Goal: Task Accomplishment & Management: Use online tool/utility

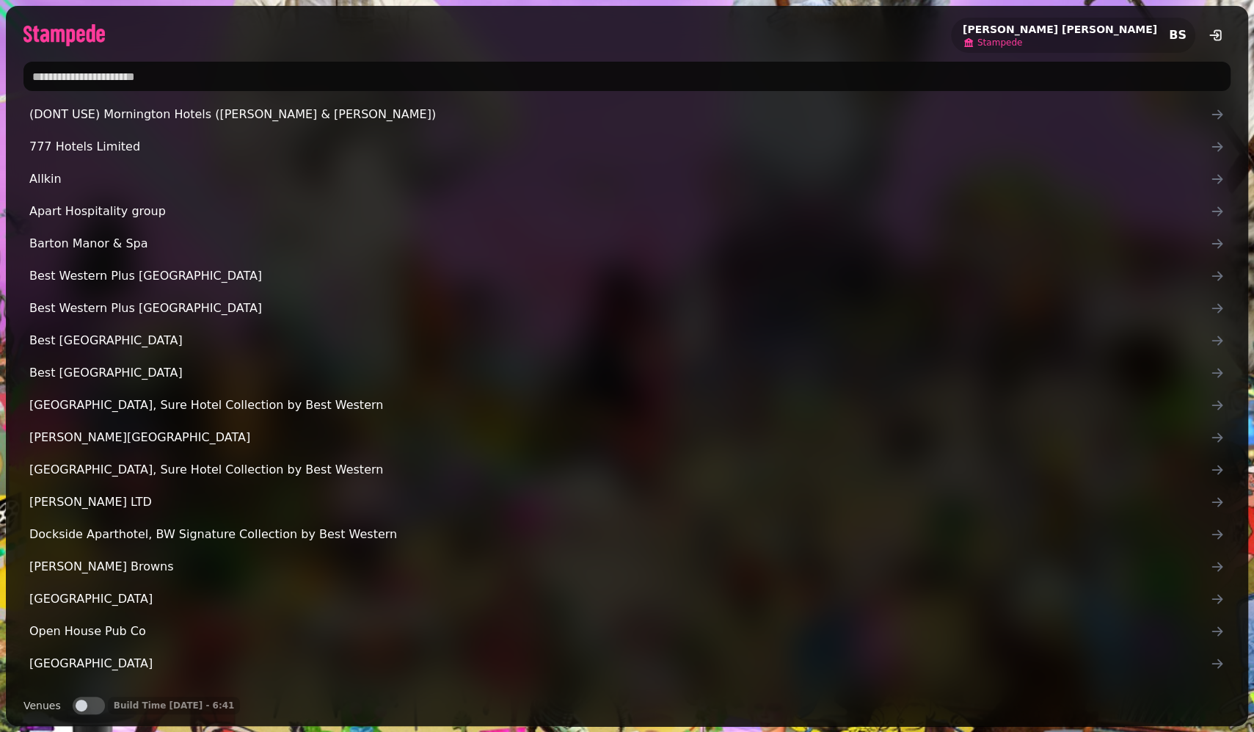
click at [1022, 45] on span "Stampede" at bounding box center [999, 43] width 45 height 12
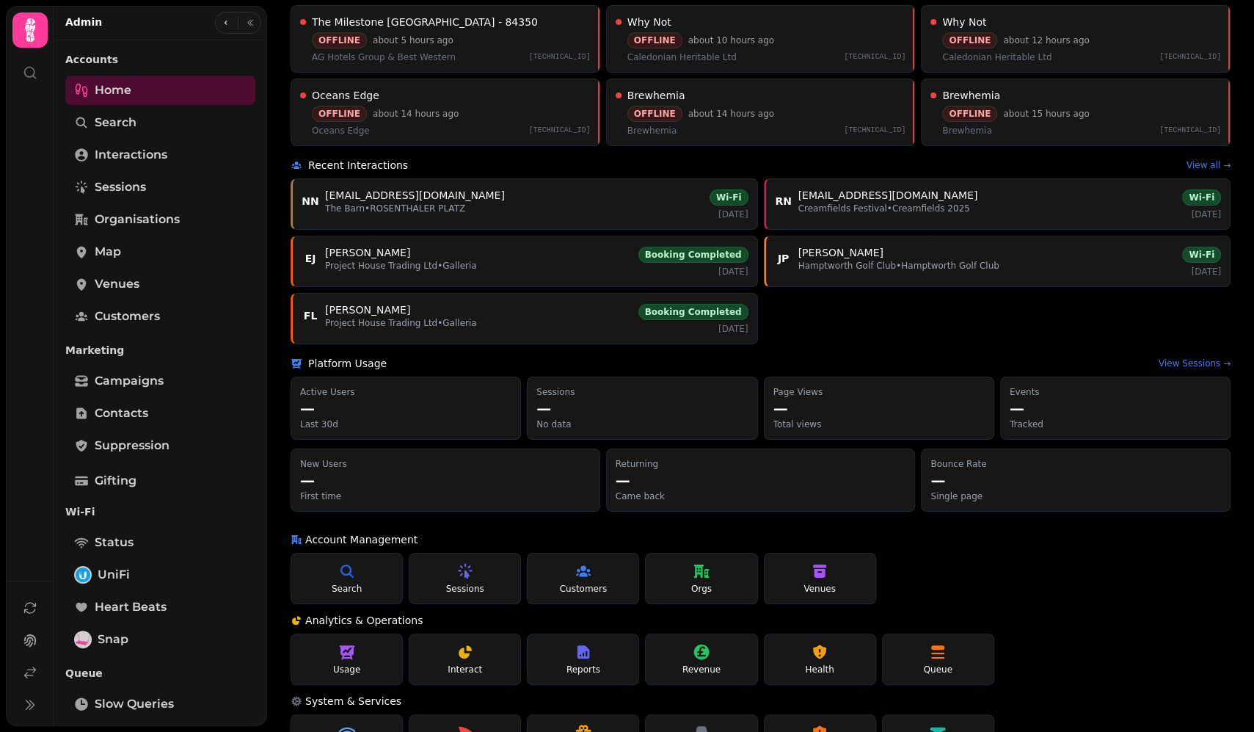
scroll to position [195, 0]
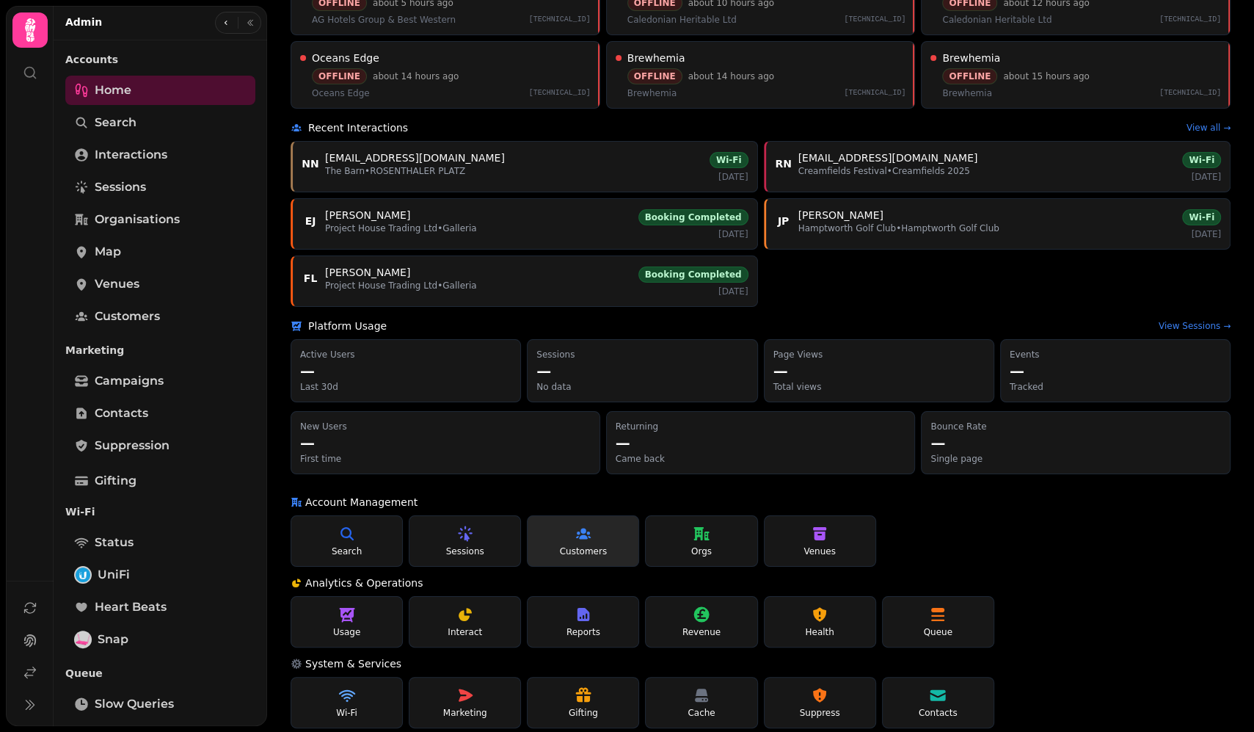
click at [597, 533] on link "Customers" at bounding box center [583, 540] width 112 height 51
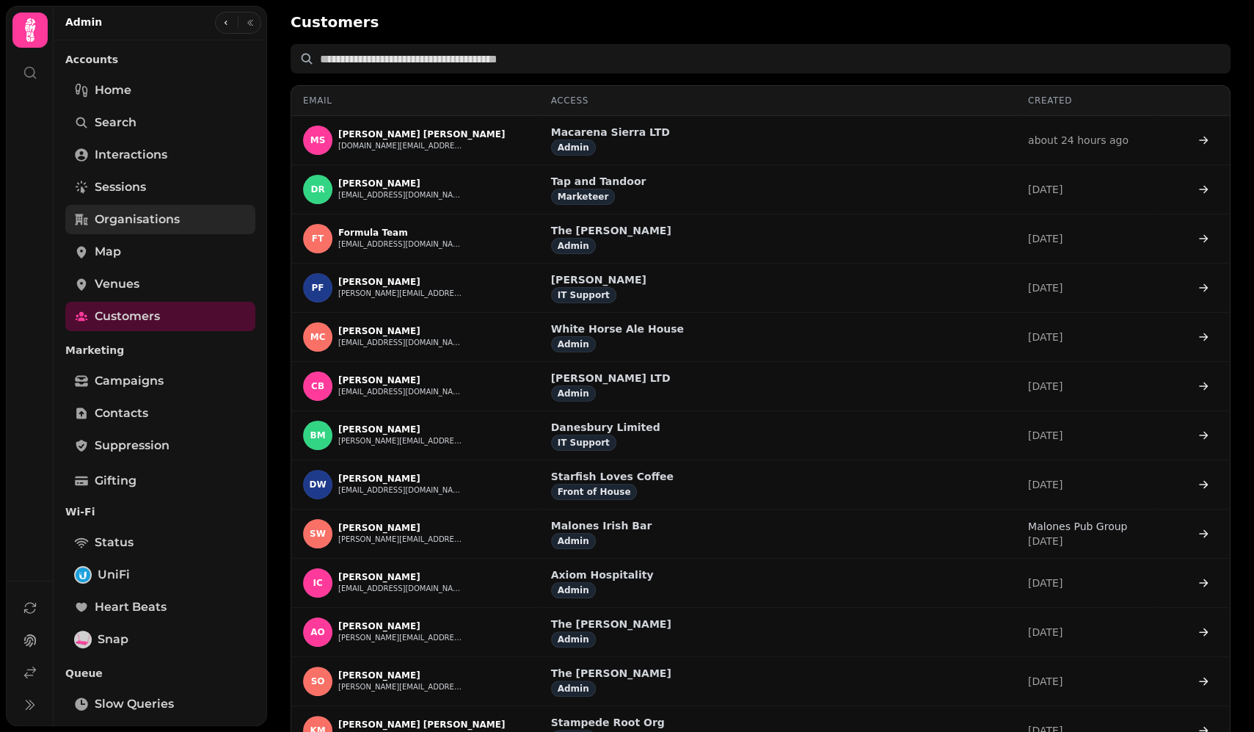
click at [141, 217] on span "Organisations" at bounding box center [137, 220] width 85 height 18
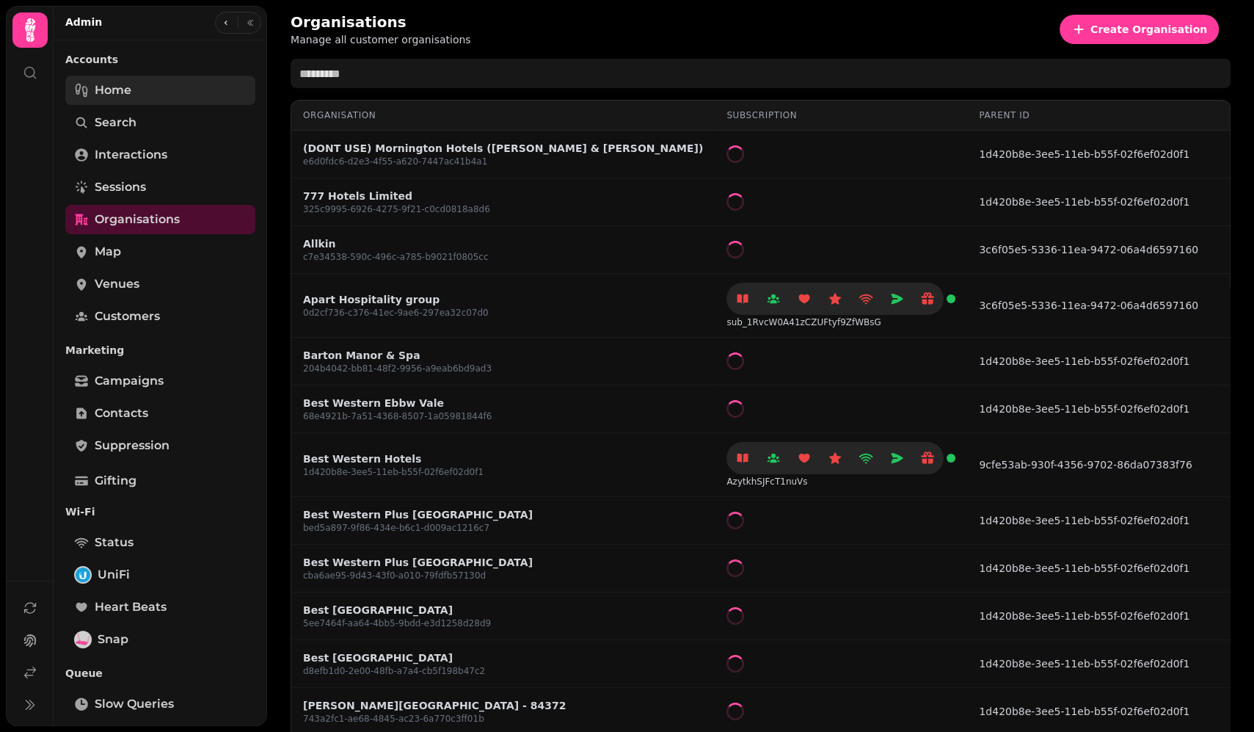
click at [147, 84] on link "Home" at bounding box center [160, 90] width 190 height 29
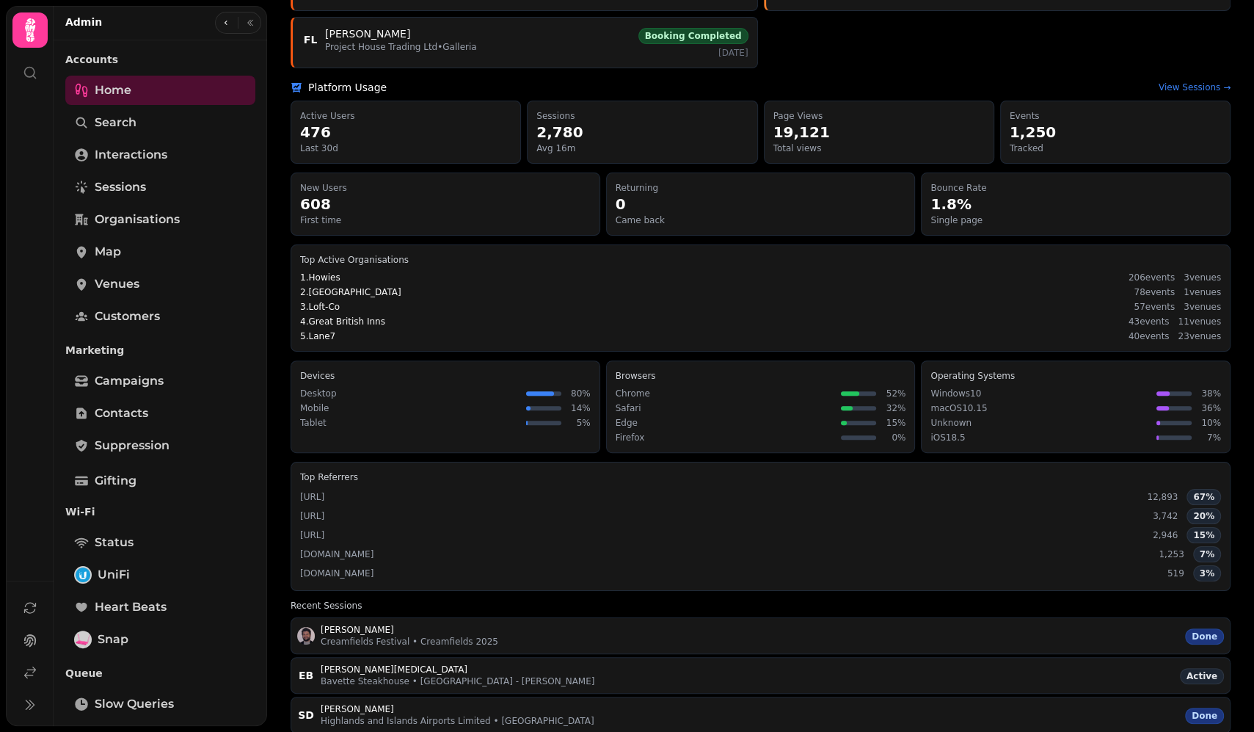
scroll to position [778, 0]
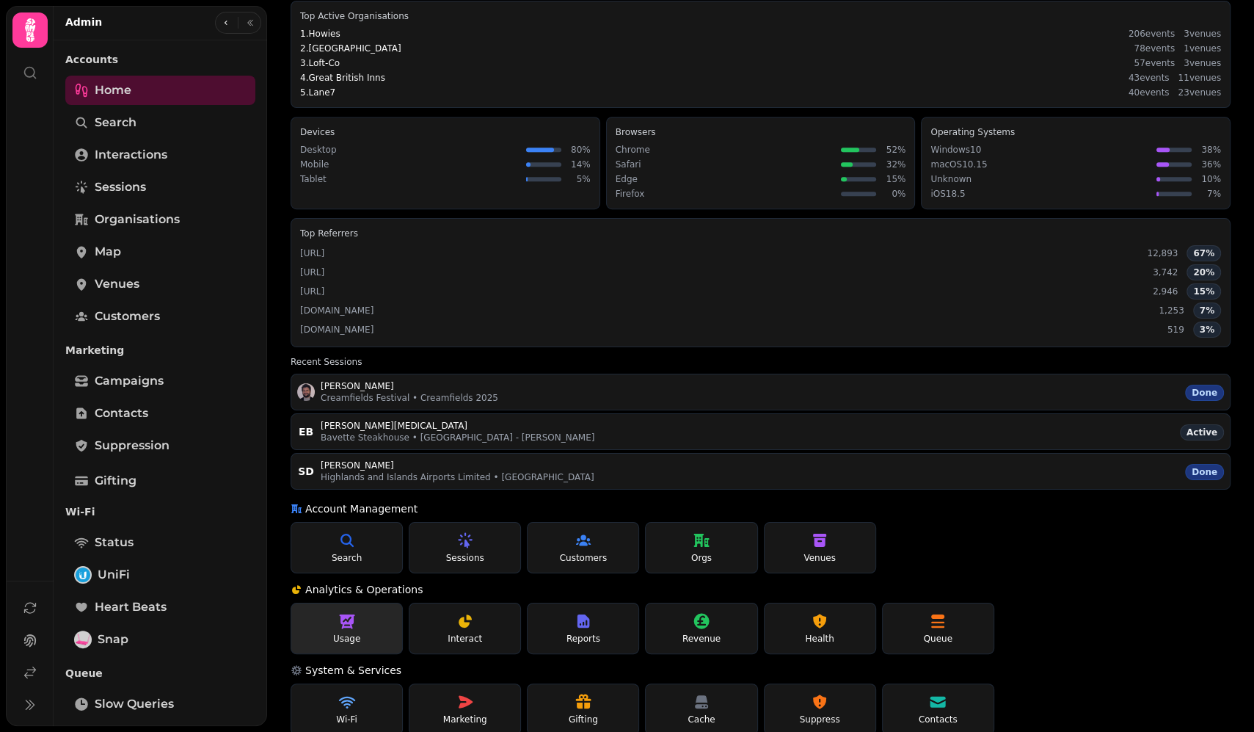
click at [334, 615] on link "Usage" at bounding box center [347, 627] width 112 height 51
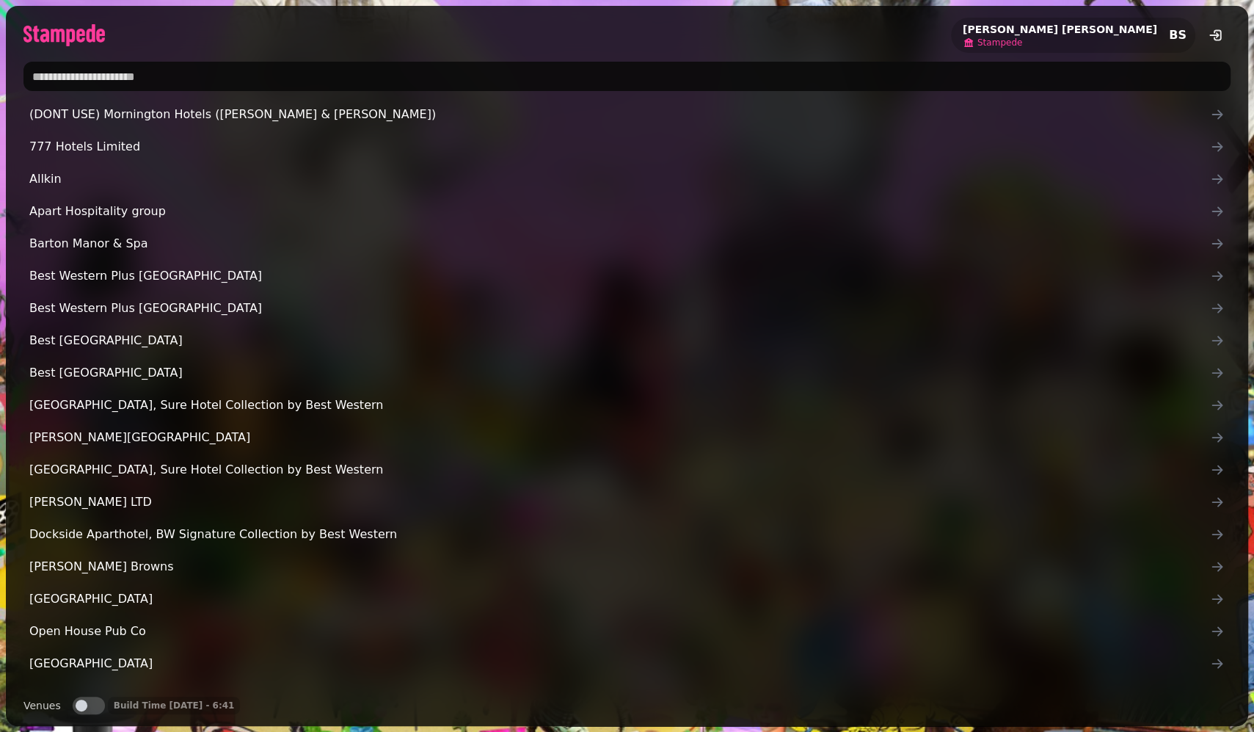
click at [1022, 40] on span "Stampede" at bounding box center [999, 43] width 45 height 12
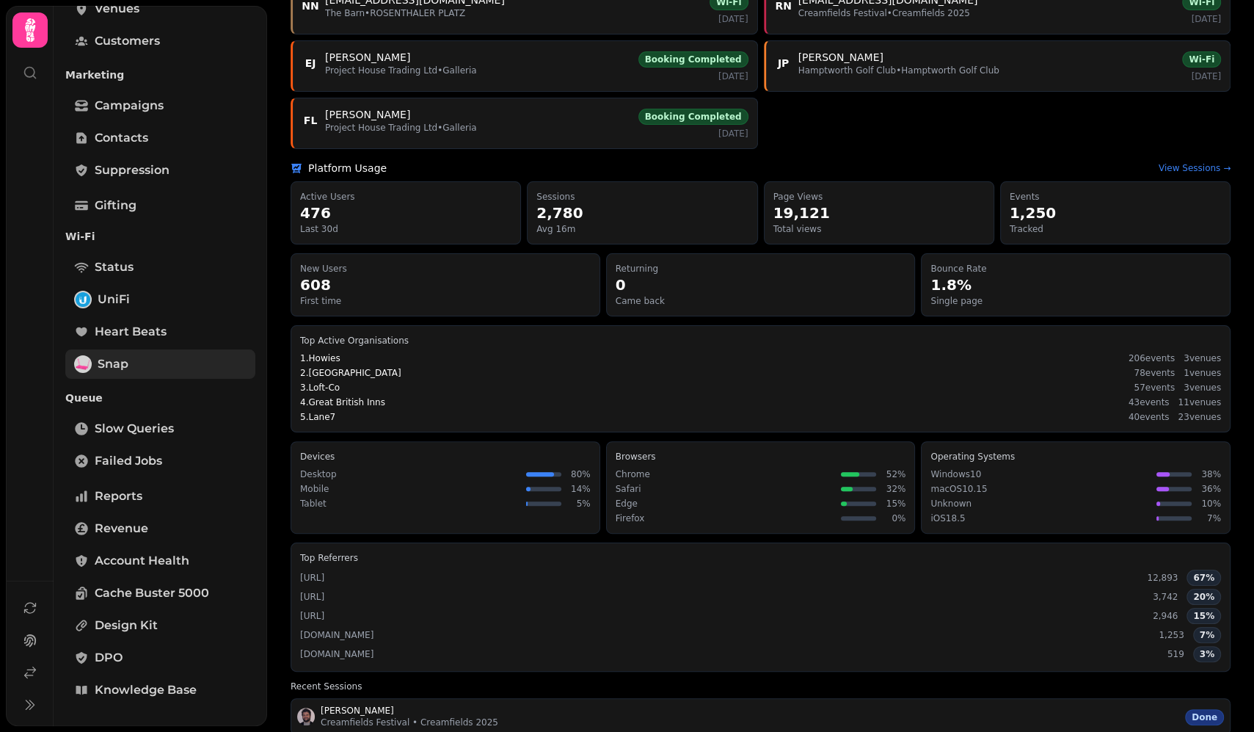
scroll to position [276, 0]
click at [161, 570] on link "Account Health" at bounding box center [160, 559] width 190 height 29
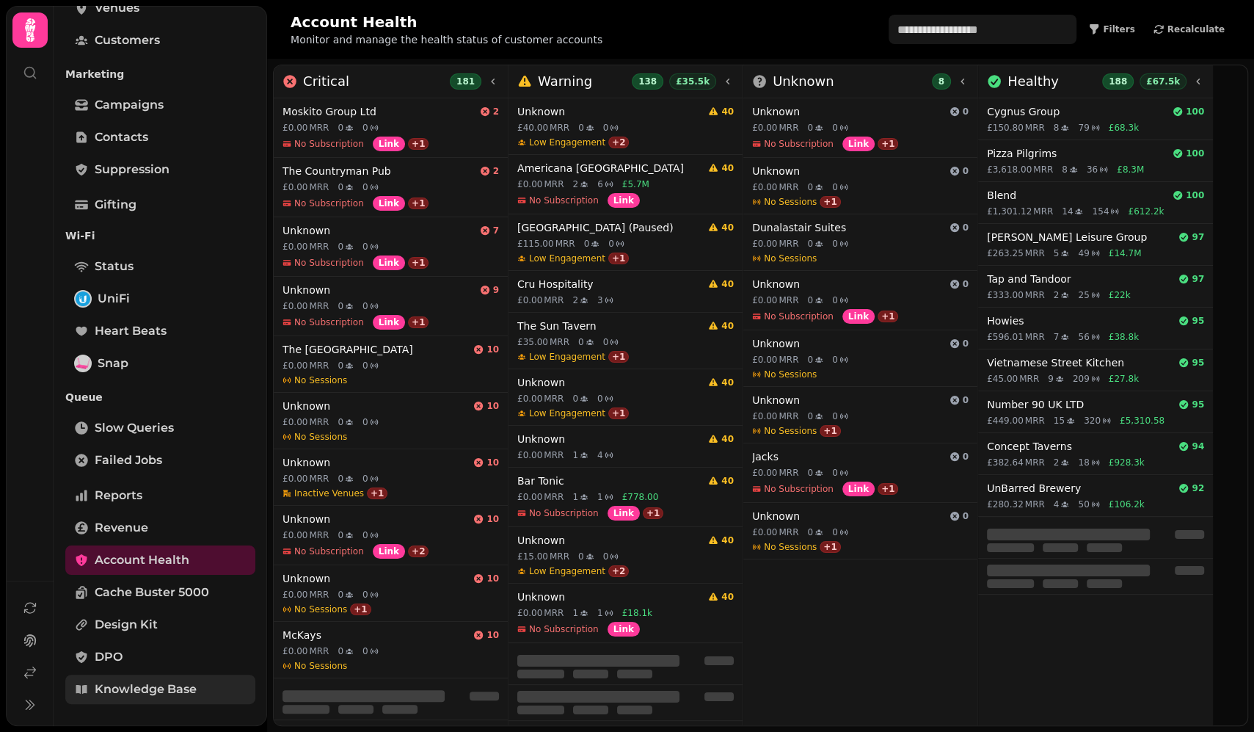
click at [109, 695] on span "Knowledge Base" at bounding box center [146, 689] width 102 height 18
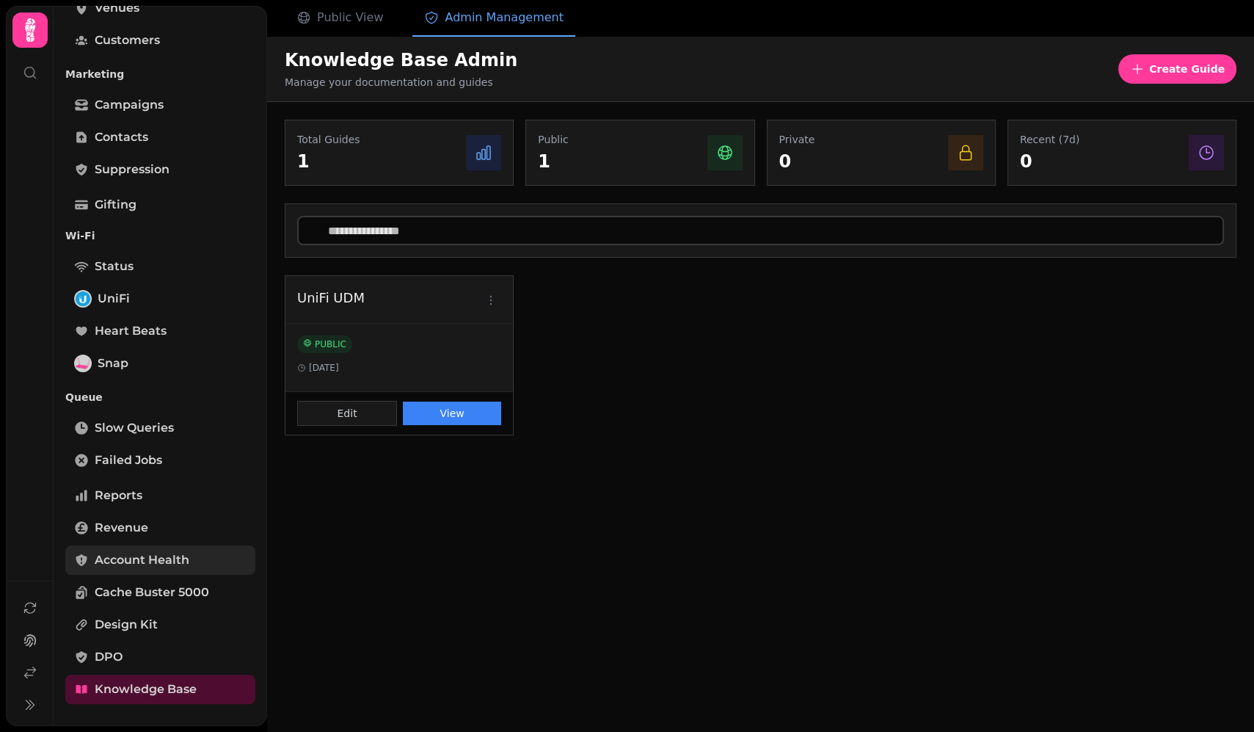
click at [161, 548] on link "Account Health" at bounding box center [160, 559] width 190 height 29
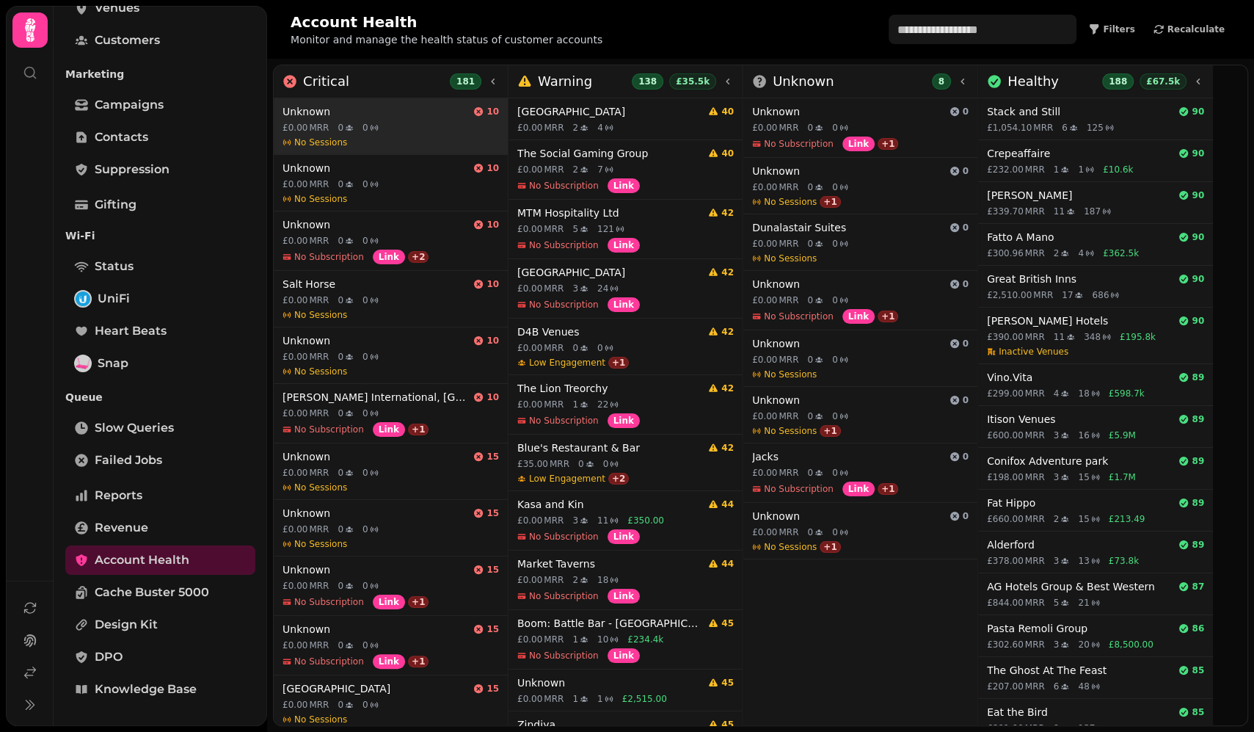
click at [390, 120] on div "Unknown 10 £0.00 MRR 0 0 No Sessions" at bounding box center [391, 126] width 234 height 56
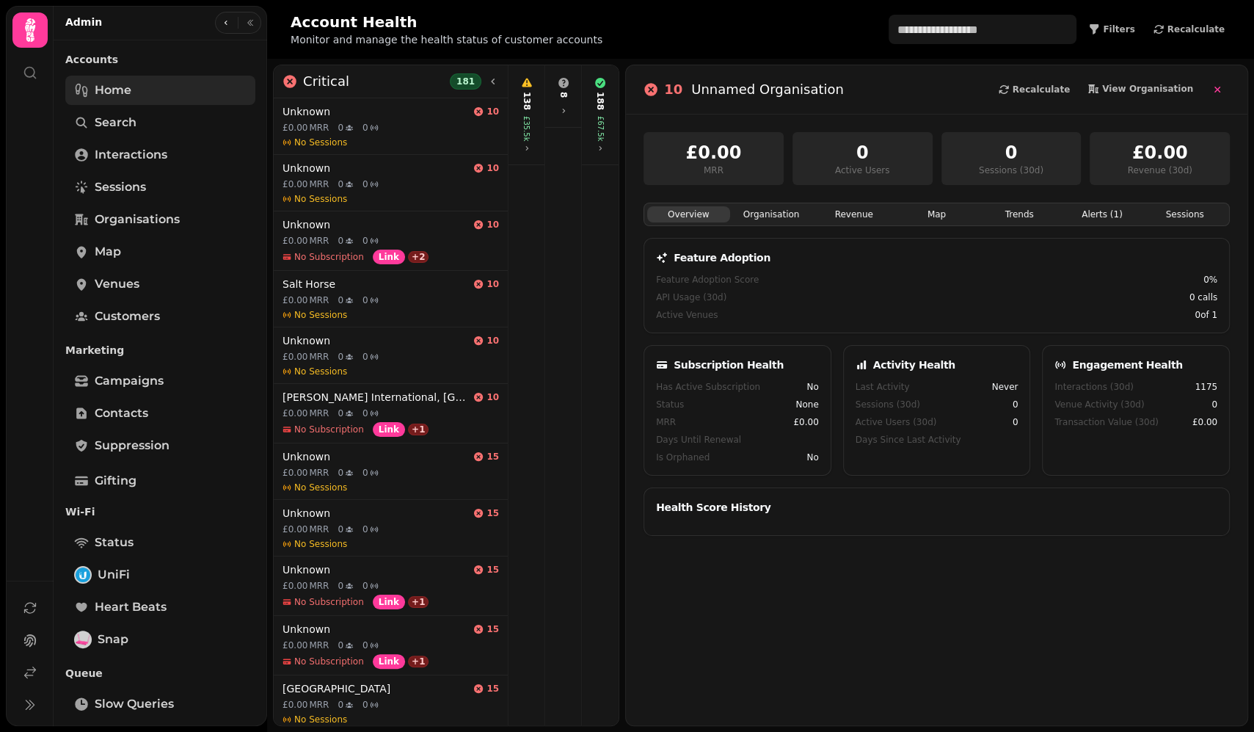
click at [125, 90] on span "Home" at bounding box center [113, 90] width 37 height 18
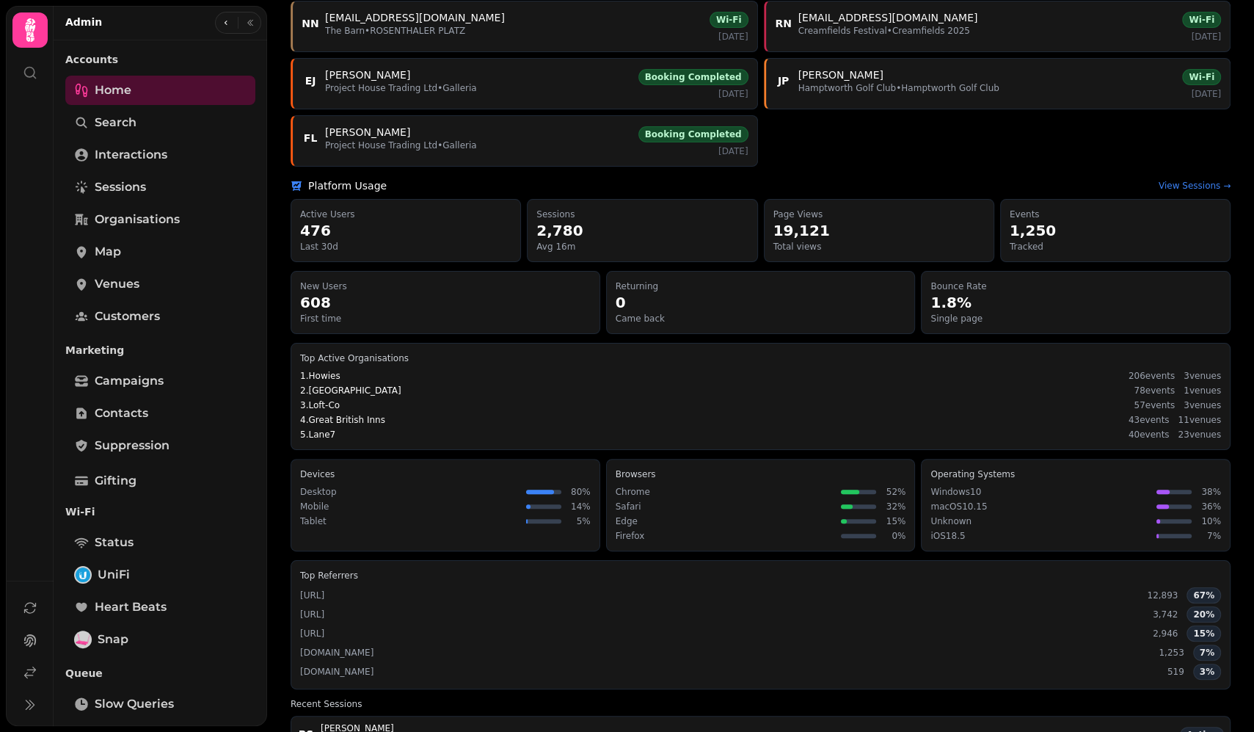
scroll to position [778, 0]
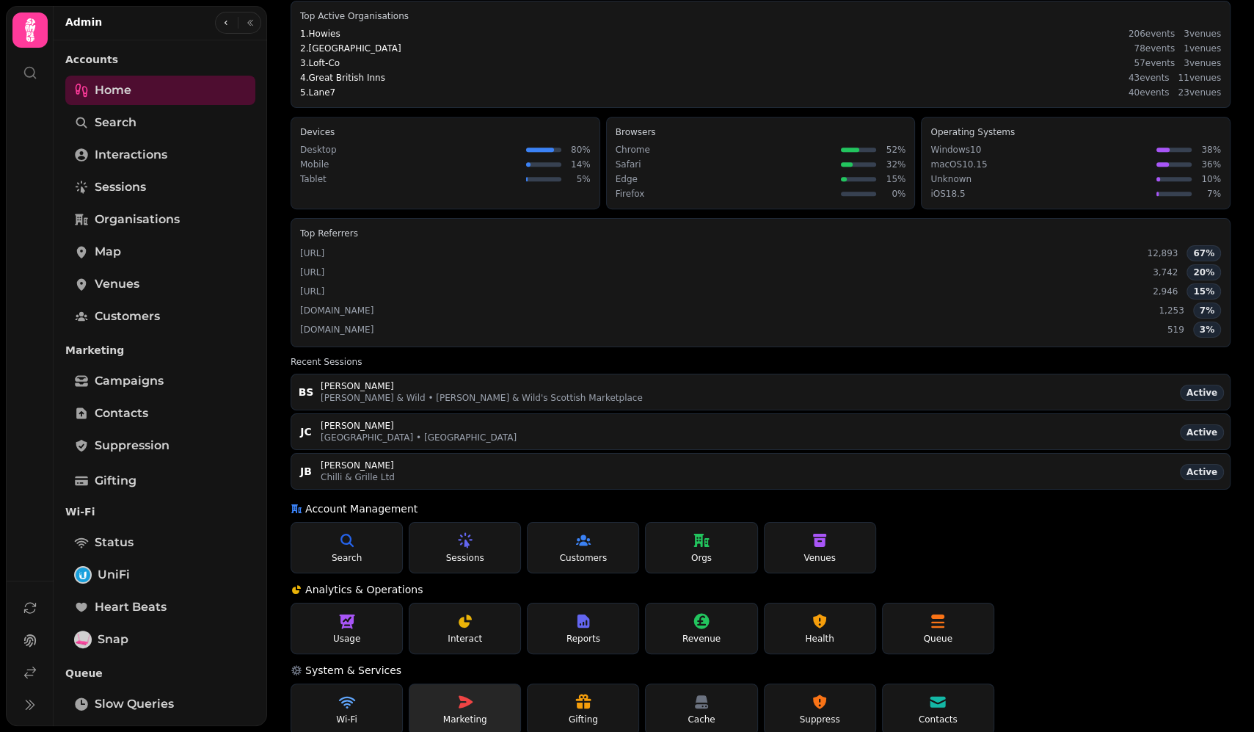
click at [475, 683] on link "Marketing" at bounding box center [465, 708] width 112 height 51
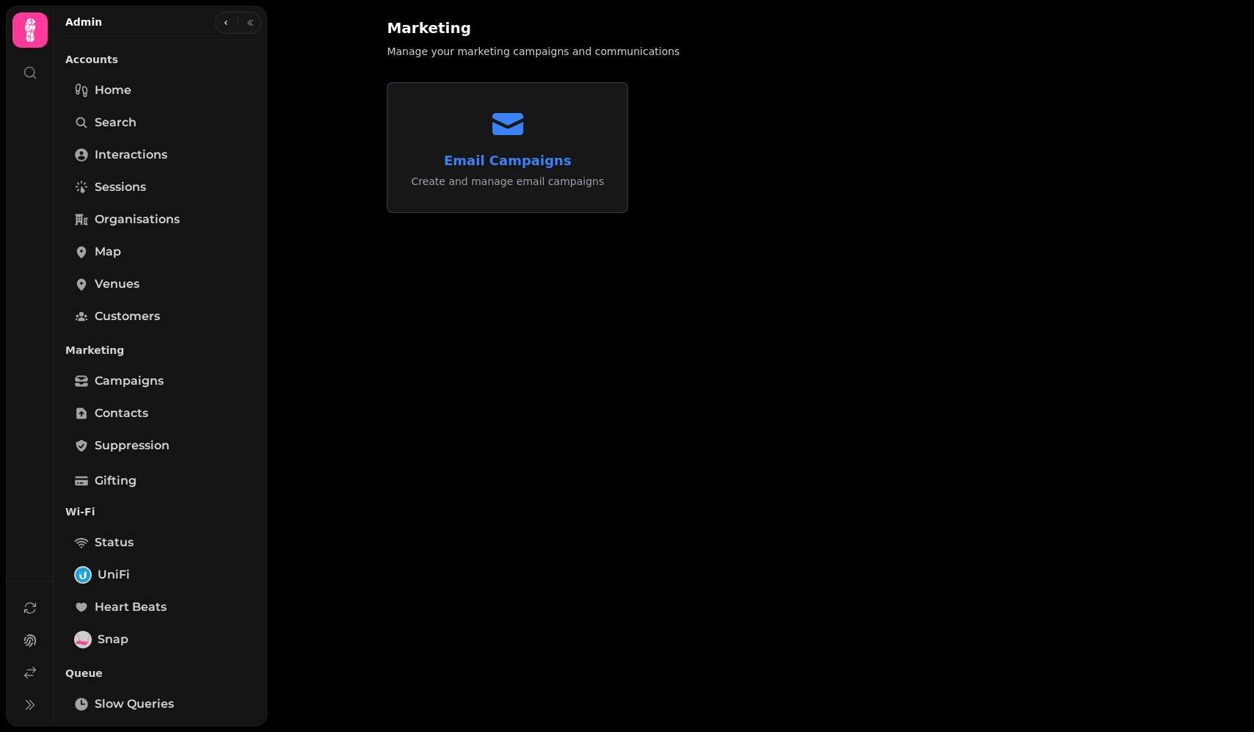
click at [496, 179] on p "Create and manage email campaigns" at bounding box center [507, 181] width 193 height 15
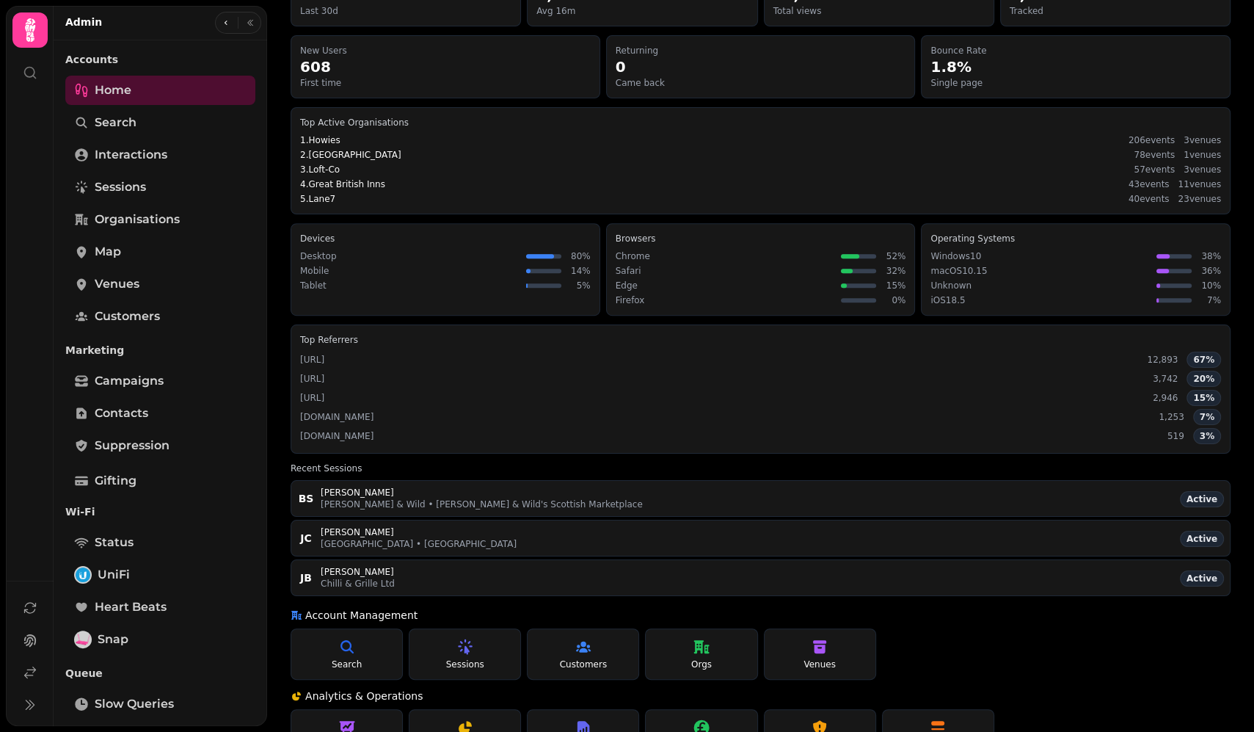
scroll to position [778, 0]
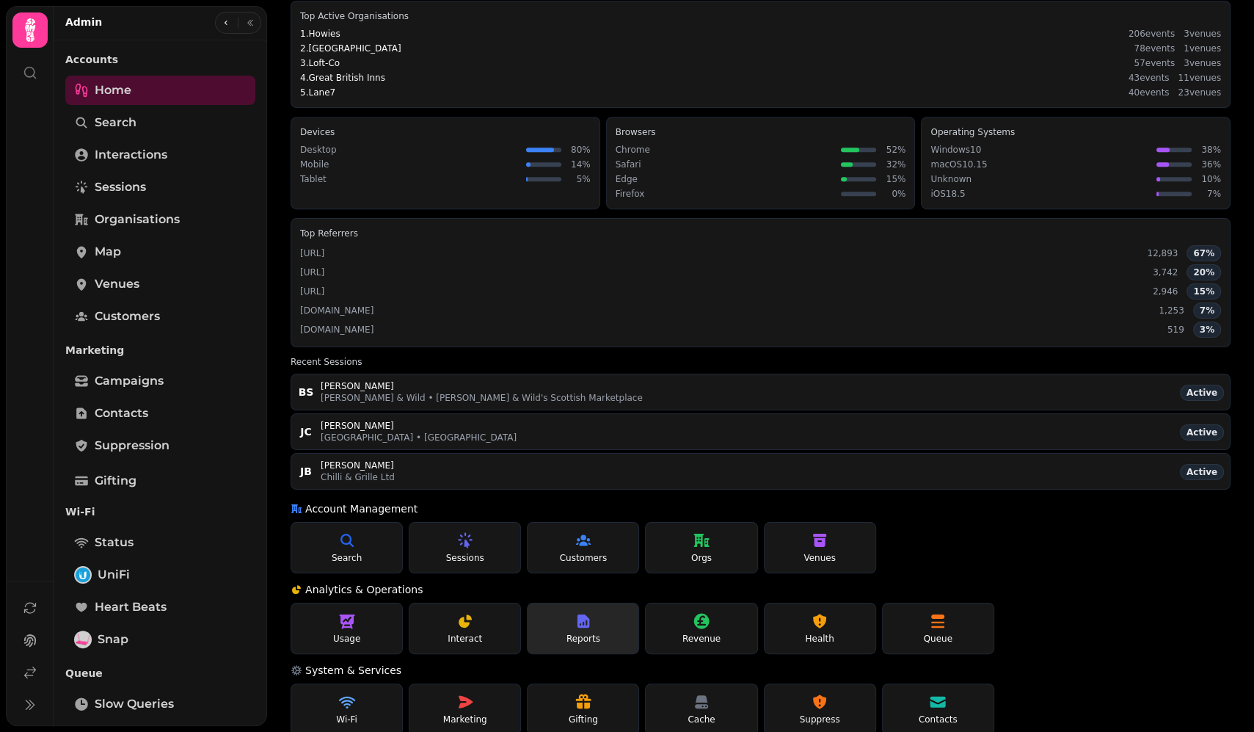
click at [586, 612] on icon at bounding box center [584, 621] width 18 height 18
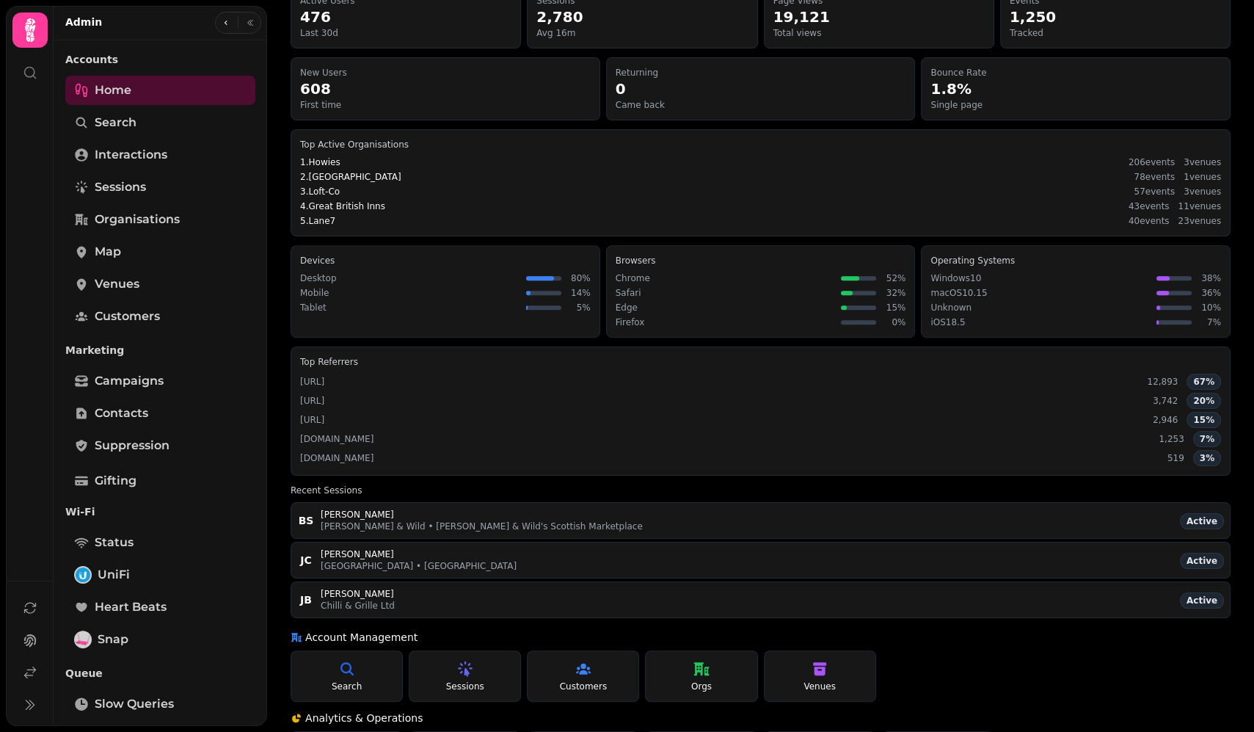
scroll to position [778, 0]
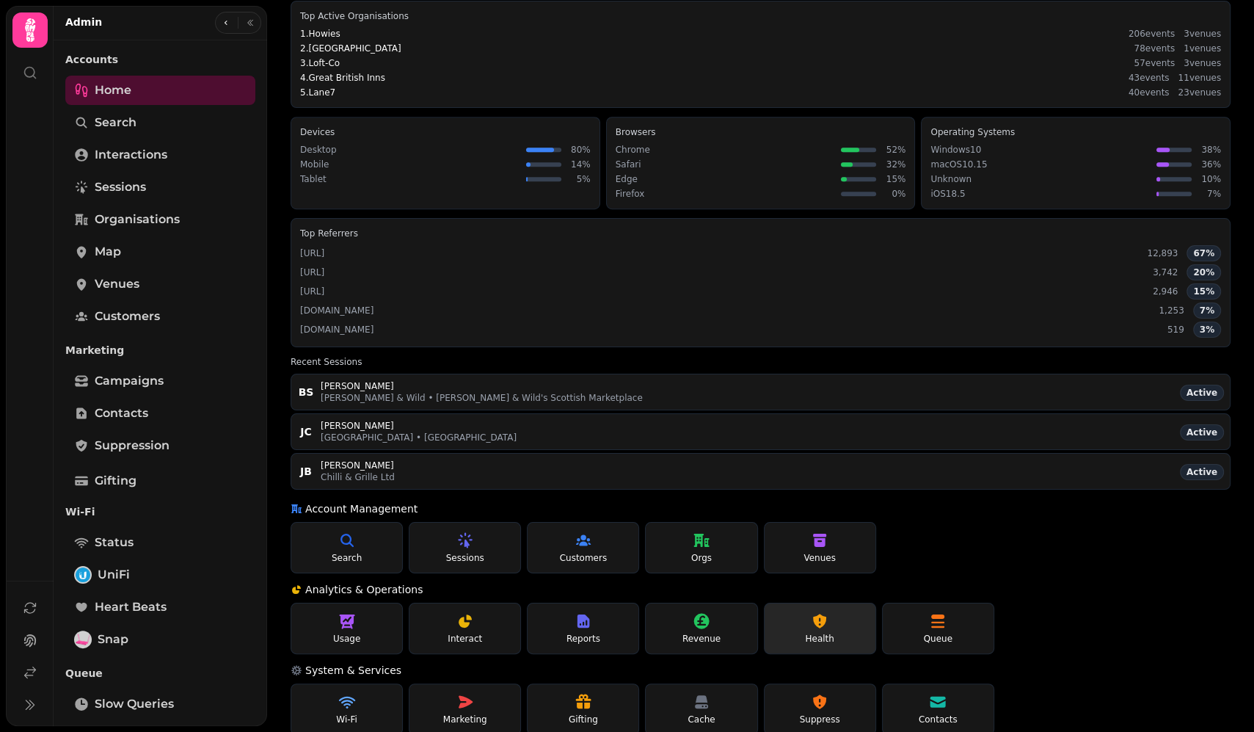
click at [798, 609] on link "Health" at bounding box center [820, 627] width 112 height 51
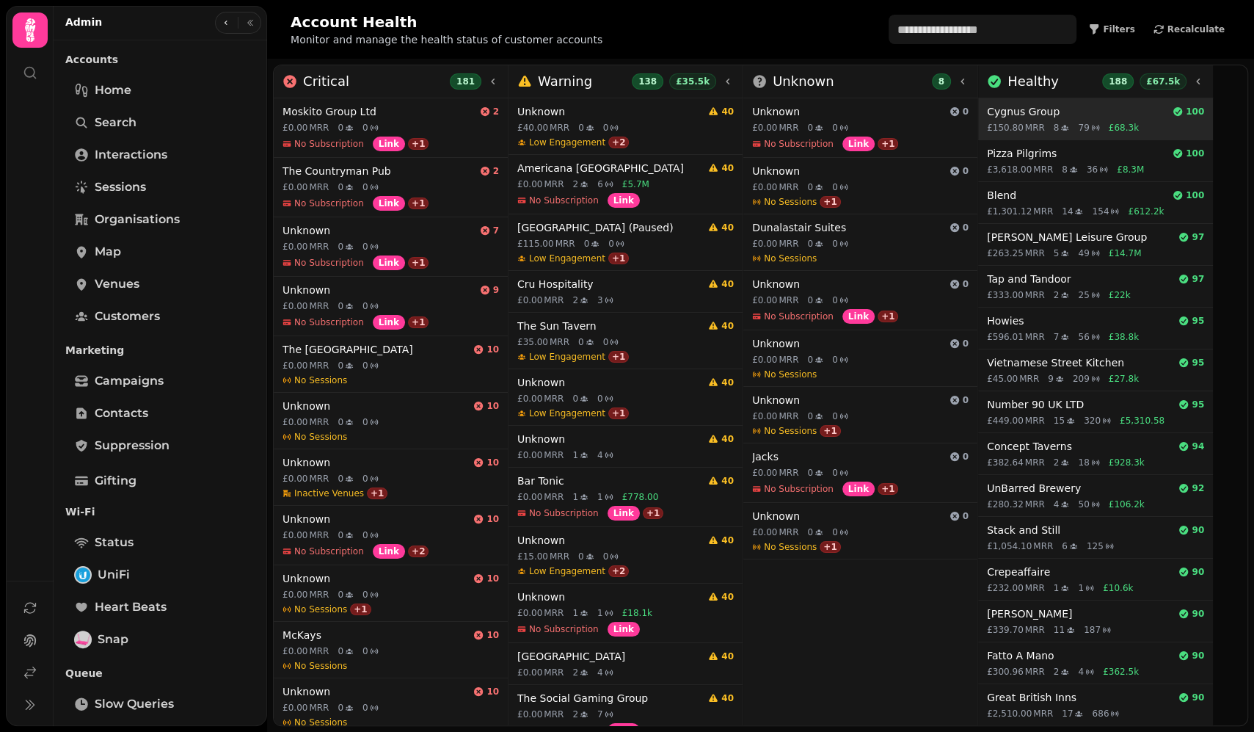
click at [1085, 111] on h4 "Cygnus Group" at bounding box center [1077, 111] width 180 height 15
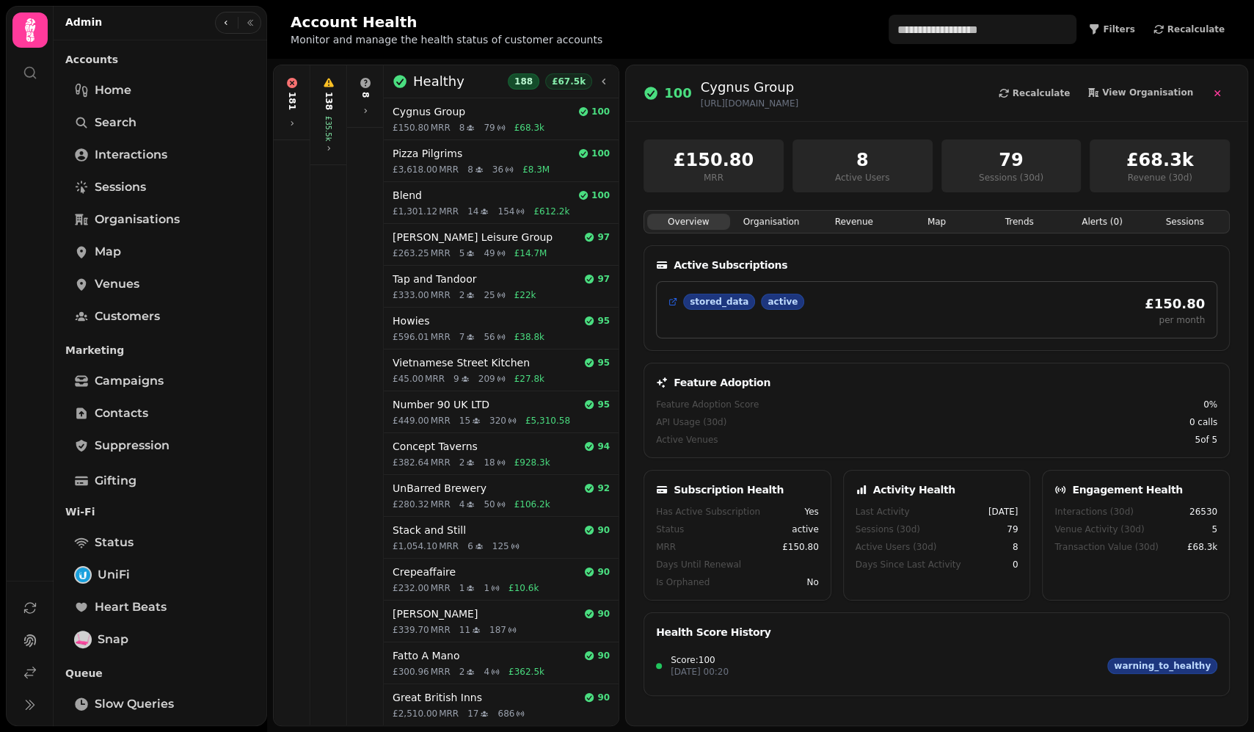
click at [761, 228] on button "Organisation" at bounding box center [771, 222] width 83 height 16
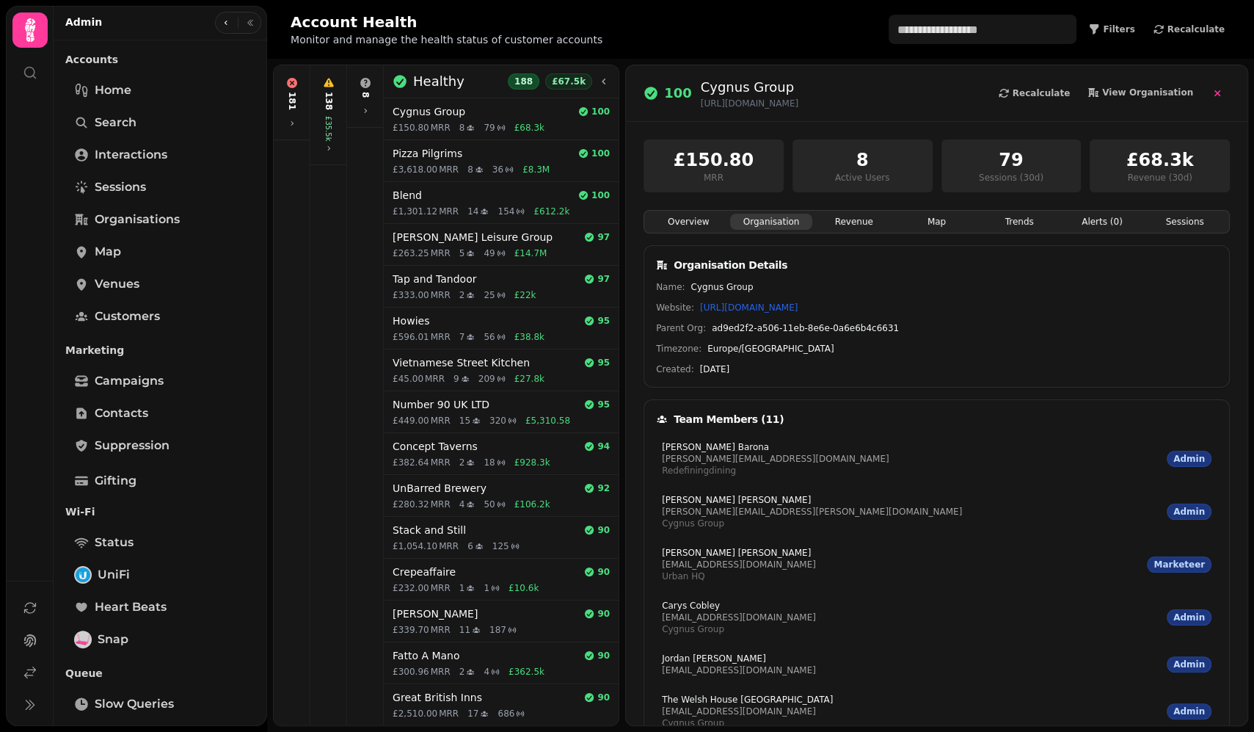
click at [848, 220] on button "Revenue" at bounding box center [853, 222] width 83 height 16
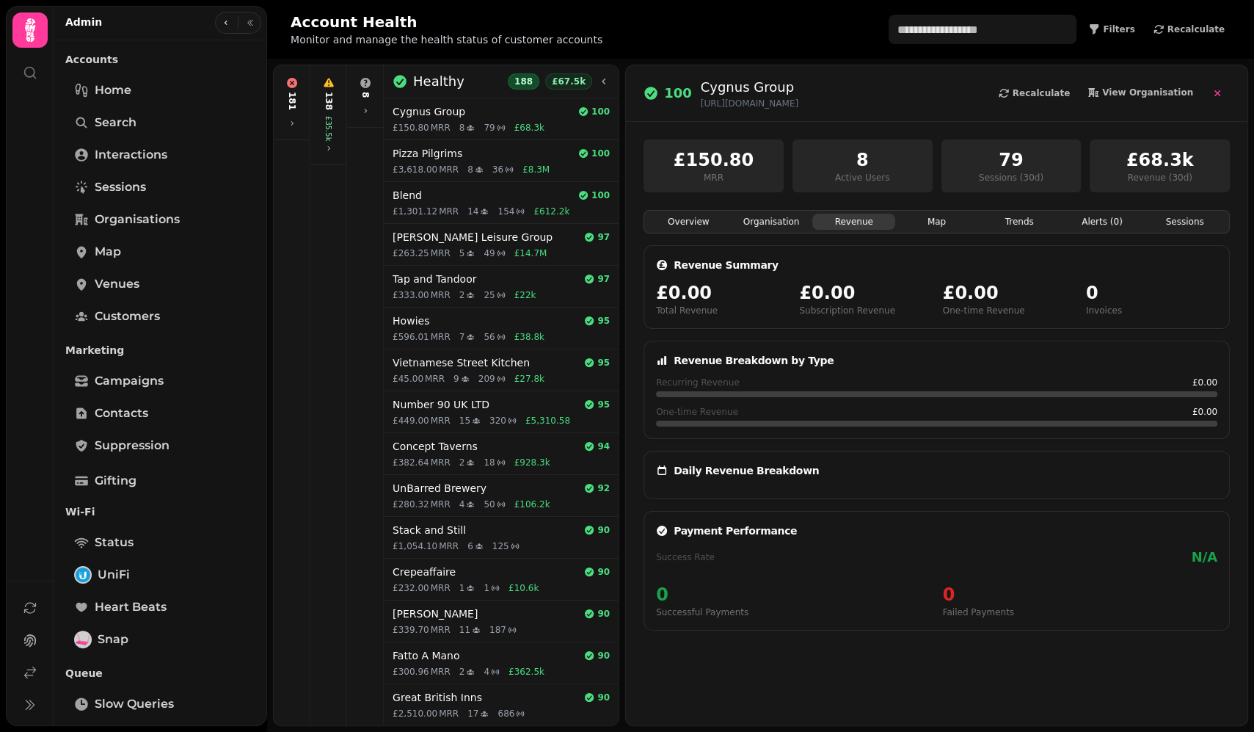
click at [923, 219] on button "Map" at bounding box center [936, 222] width 83 height 16
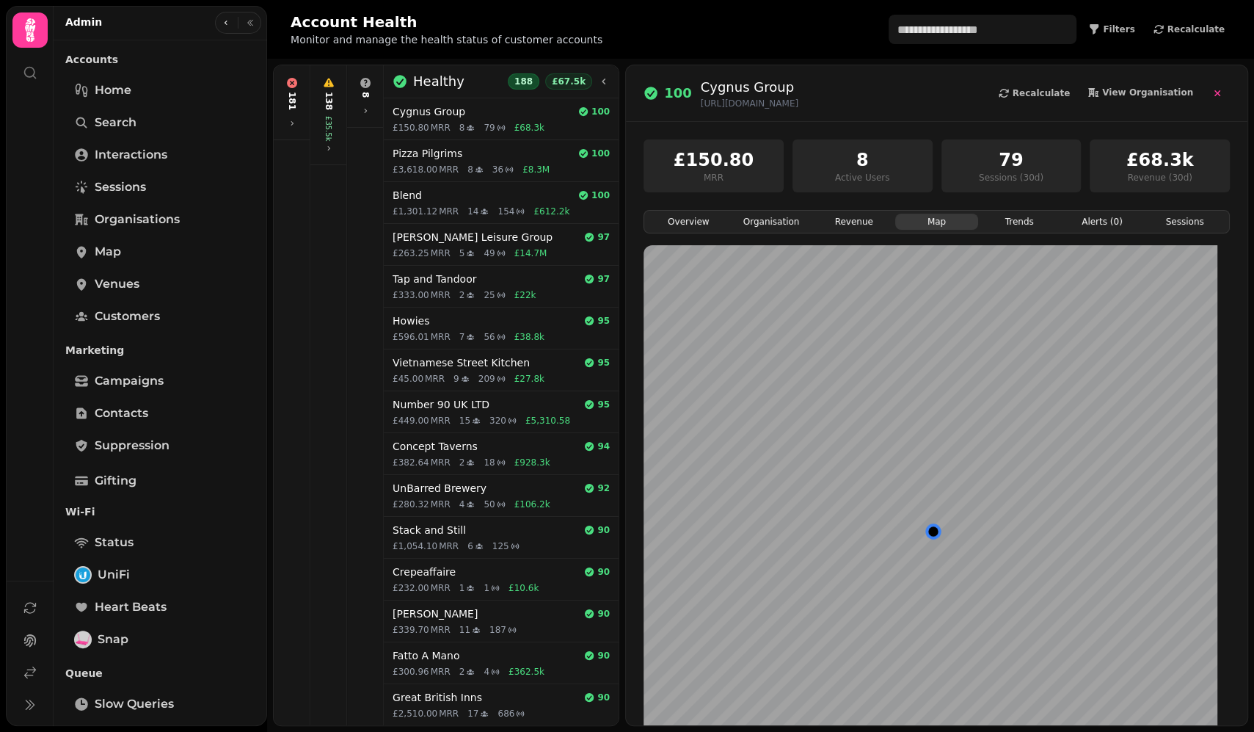
click at [1009, 227] on button "Trends" at bounding box center [1019, 222] width 83 height 16
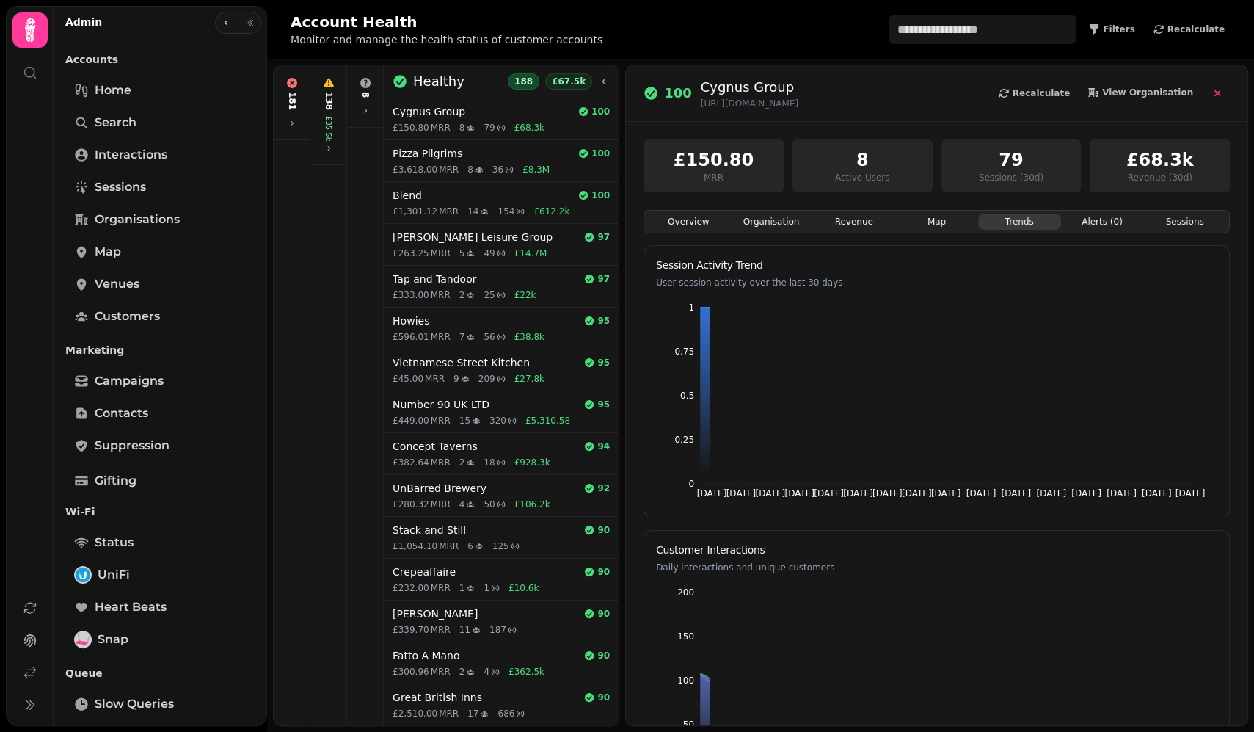
click at [1097, 226] on button "Alerts ( 0 )" at bounding box center [1102, 222] width 83 height 16
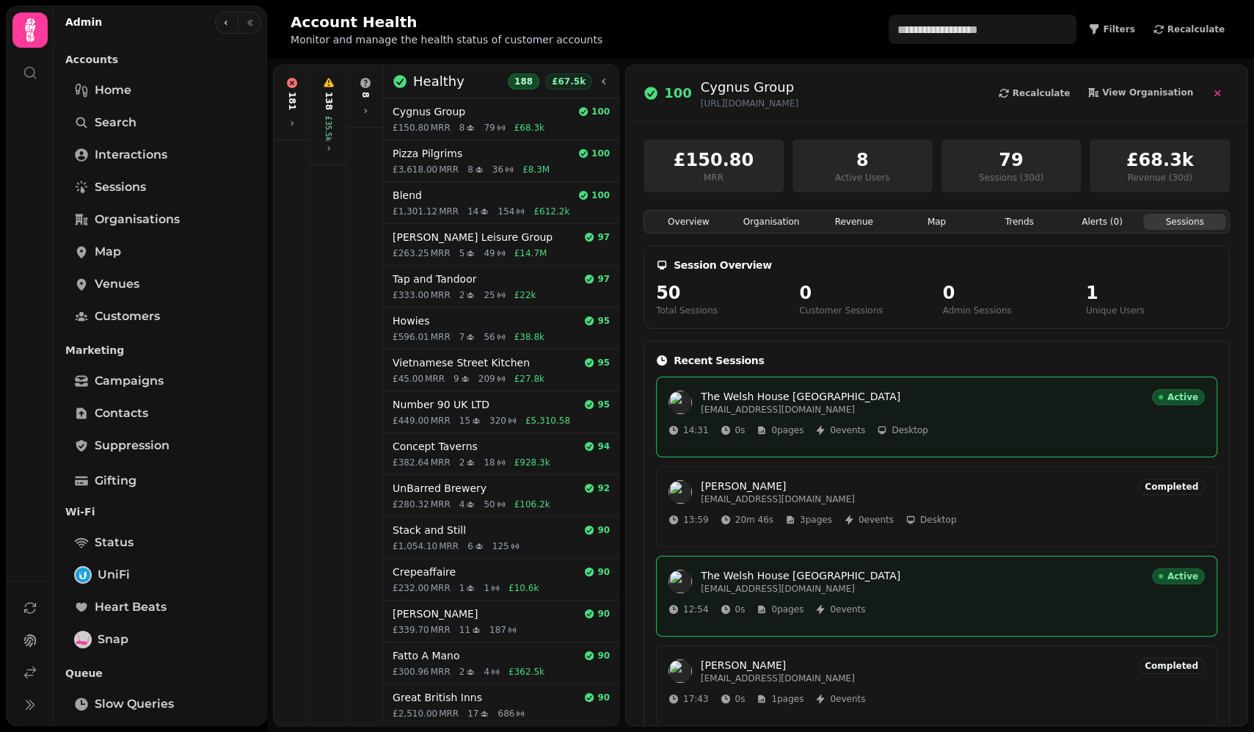
click at [1170, 225] on button "Sessions" at bounding box center [1184, 222] width 83 height 16
click at [675, 234] on div "Overview Organisation Revenue Map Trends Alerts ( 0 ) Sessions Session Overview…" at bounding box center [936, 494] width 586 height 568
click at [676, 224] on button "Overview" at bounding box center [688, 222] width 83 height 16
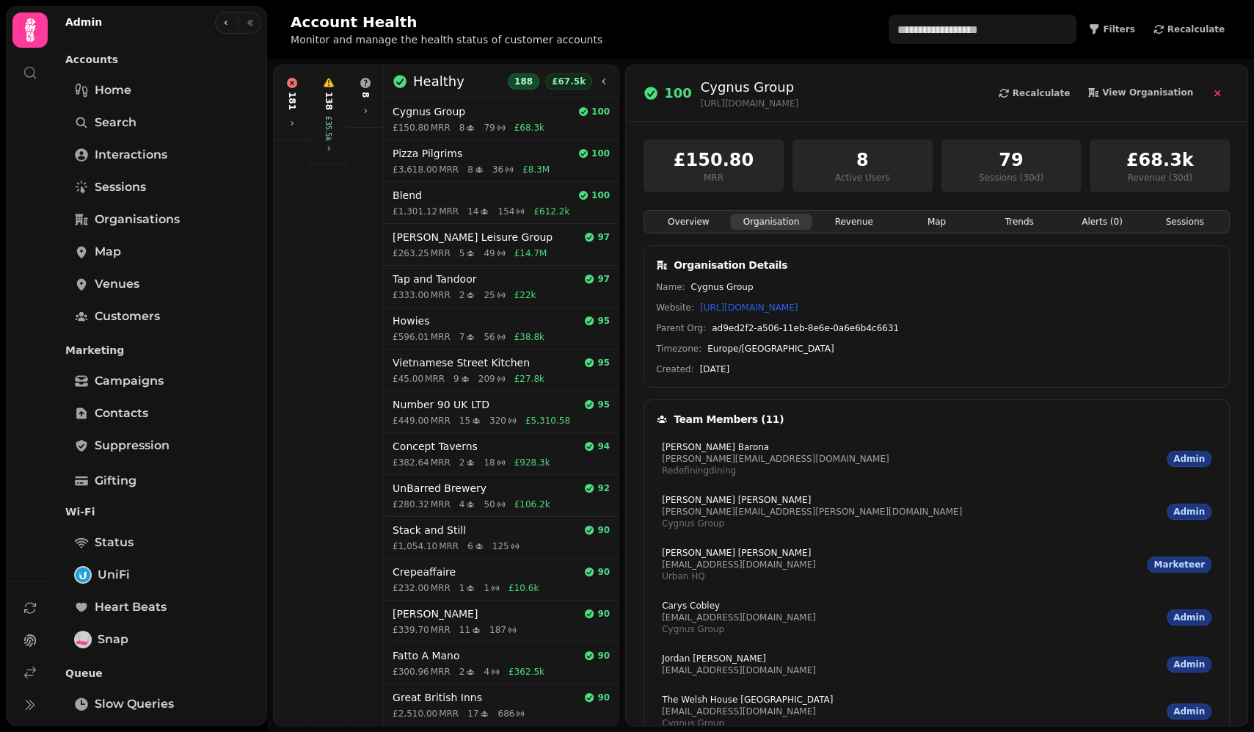
click at [759, 221] on button "Organisation" at bounding box center [771, 222] width 83 height 16
click at [701, 223] on button "Overview" at bounding box center [688, 222] width 83 height 16
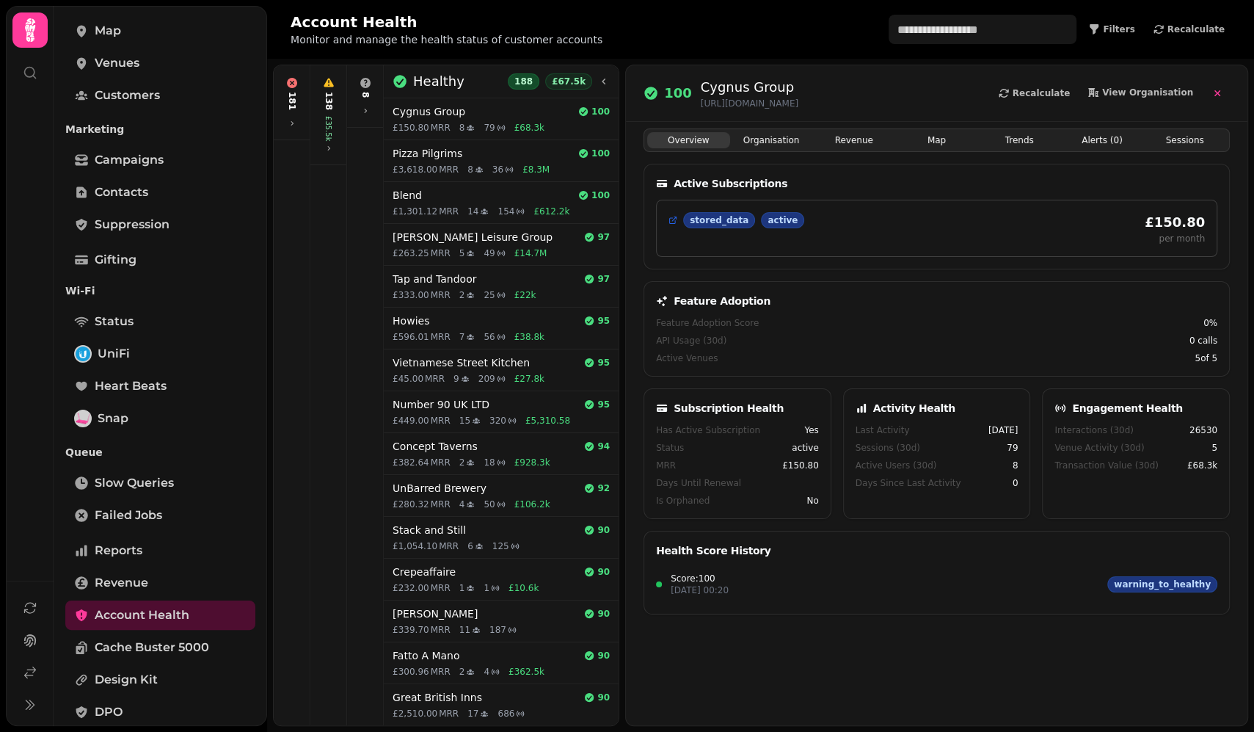
scroll to position [276, 0]
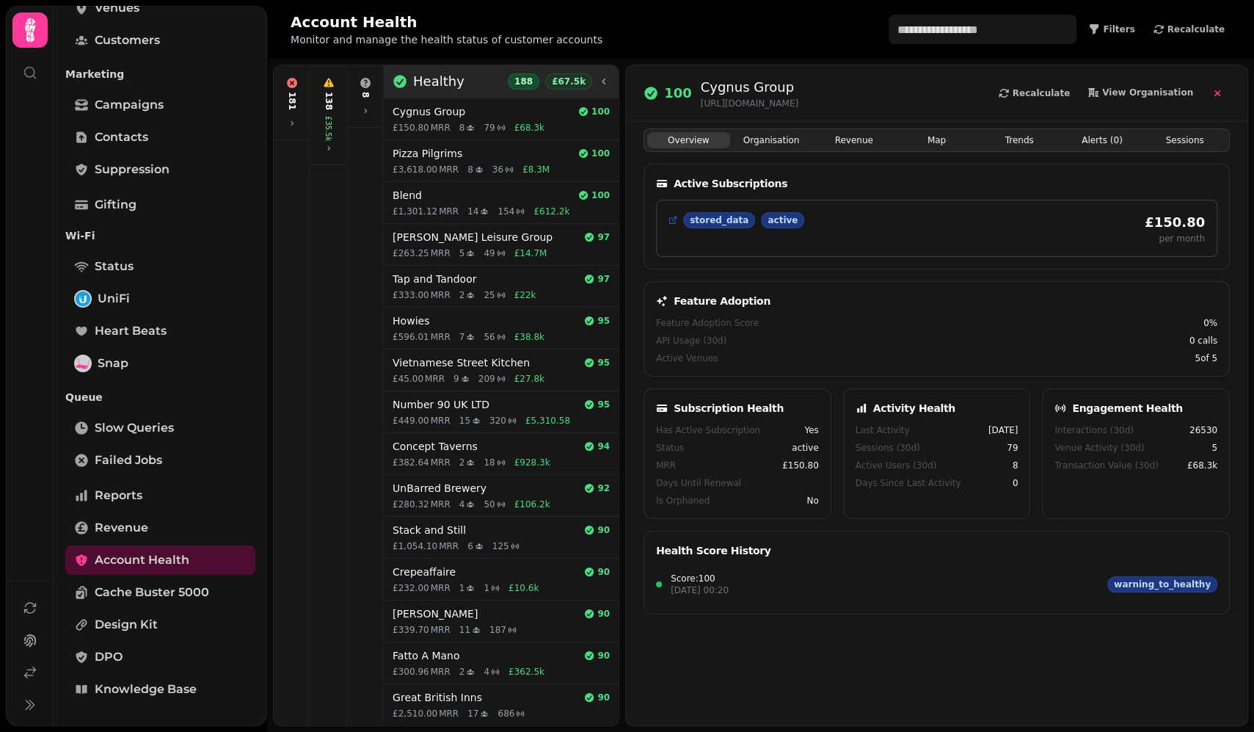
click at [604, 84] on icon at bounding box center [604, 82] width 12 height 12
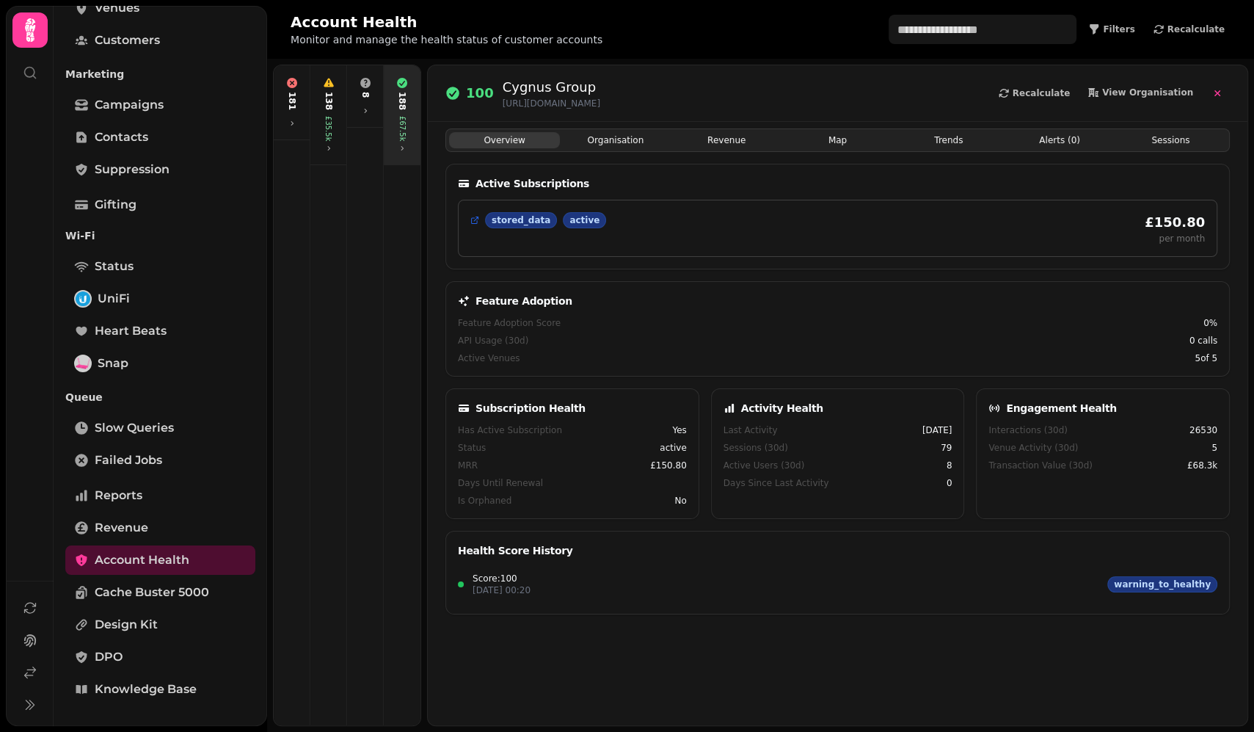
drag, startPoint x: 732, startPoint y: 32, endPoint x: 844, endPoint y: 1, distance: 116.6
click at [733, 32] on div "Account Health Monitor and manage the health status of customer accounts Filter…" at bounding box center [761, 29] width 940 height 35
drag, startPoint x: 445, startPoint y: 75, endPoint x: 620, endPoint y: 98, distance: 176.9
click at [620, 98] on div "100 Cygnus Group [URL][DOMAIN_NAME] Recalculate View Organisation" at bounding box center [838, 93] width 820 height 56
click at [679, 87] on div "100 Cygnus Group [URL][DOMAIN_NAME] Recalculate View Organisation" at bounding box center [837, 93] width 784 height 32
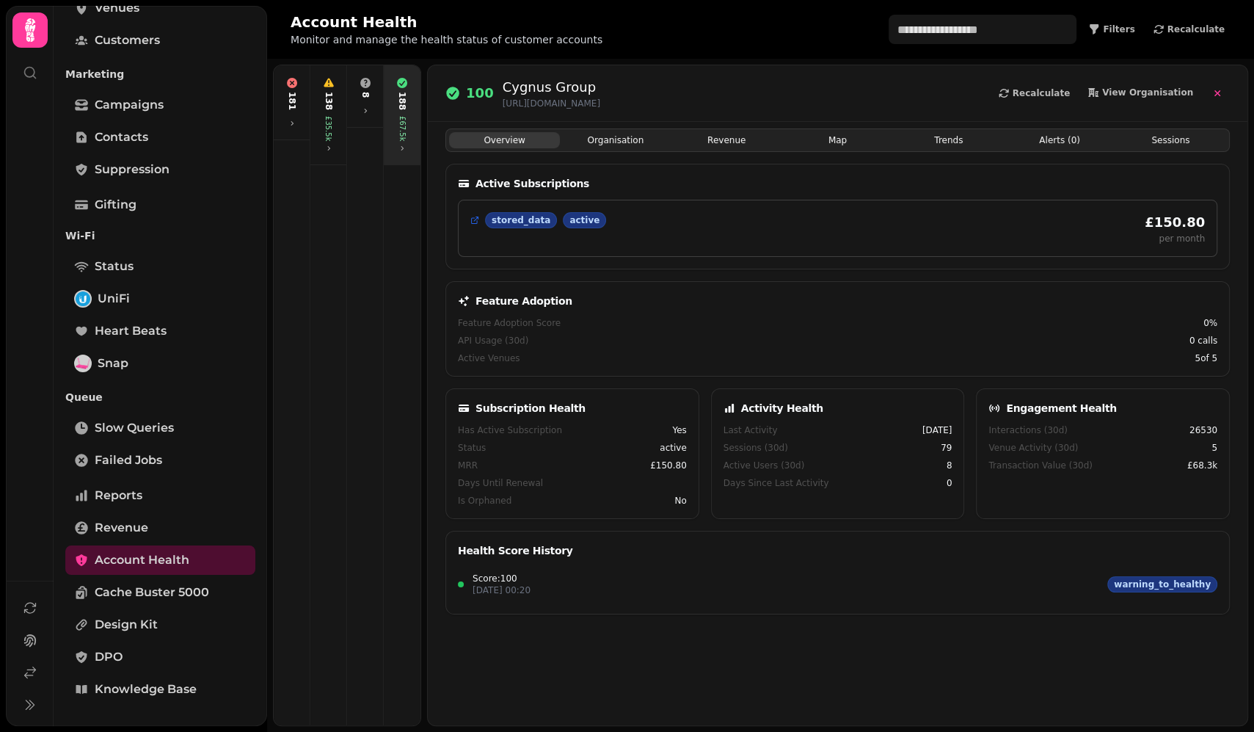
click at [631, 145] on button "Organisation" at bounding box center [615, 140] width 111 height 16
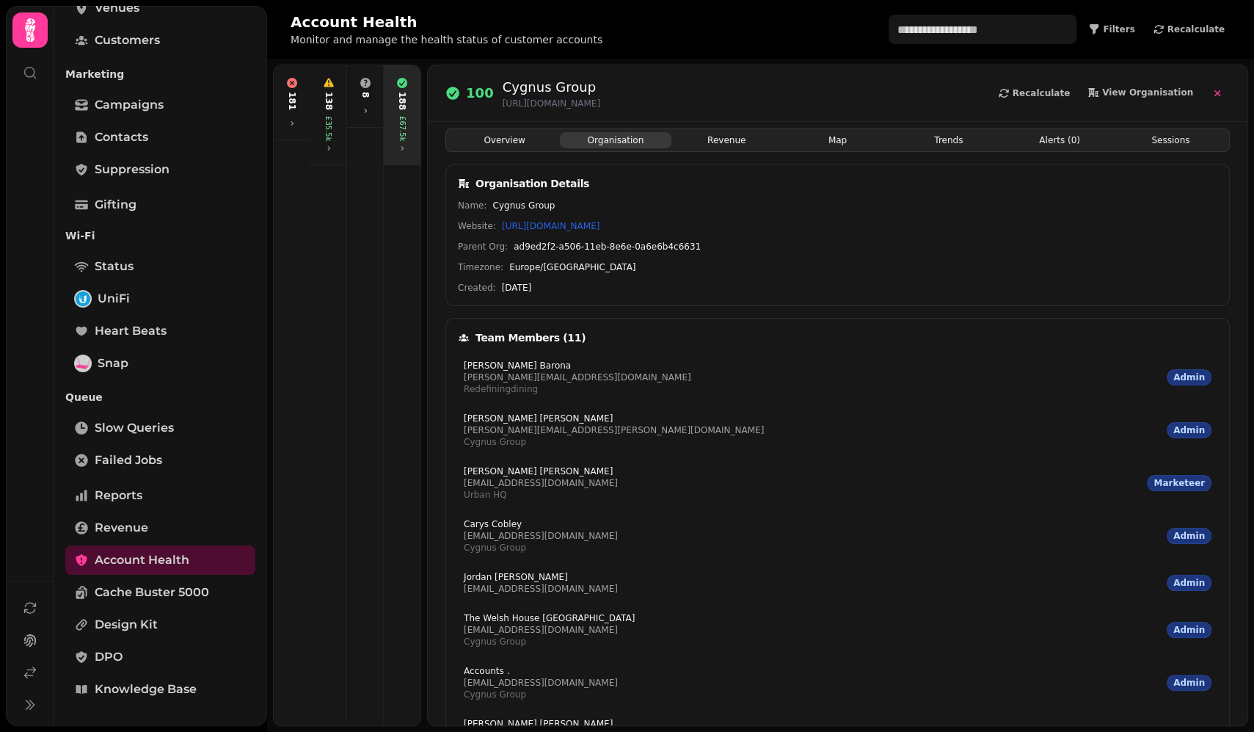
click at [690, 140] on button "Revenue" at bounding box center [726, 140] width 111 height 16
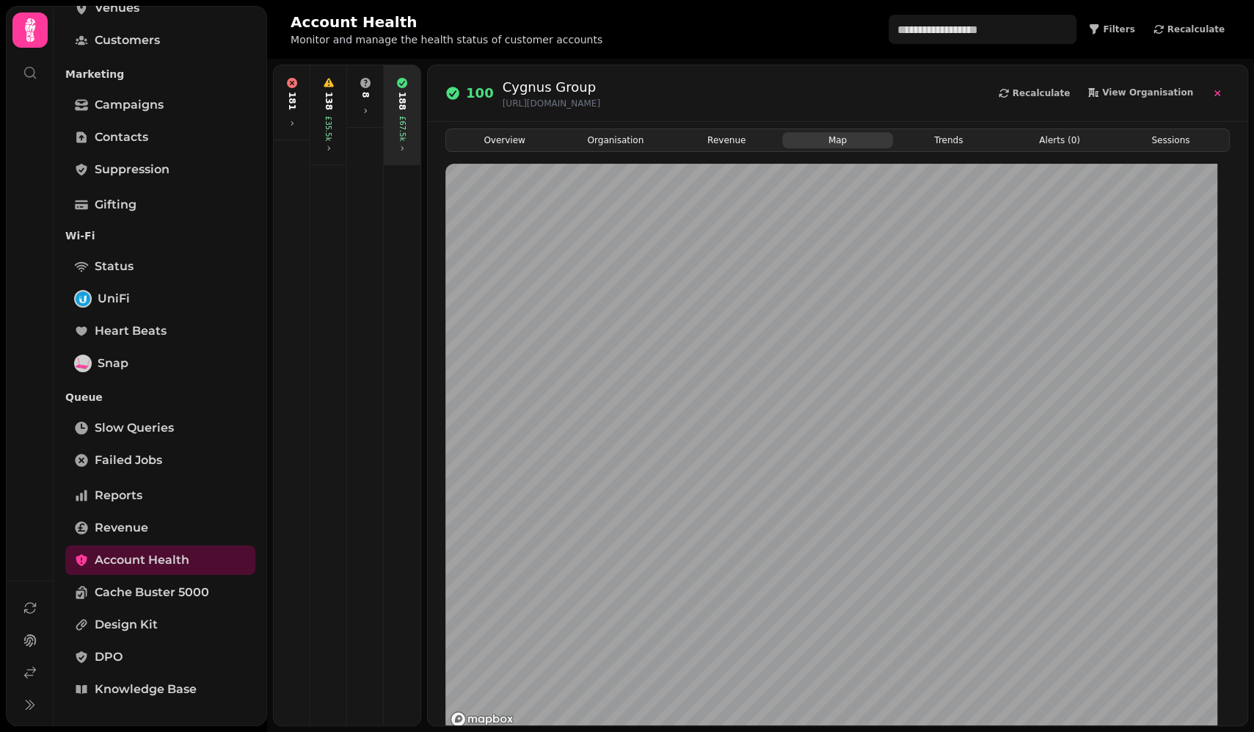
click at [883, 140] on button "Map" at bounding box center [837, 140] width 111 height 16
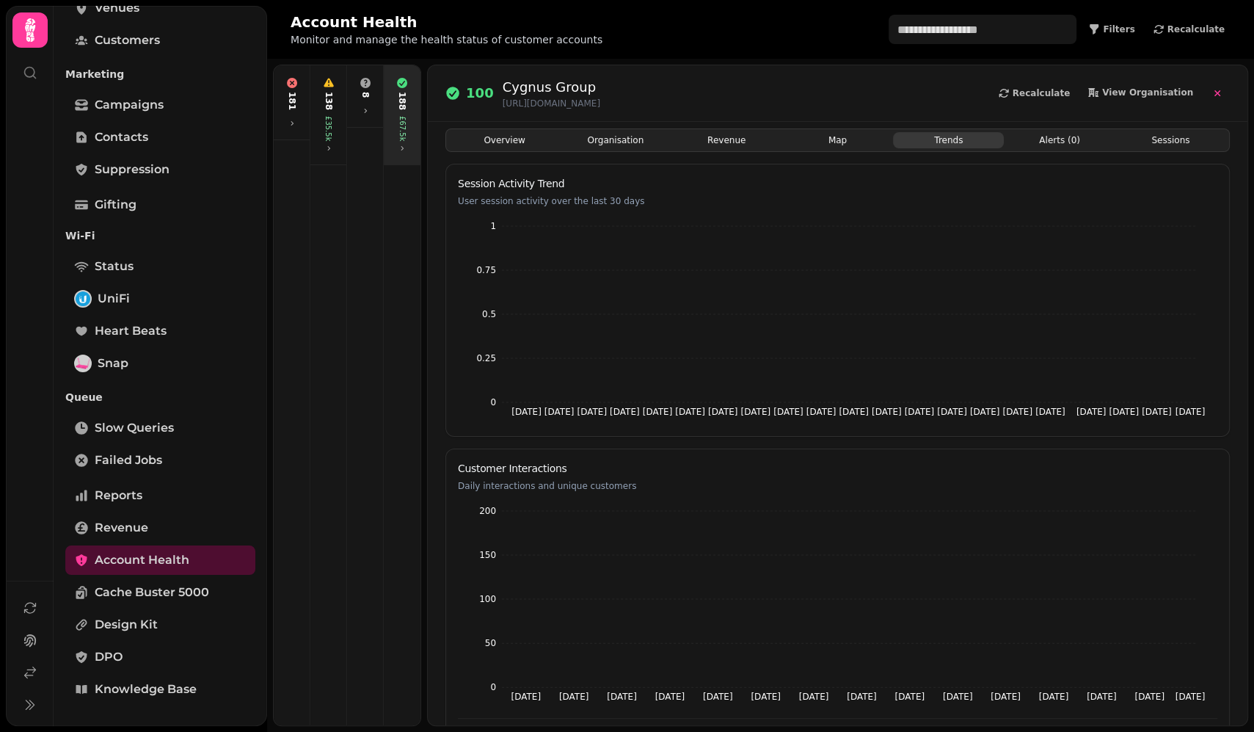
click at [991, 140] on button "Trends" at bounding box center [948, 140] width 111 height 16
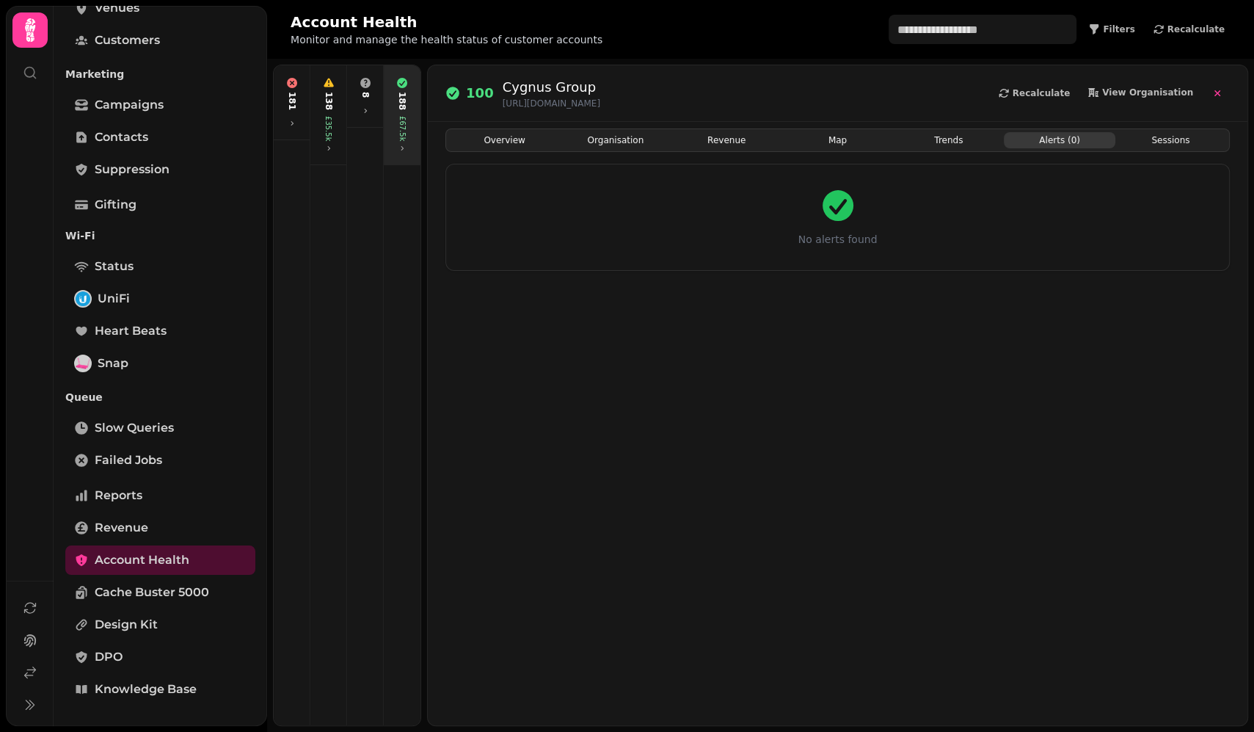
click at [1066, 136] on button "Alerts ( 0 )" at bounding box center [1059, 140] width 111 height 16
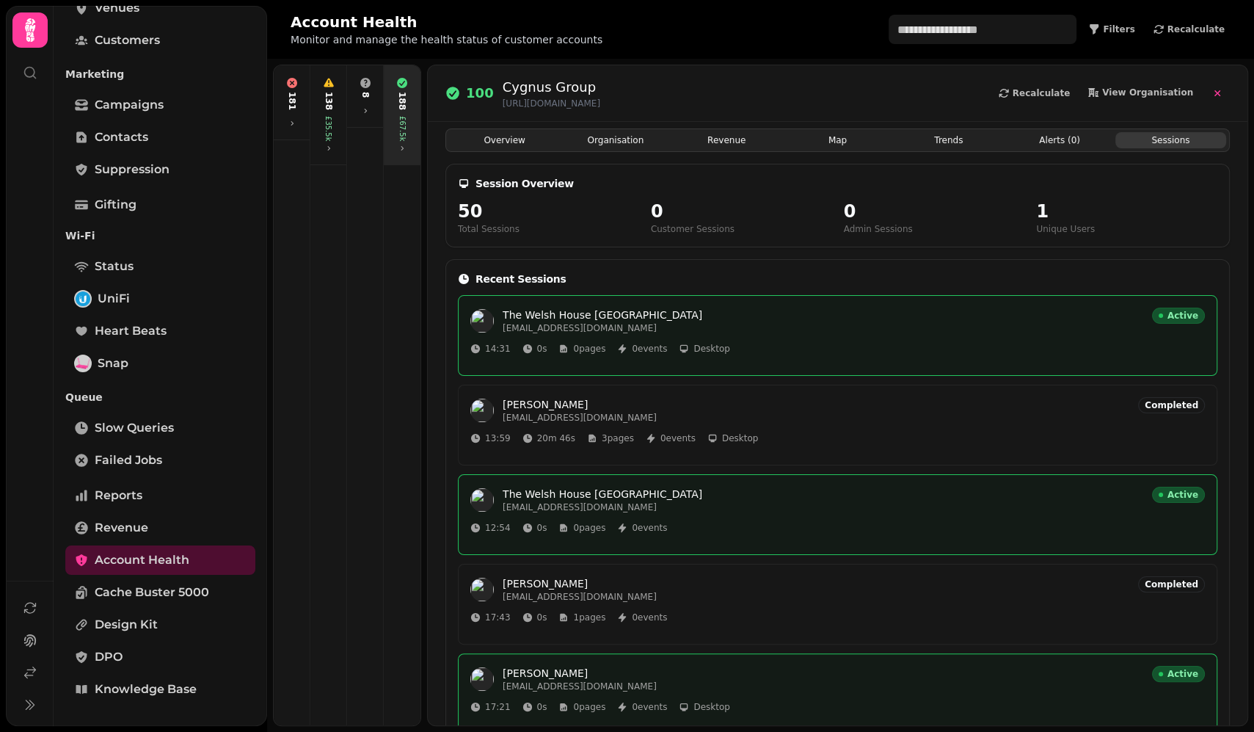
click at [1140, 135] on button "Sessions" at bounding box center [1170, 140] width 111 height 16
click at [891, 81] on div "100 Cygnus Group [URL][DOMAIN_NAME] Recalculate View Organisation" at bounding box center [837, 93] width 784 height 32
click at [147, 318] on link "Heart beats" at bounding box center [160, 330] width 190 height 29
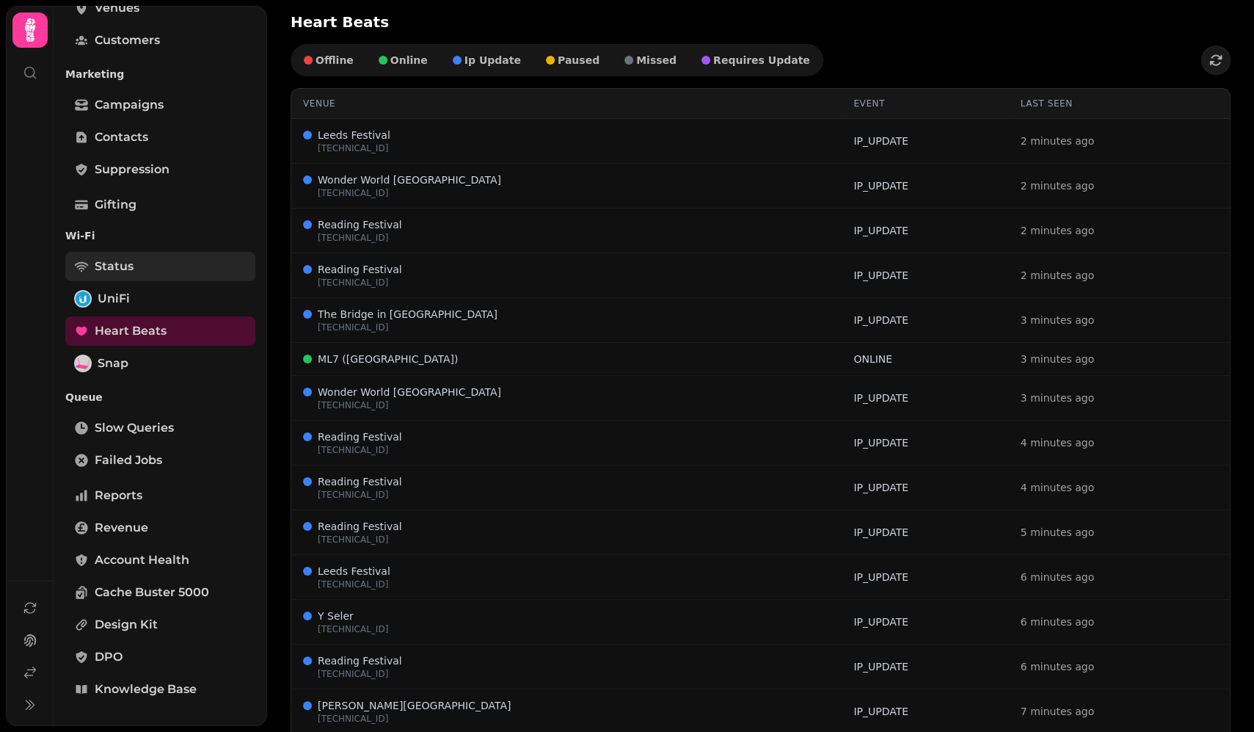
click at [127, 252] on link "Status" at bounding box center [160, 266] width 190 height 29
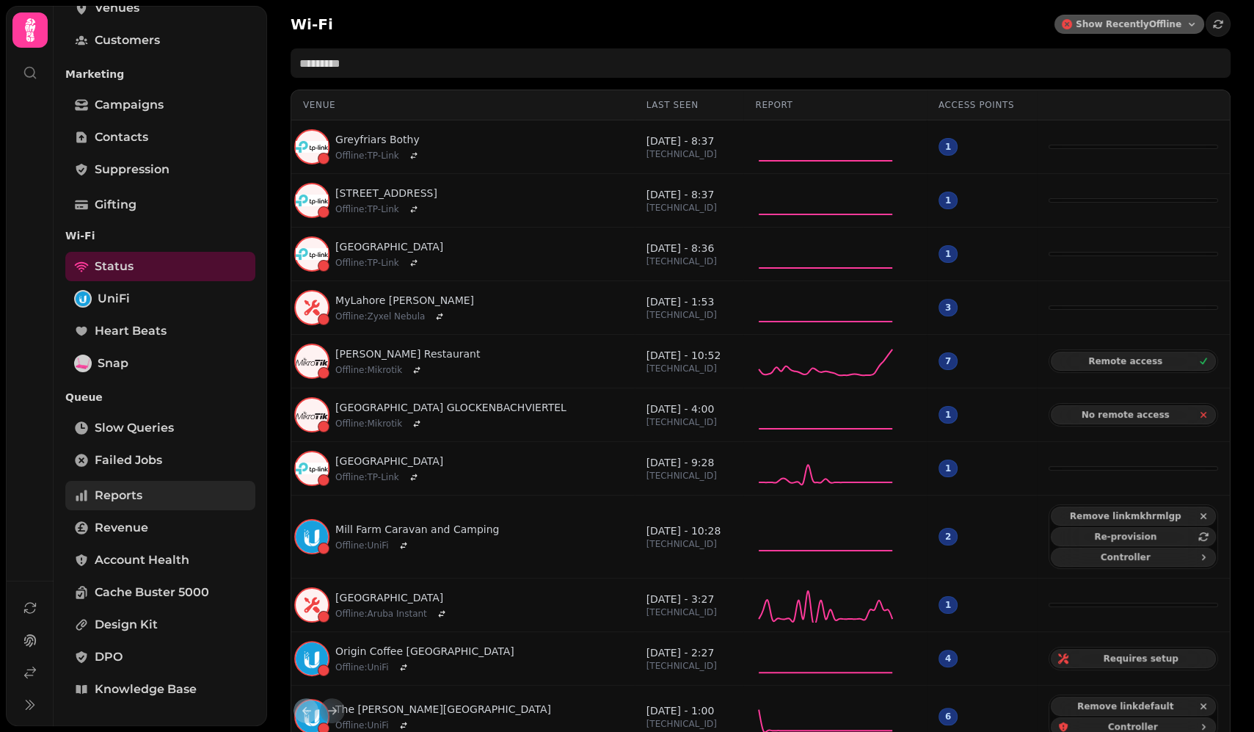
click at [127, 495] on span "Reports" at bounding box center [119, 495] width 48 height 18
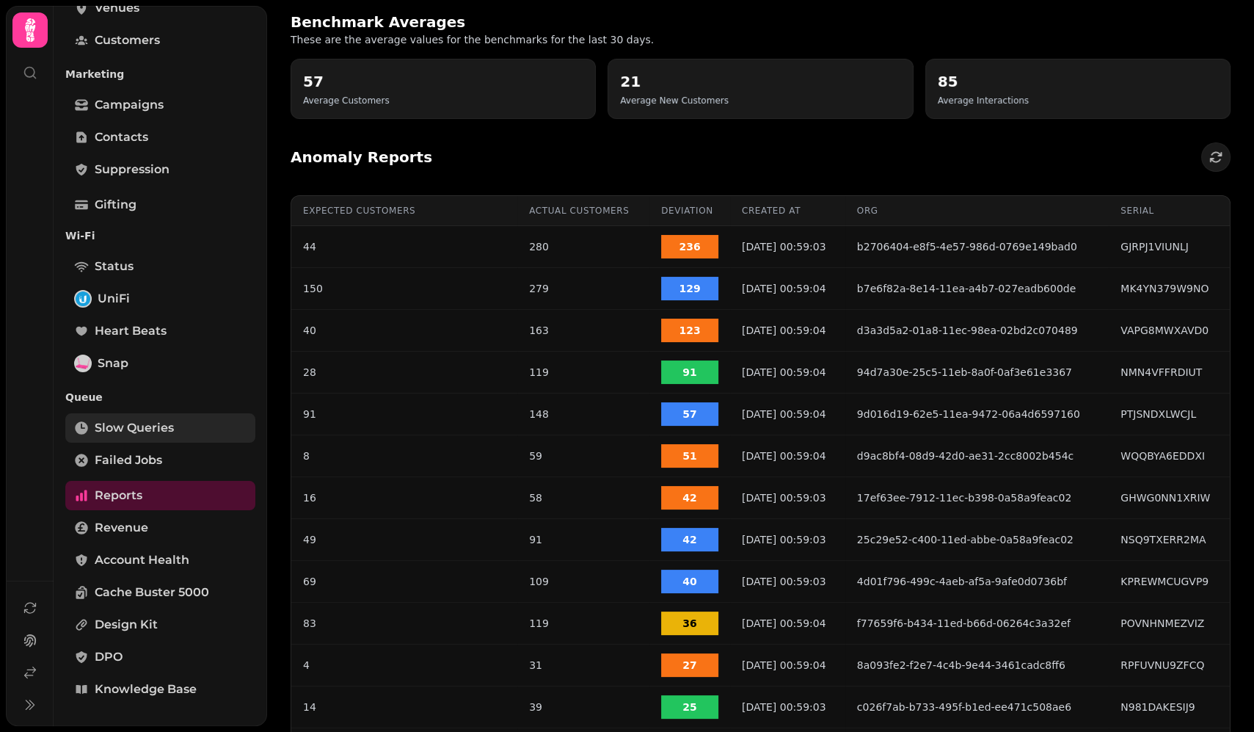
click at [163, 422] on span "Slow Queries" at bounding box center [134, 428] width 79 height 18
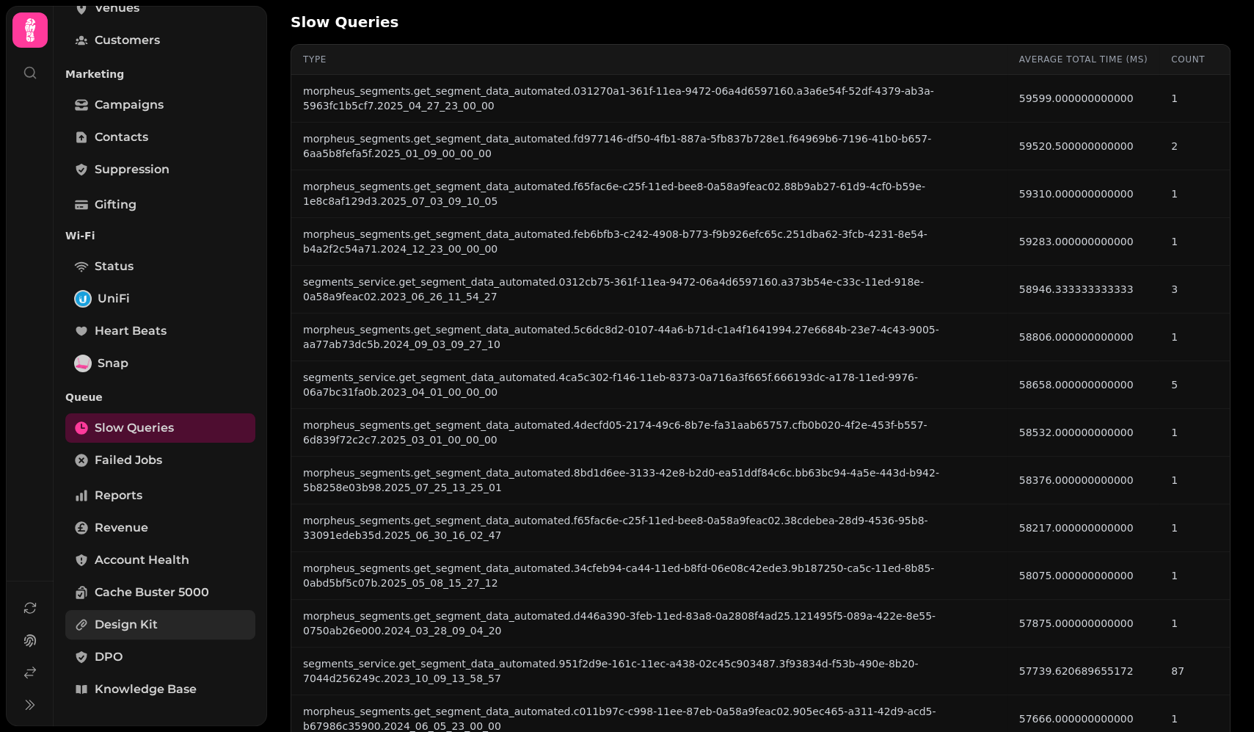
click at [112, 631] on span "Design Kit" at bounding box center [126, 625] width 63 height 18
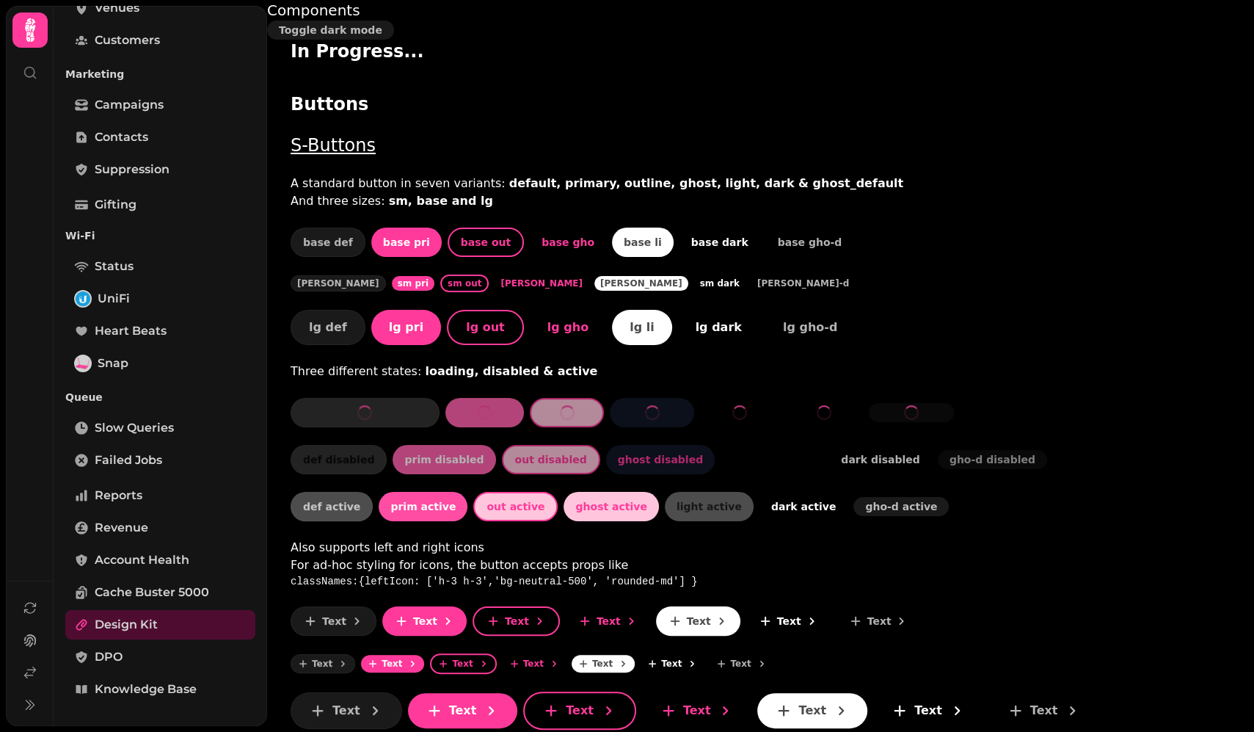
click at [382, 25] on span "Toggle dark mode" at bounding box center [330, 30] width 103 height 10
click at [192, 145] on link "Contacts" at bounding box center [160, 137] width 190 height 29
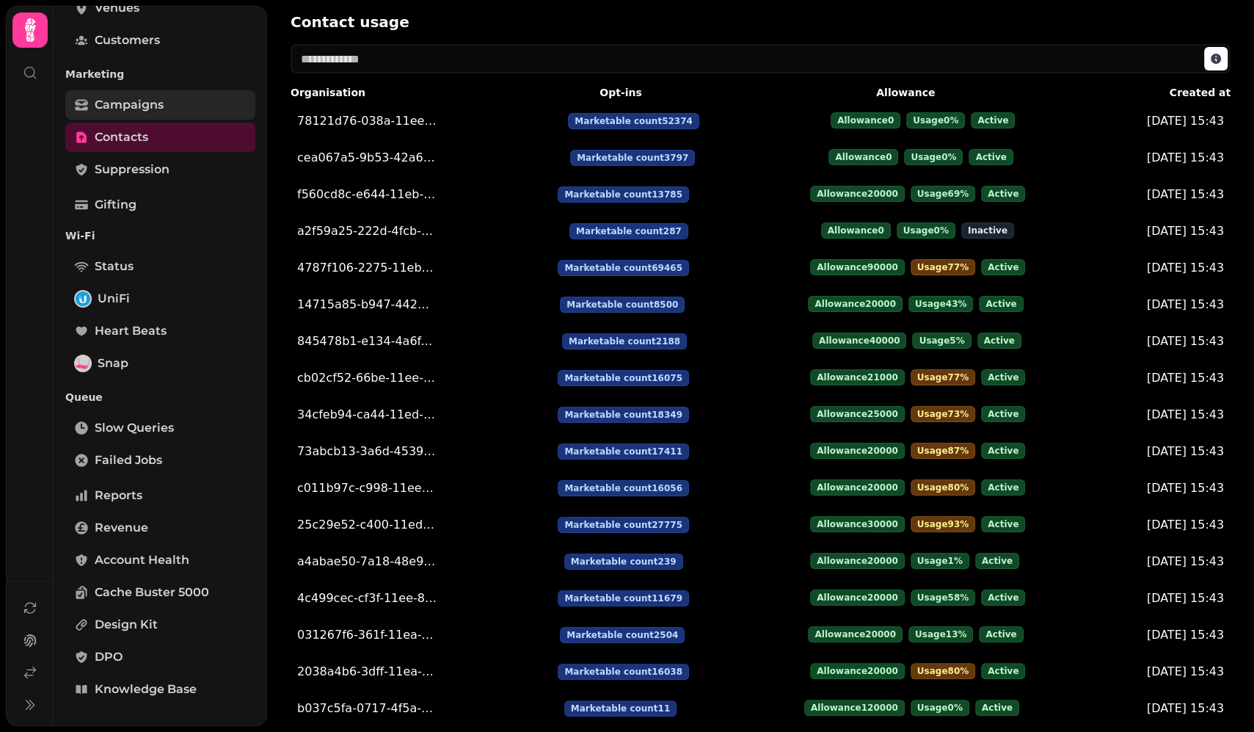
click at [175, 117] on link "Campaigns" at bounding box center [160, 104] width 190 height 29
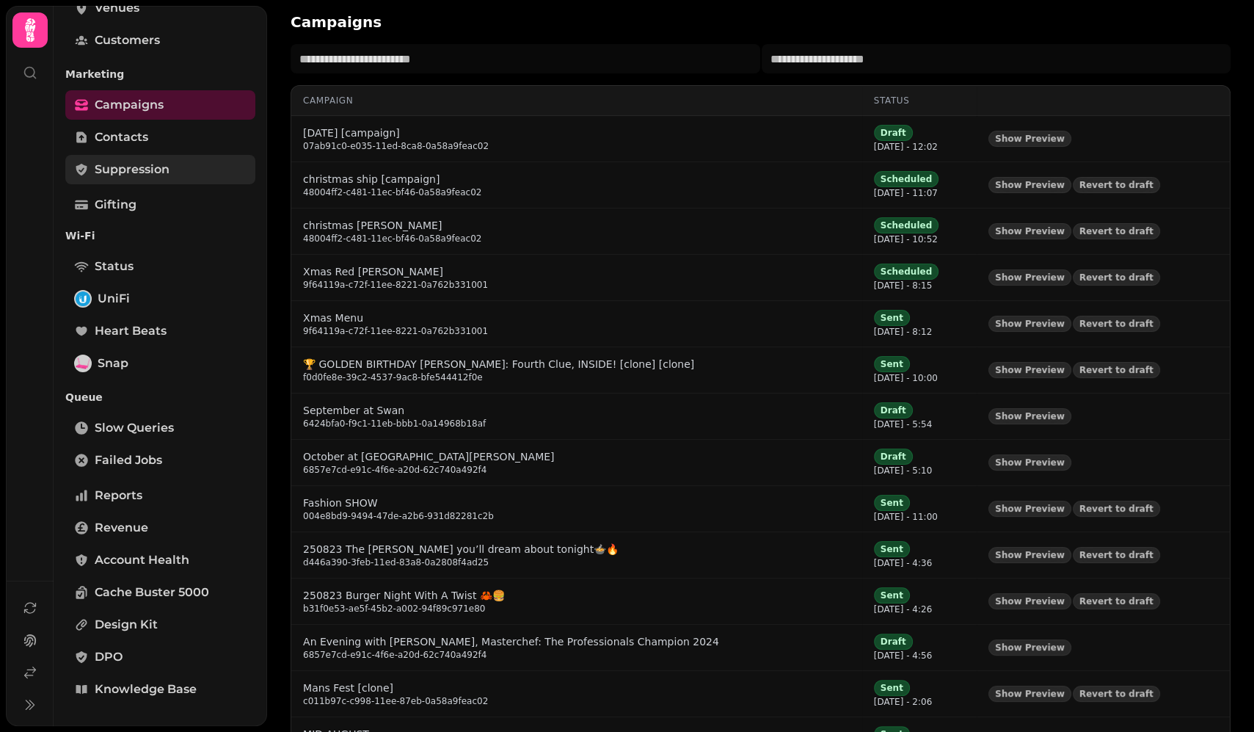
click at [167, 155] on link "Suppression" at bounding box center [160, 169] width 190 height 29
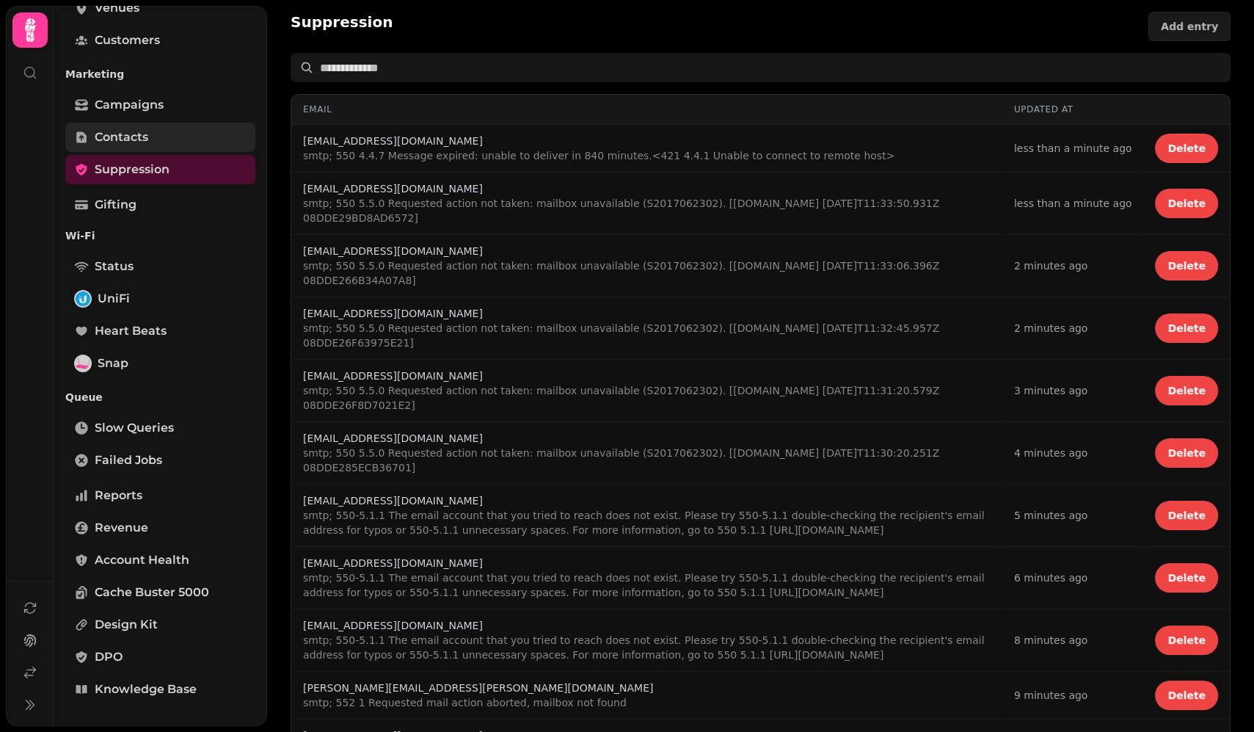
click at [153, 143] on link "Contacts" at bounding box center [160, 137] width 190 height 29
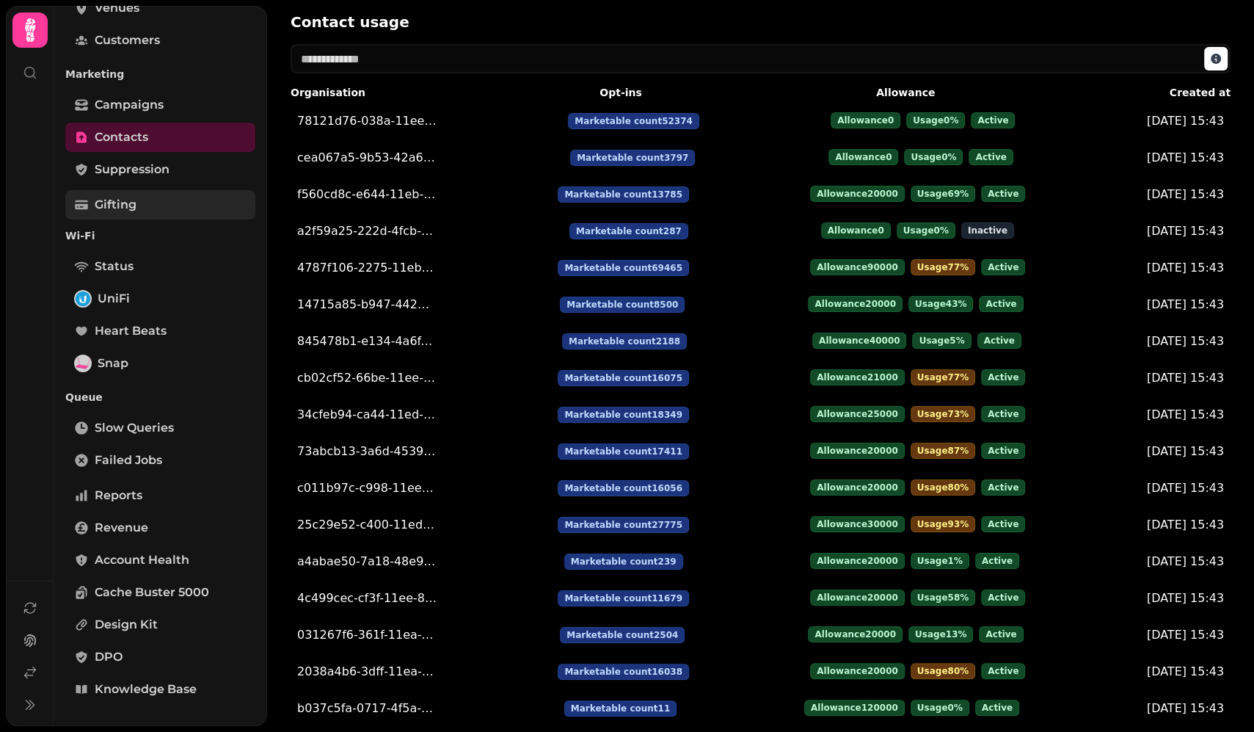
click at [145, 197] on link "Gifting" at bounding box center [160, 204] width 190 height 29
select select "**"
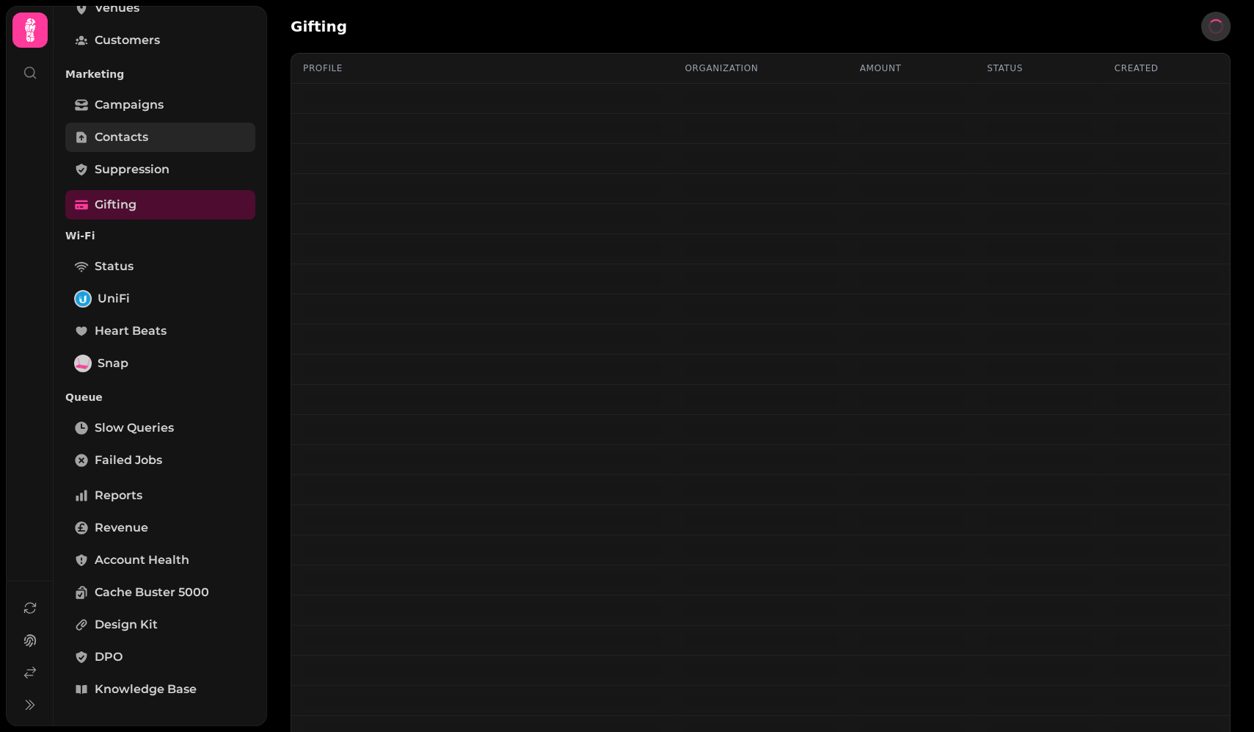
click at [150, 145] on link "Contacts" at bounding box center [160, 137] width 190 height 29
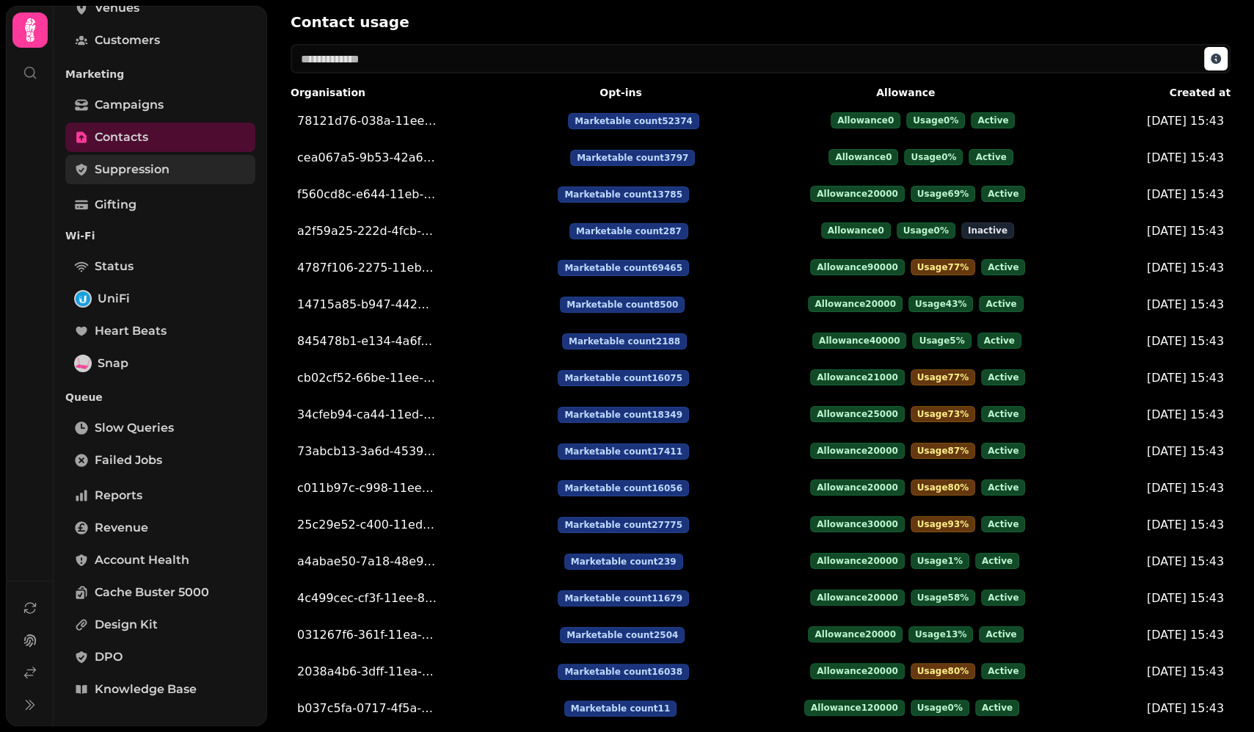
click at [125, 175] on span "Suppression" at bounding box center [132, 170] width 75 height 18
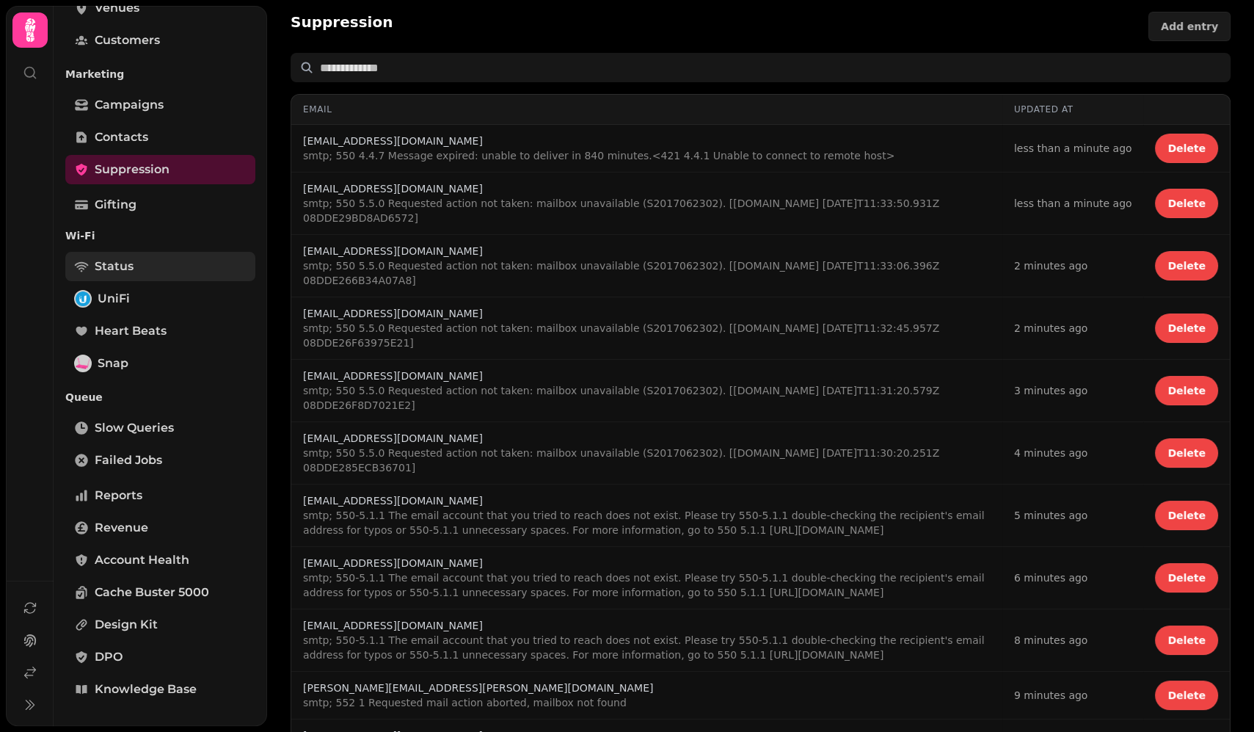
click at [123, 275] on link "Status" at bounding box center [160, 266] width 190 height 29
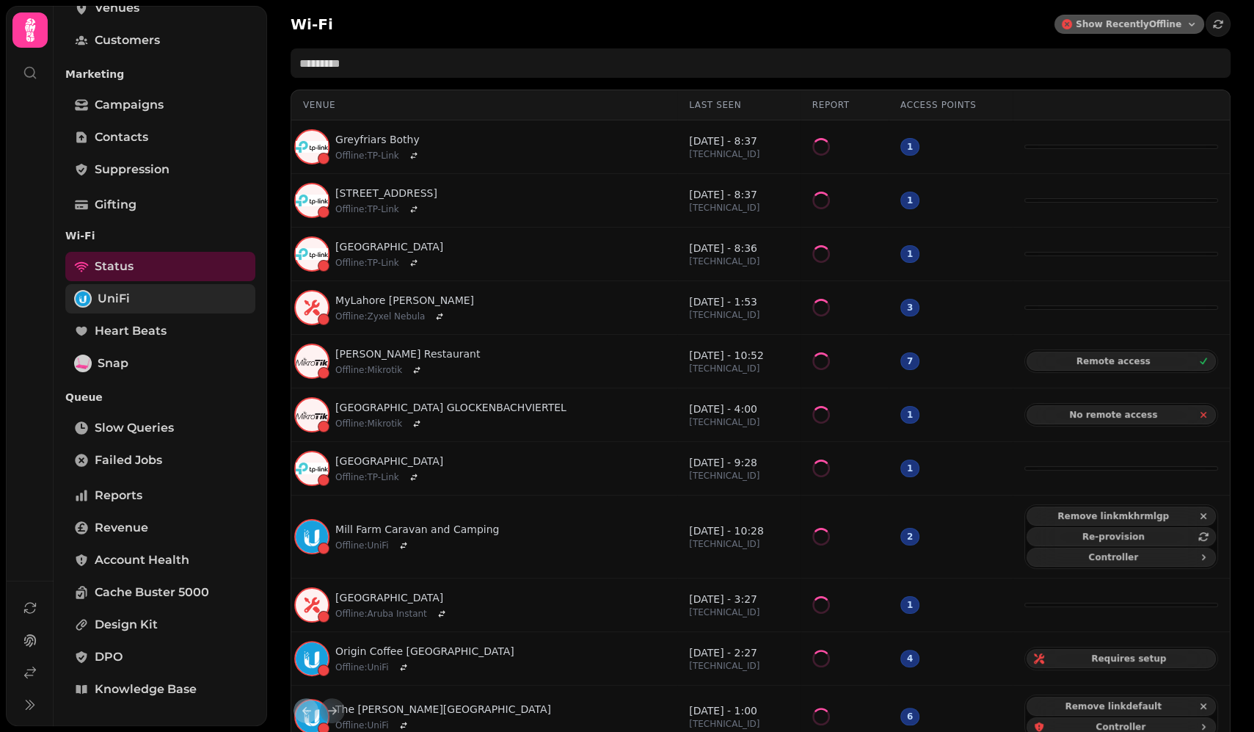
click at [123, 295] on span "UniFi" at bounding box center [114, 299] width 32 height 18
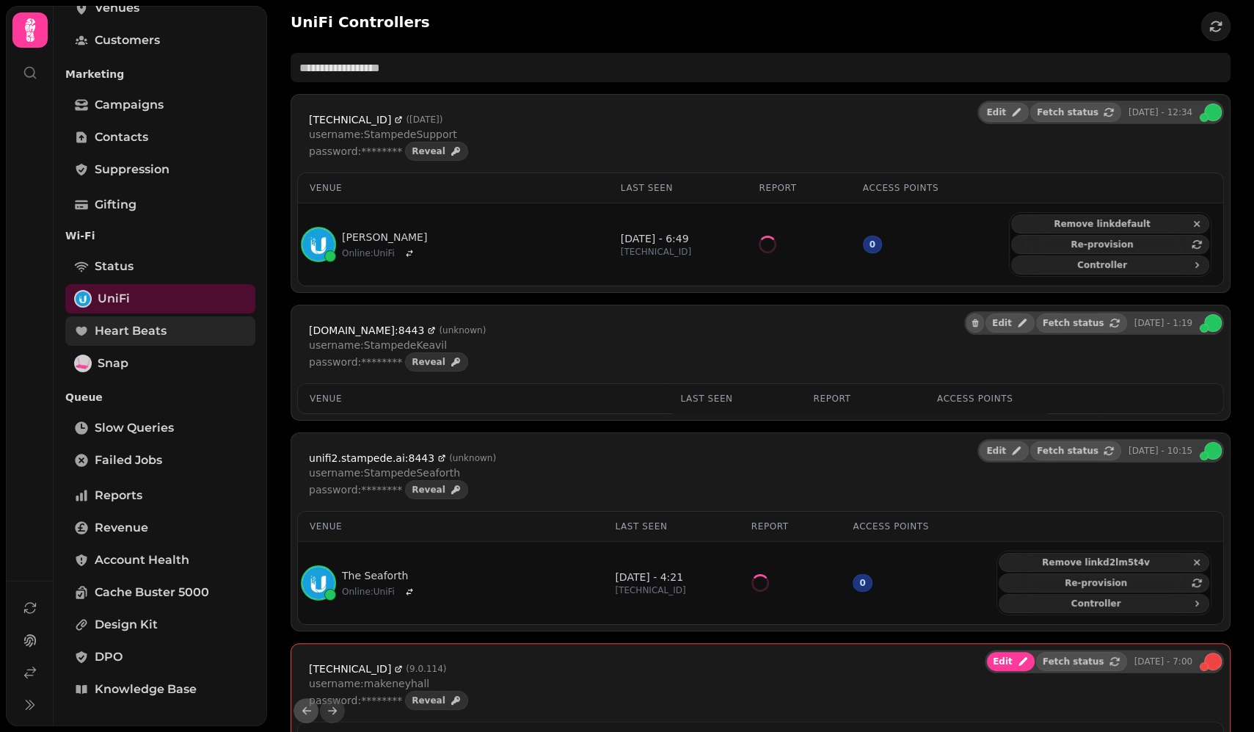
click at [125, 319] on link "Heart beats" at bounding box center [160, 330] width 190 height 29
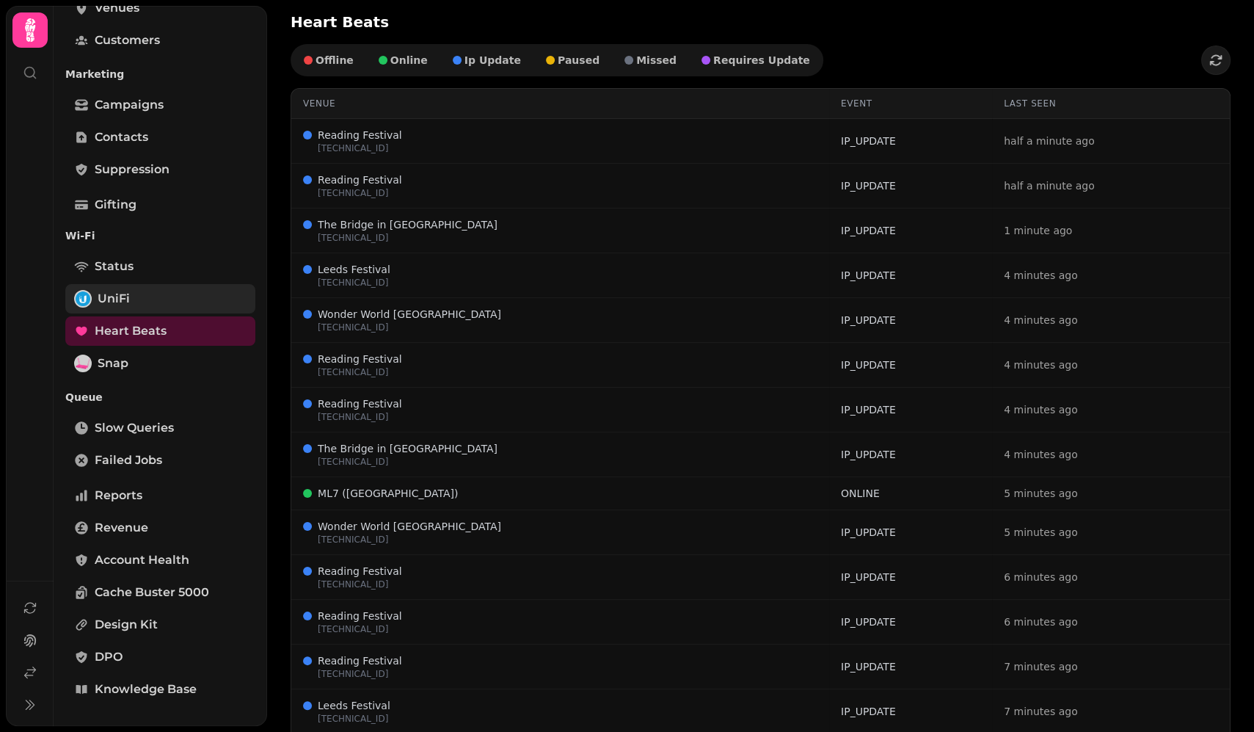
click at [117, 311] on link "UniFi" at bounding box center [160, 298] width 190 height 29
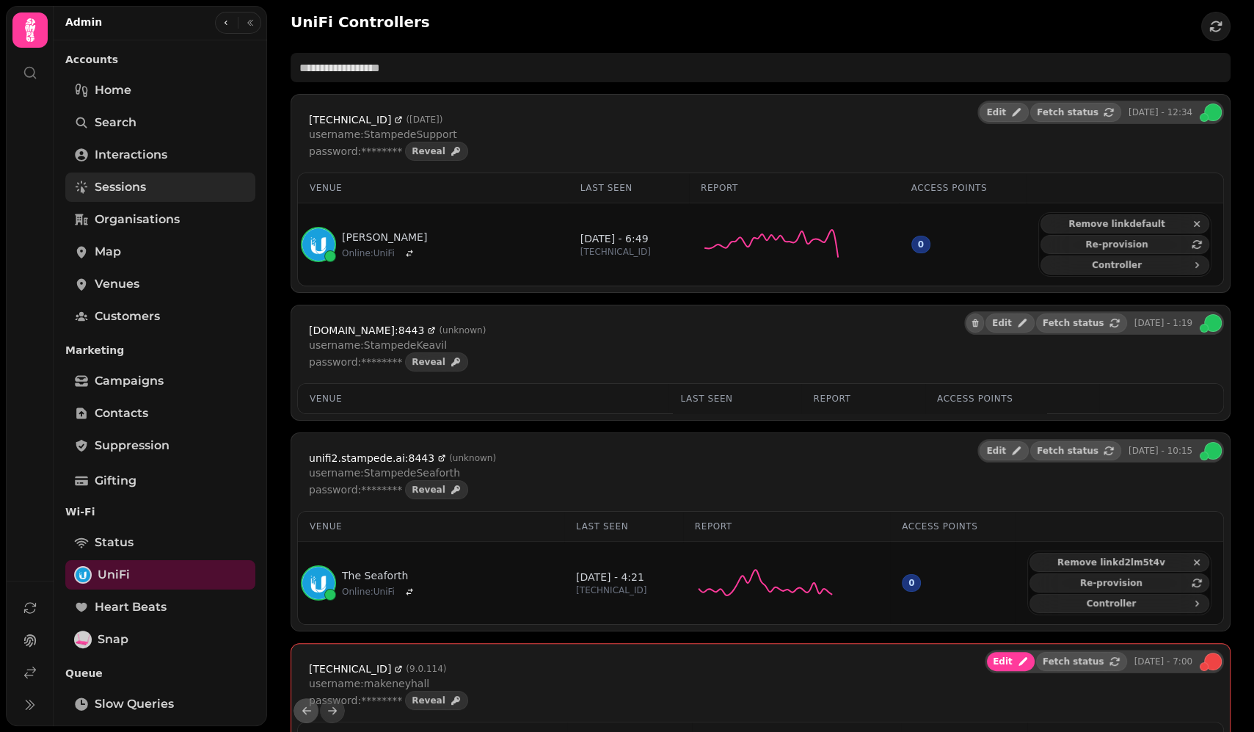
click at [121, 183] on span "Sessions" at bounding box center [120, 187] width 51 height 18
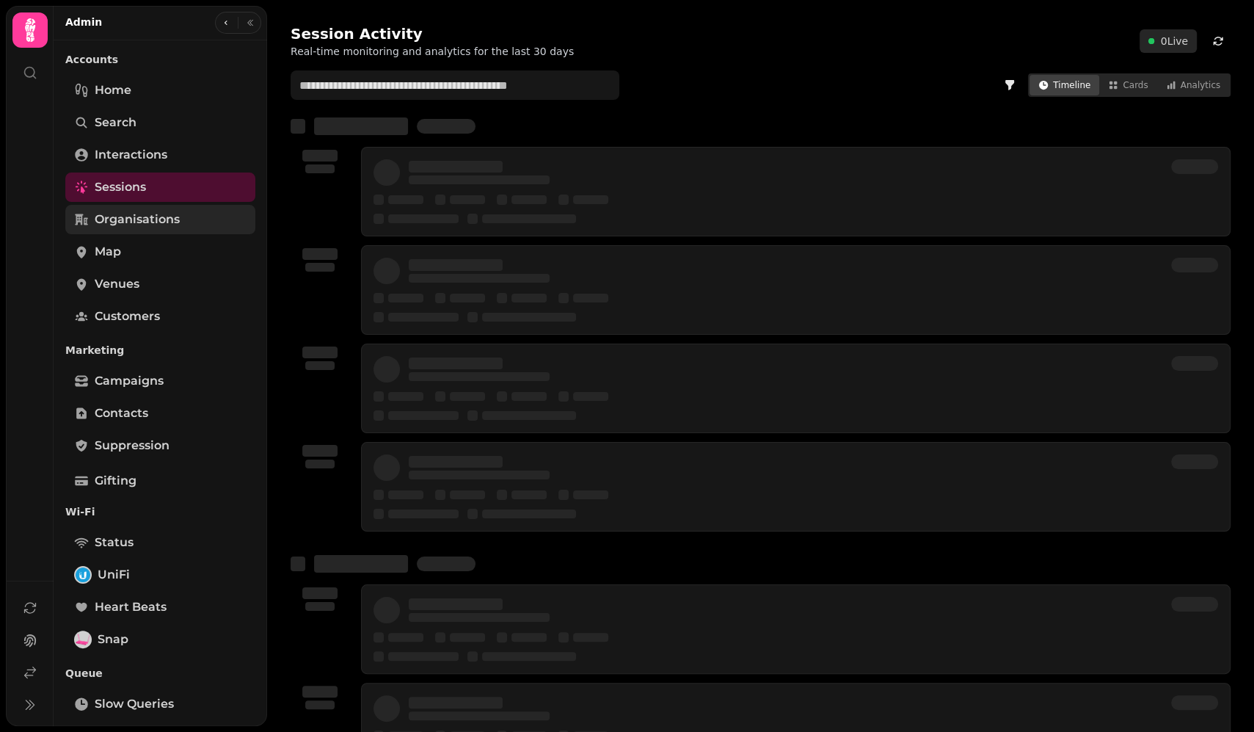
click at [140, 224] on span "Organisations" at bounding box center [137, 220] width 85 height 18
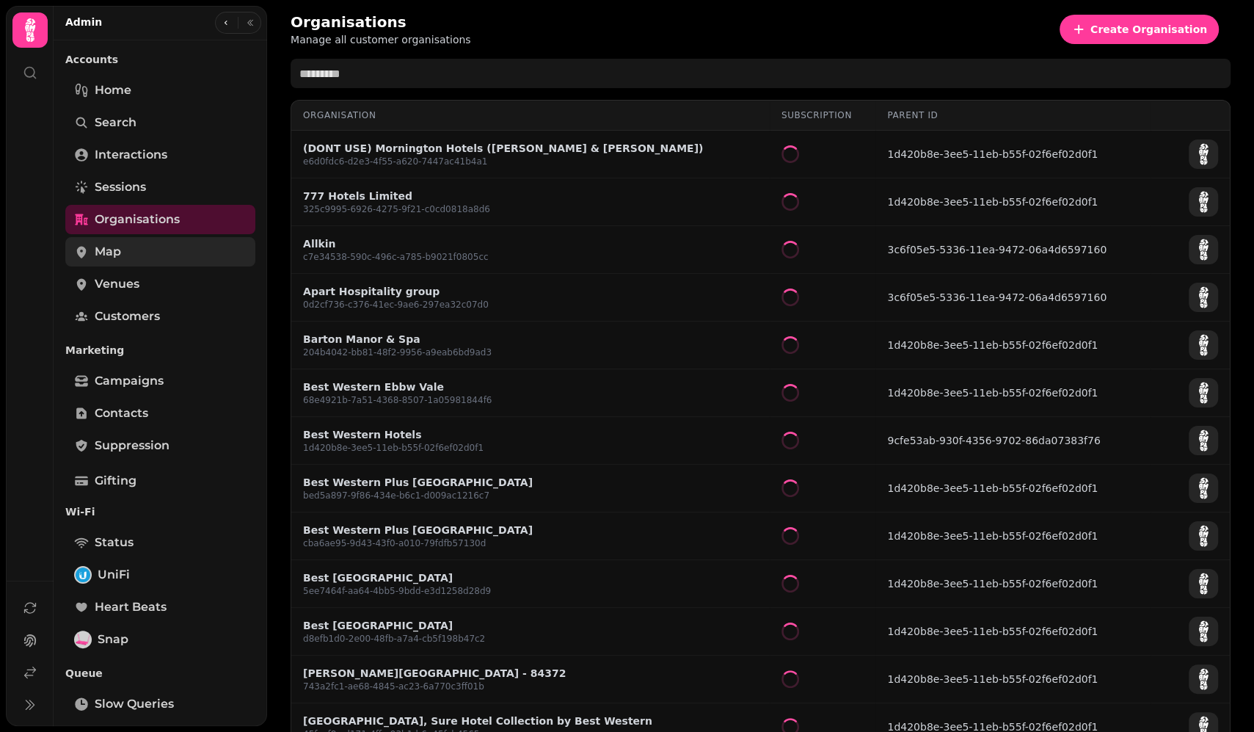
click at [123, 258] on link "Map" at bounding box center [160, 251] width 190 height 29
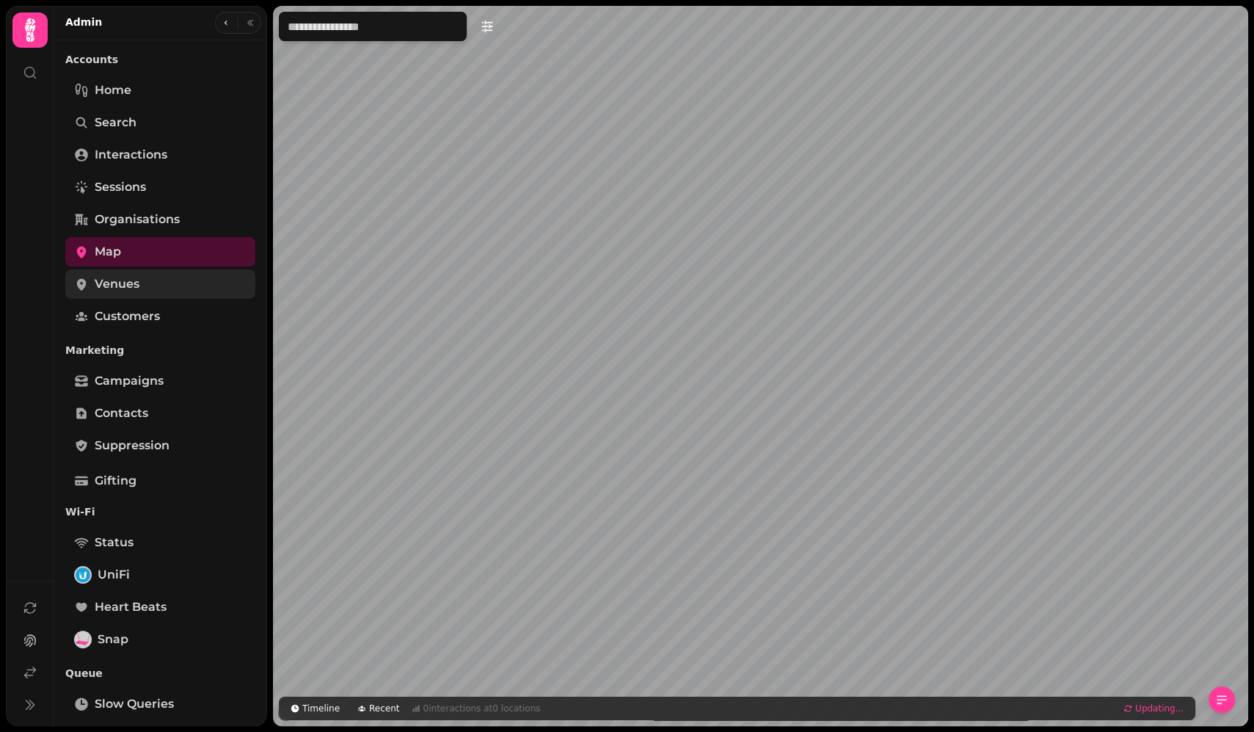
click at [123, 287] on span "Venues" at bounding box center [117, 284] width 45 height 18
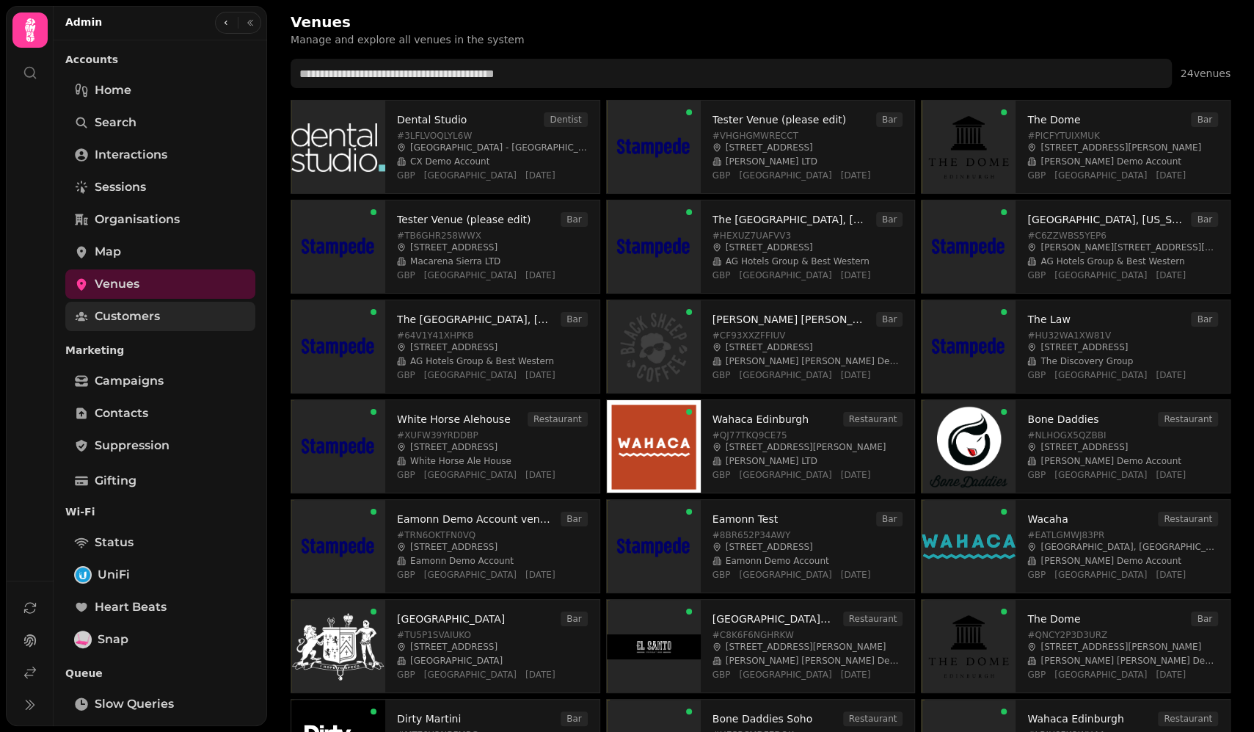
click at [118, 323] on span "Customers" at bounding box center [127, 316] width 65 height 18
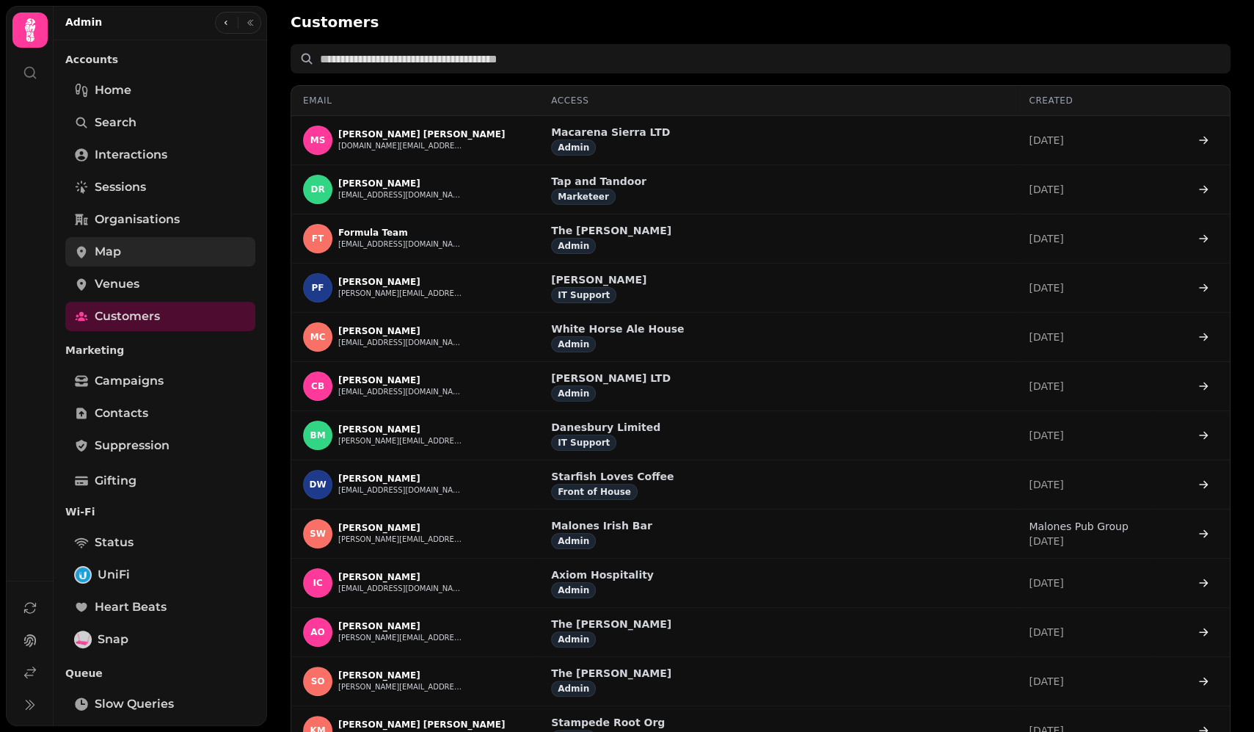
click at [131, 259] on link "Map" at bounding box center [160, 251] width 190 height 29
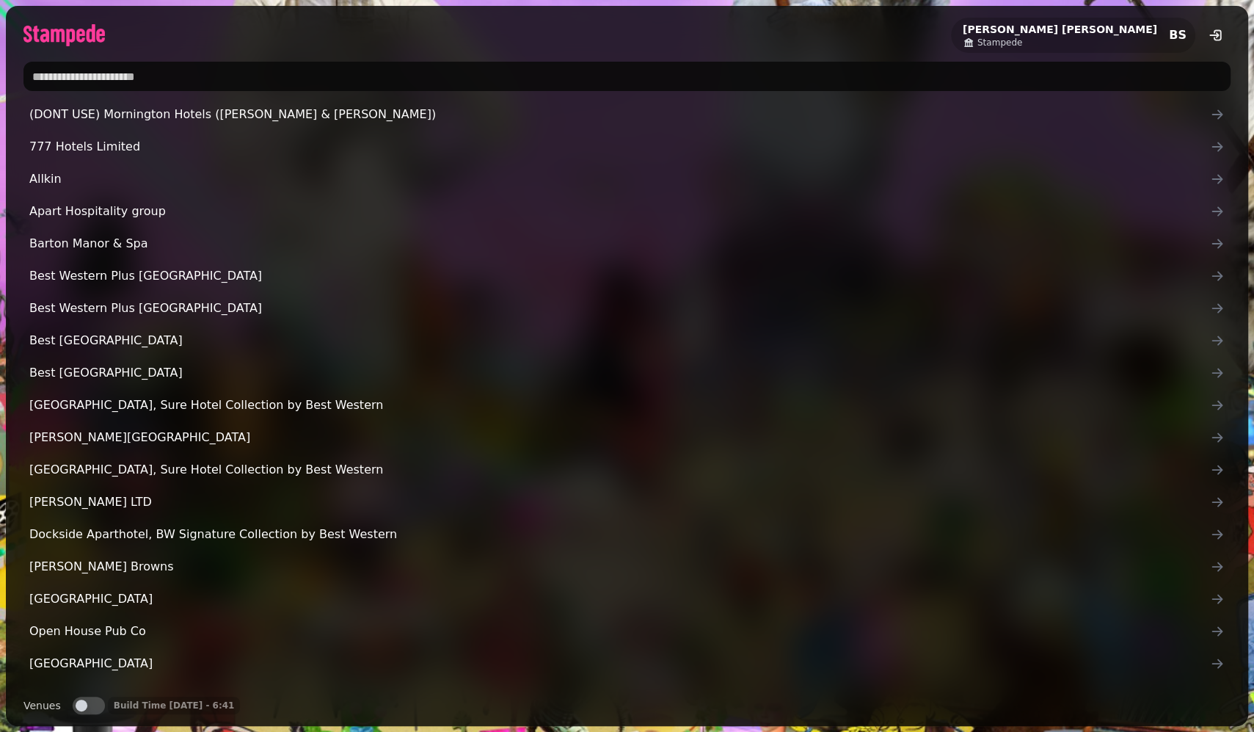
click at [201, 82] on input "text" at bounding box center [626, 76] width 1207 height 29
type input "*******"
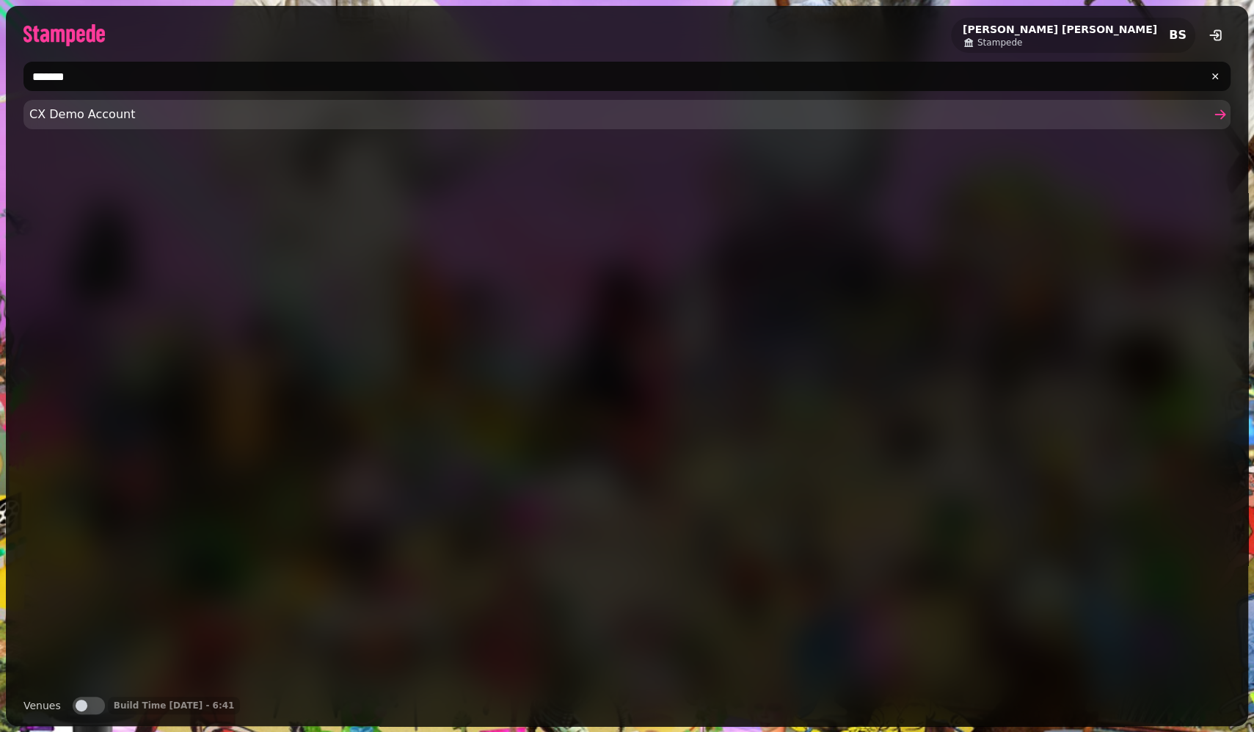
click at [125, 104] on link "CX Demo Account" at bounding box center [626, 114] width 1207 height 29
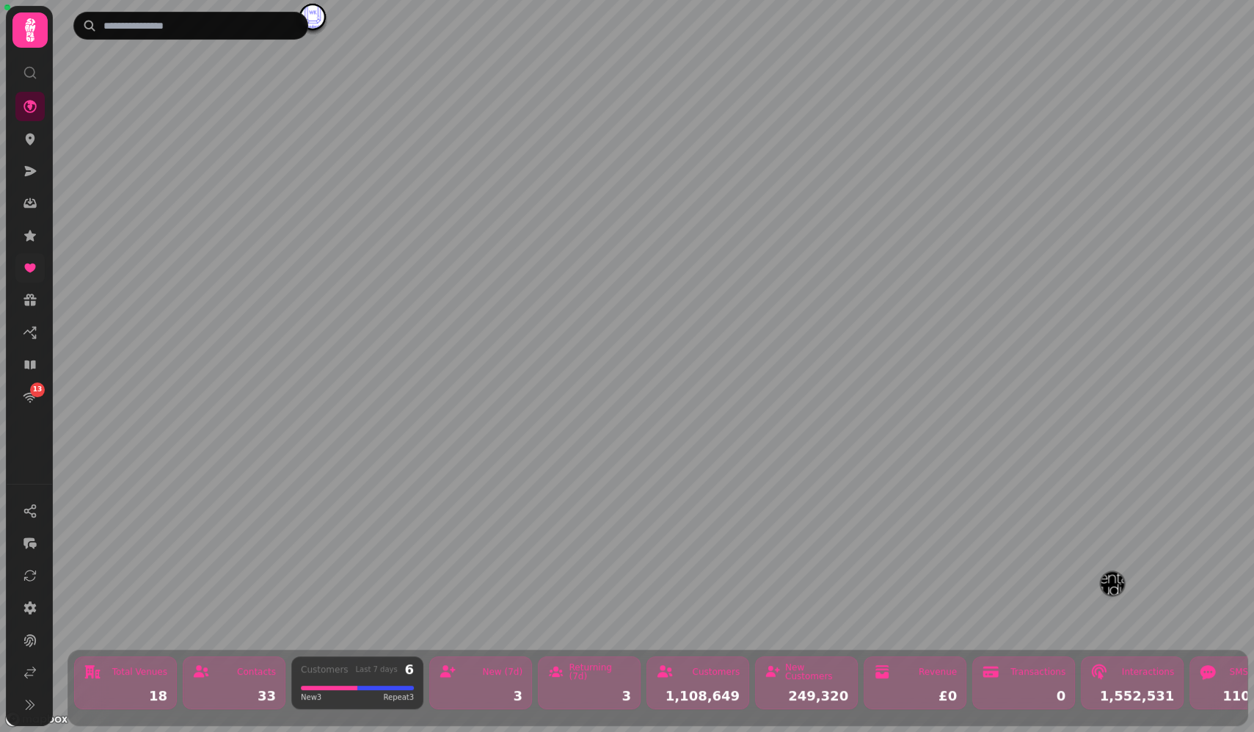
click at [32, 258] on link at bounding box center [29, 267] width 29 height 29
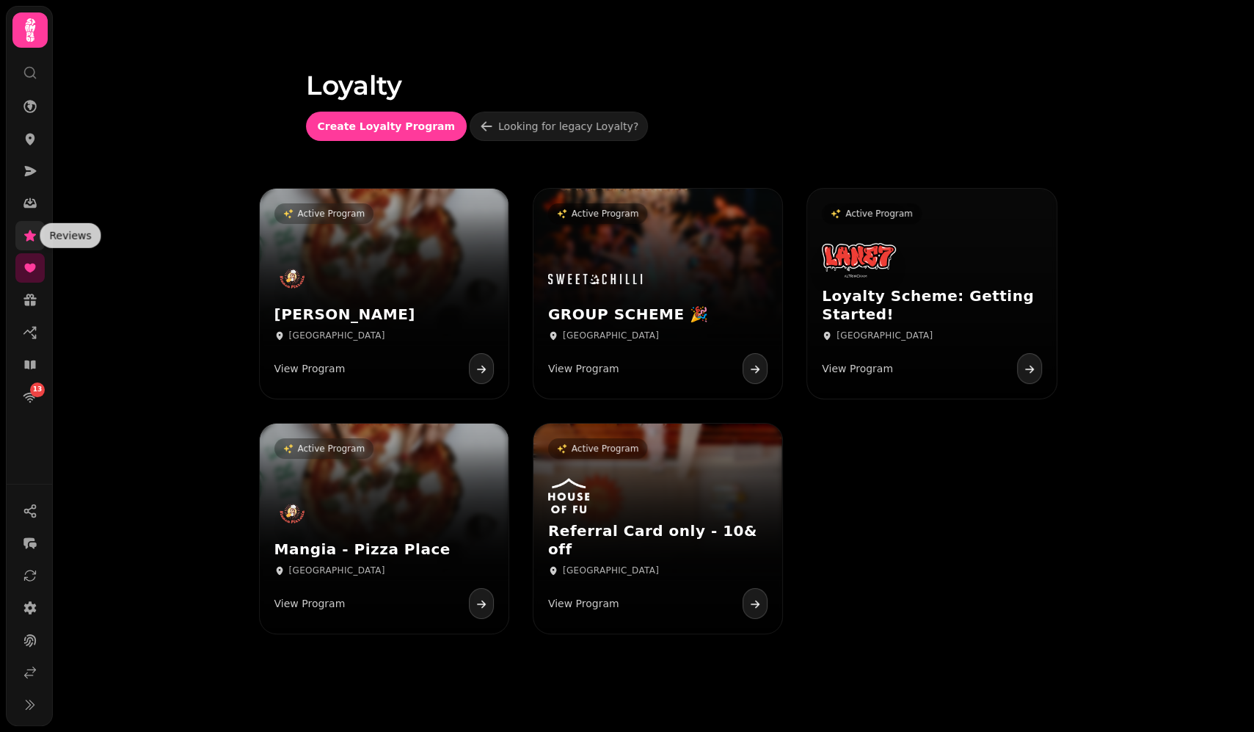
click at [34, 234] on icon at bounding box center [30, 235] width 12 height 11
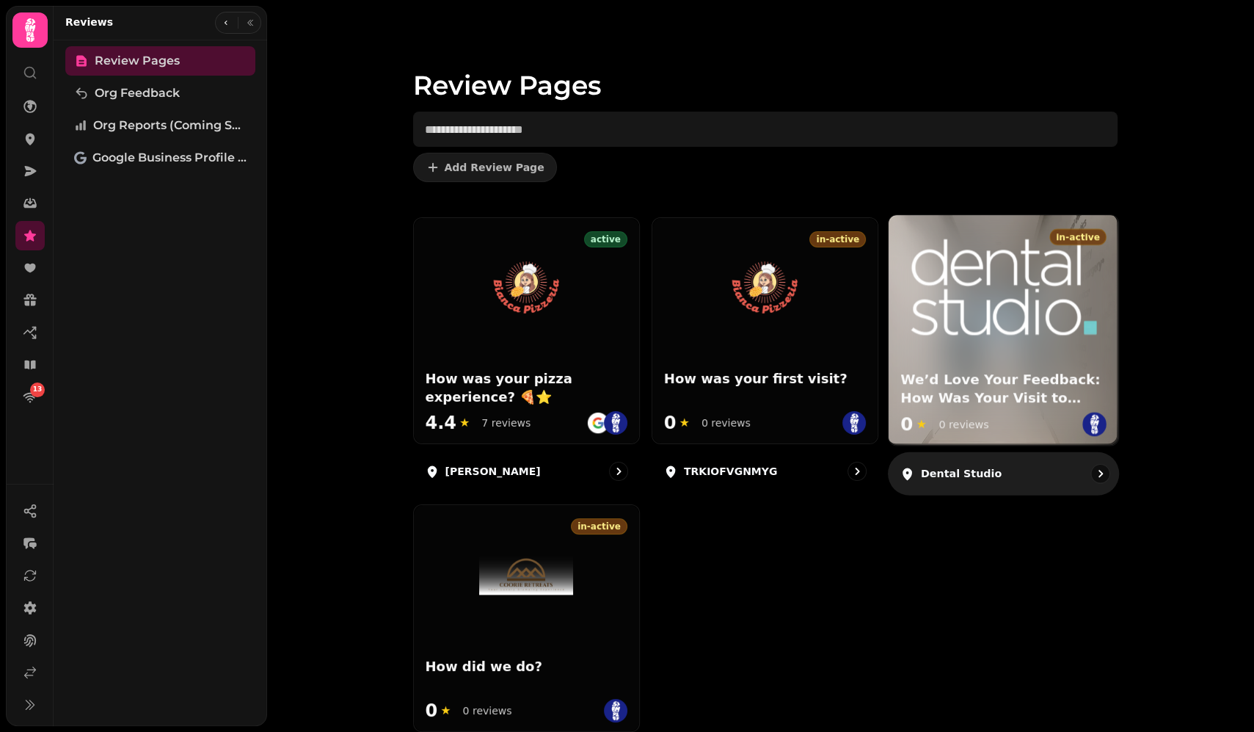
click at [926, 328] on img at bounding box center [1004, 287] width 186 height 96
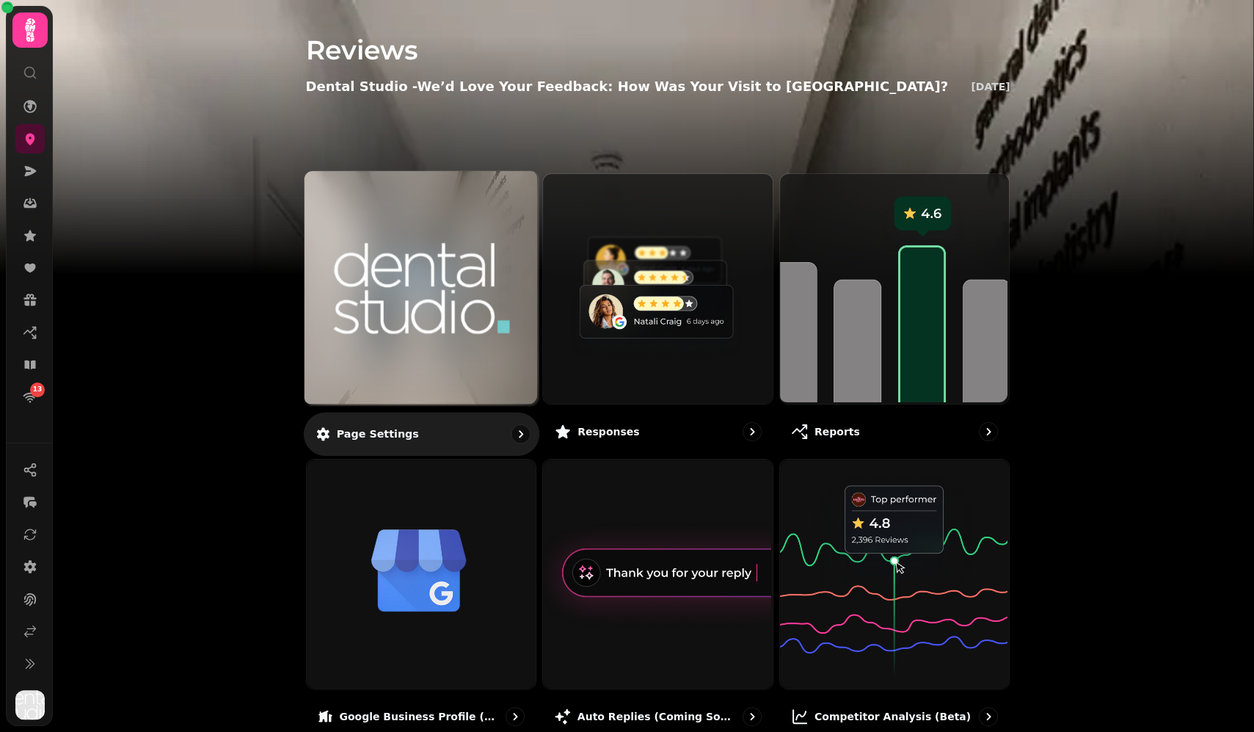
click at [401, 304] on img at bounding box center [420, 288] width 175 height 96
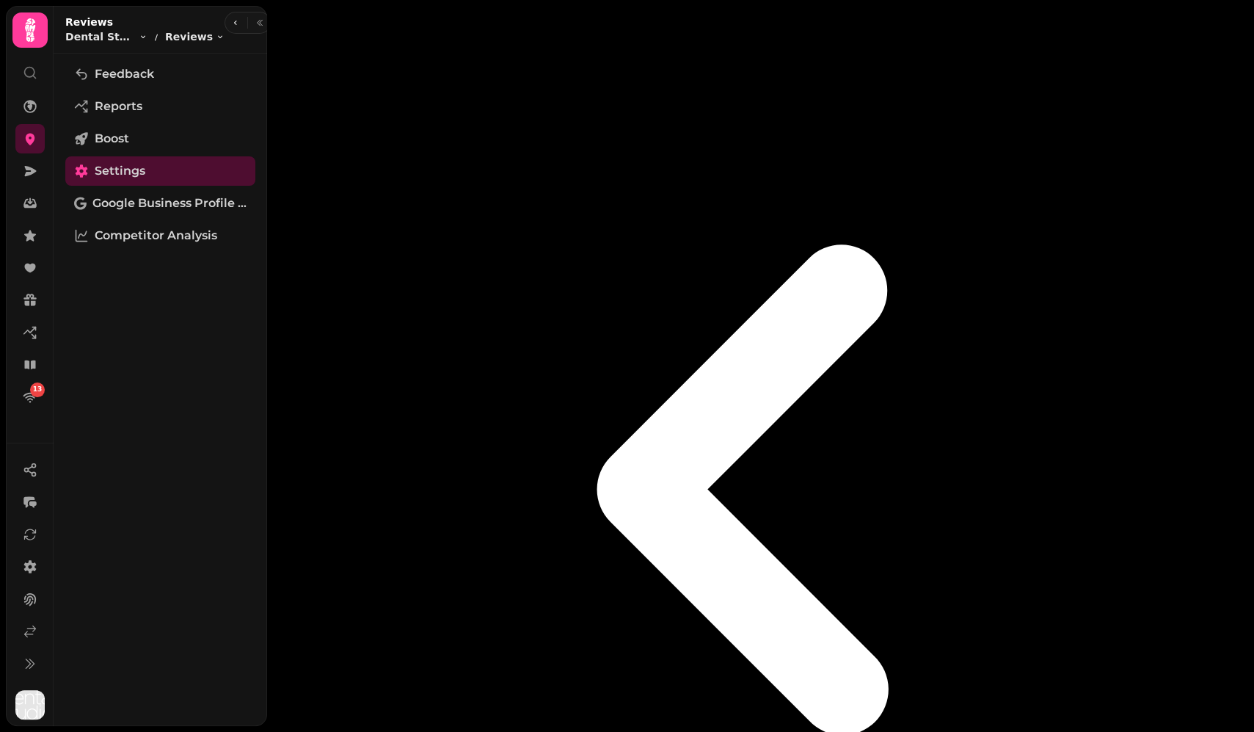
drag, startPoint x: 276, startPoint y: 18, endPoint x: 484, endPoint y: 371, distance: 410.1
copy div "Page setup Page title Email options Generate reviews on autopilot. Page active …"
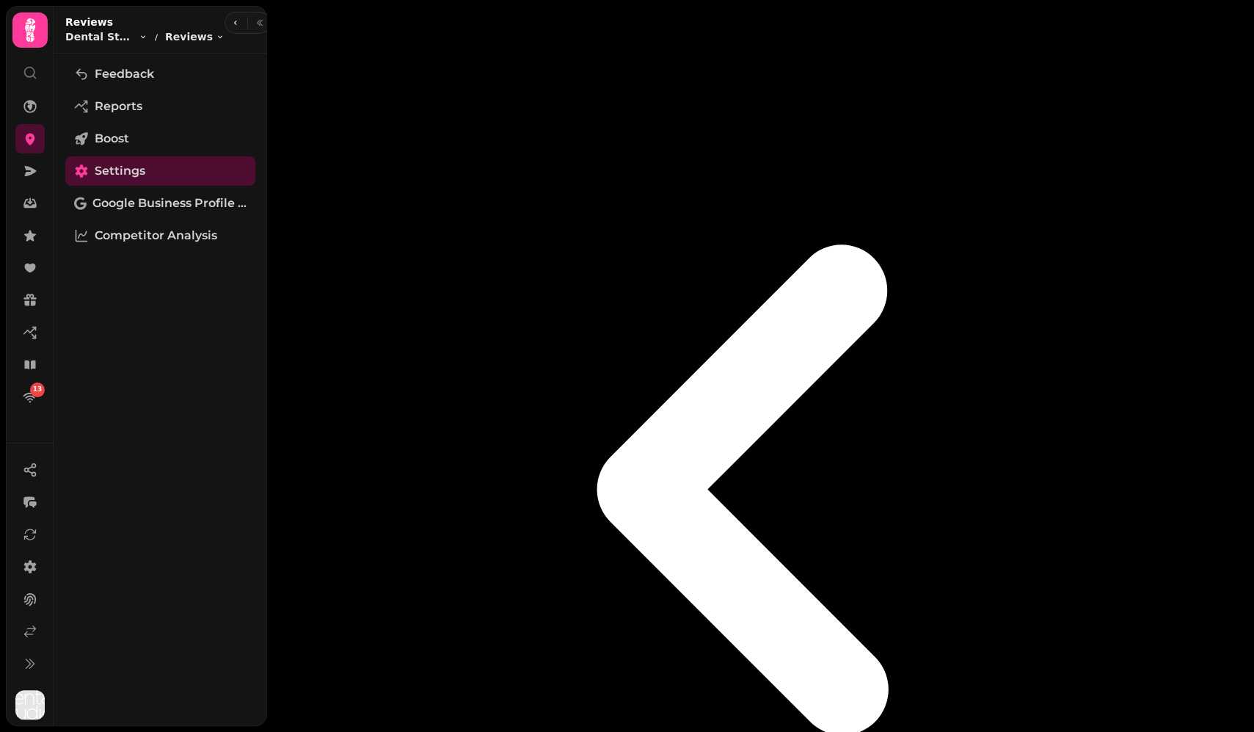
select select "**********"
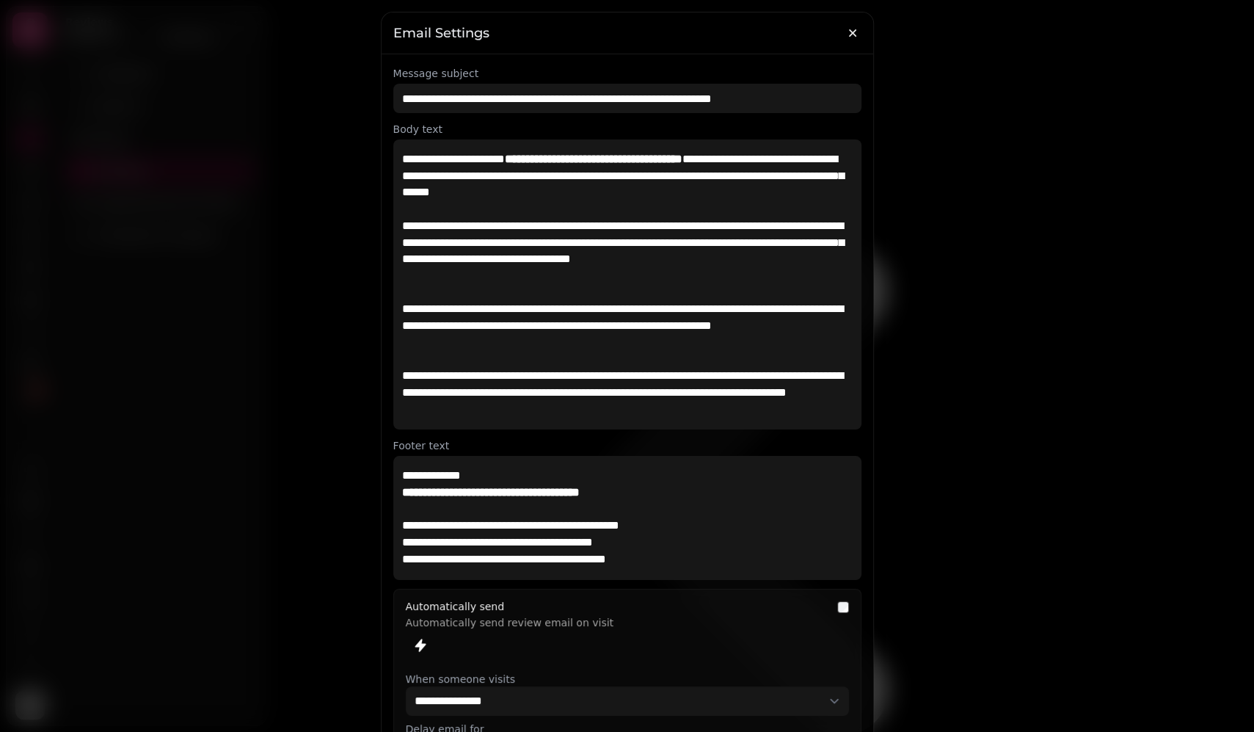
drag, startPoint x: 514, startPoint y: 51, endPoint x: 415, endPoint y: 36, distance: 100.1
click at [514, 51] on div "Email Settings" at bounding box center [628, 33] width 492 height 42
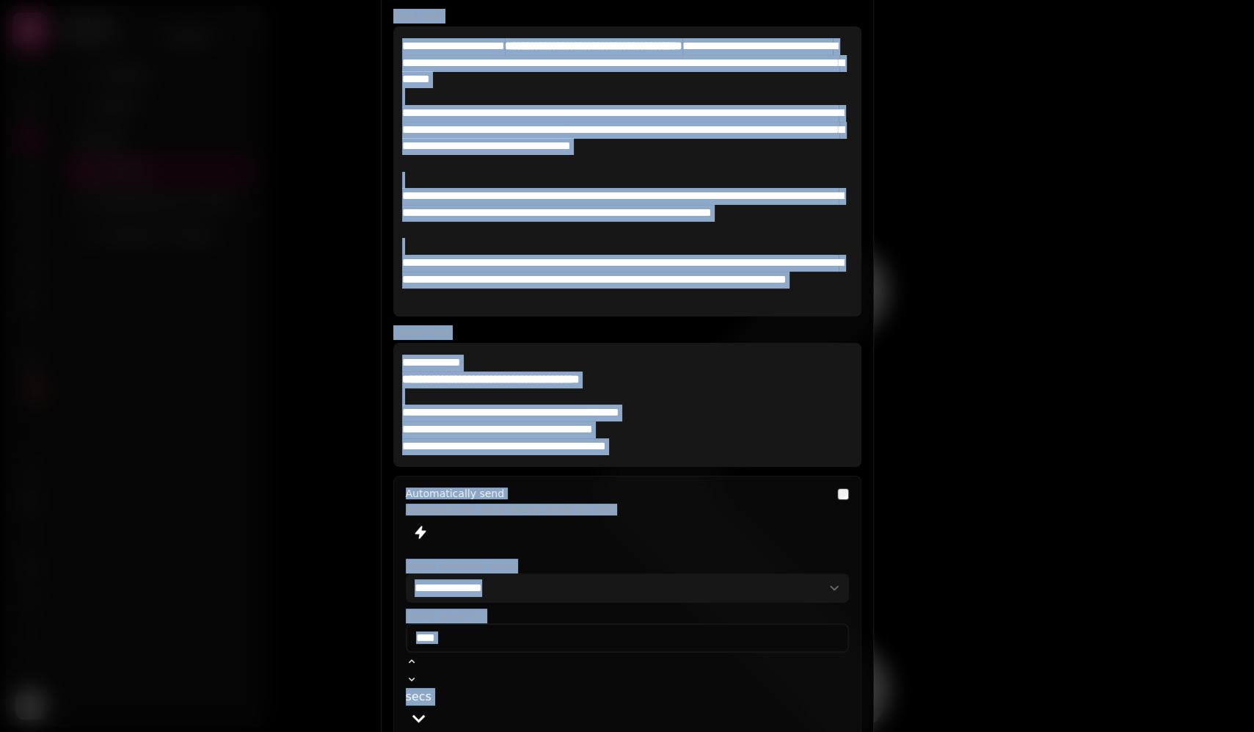
scroll to position [213, 0]
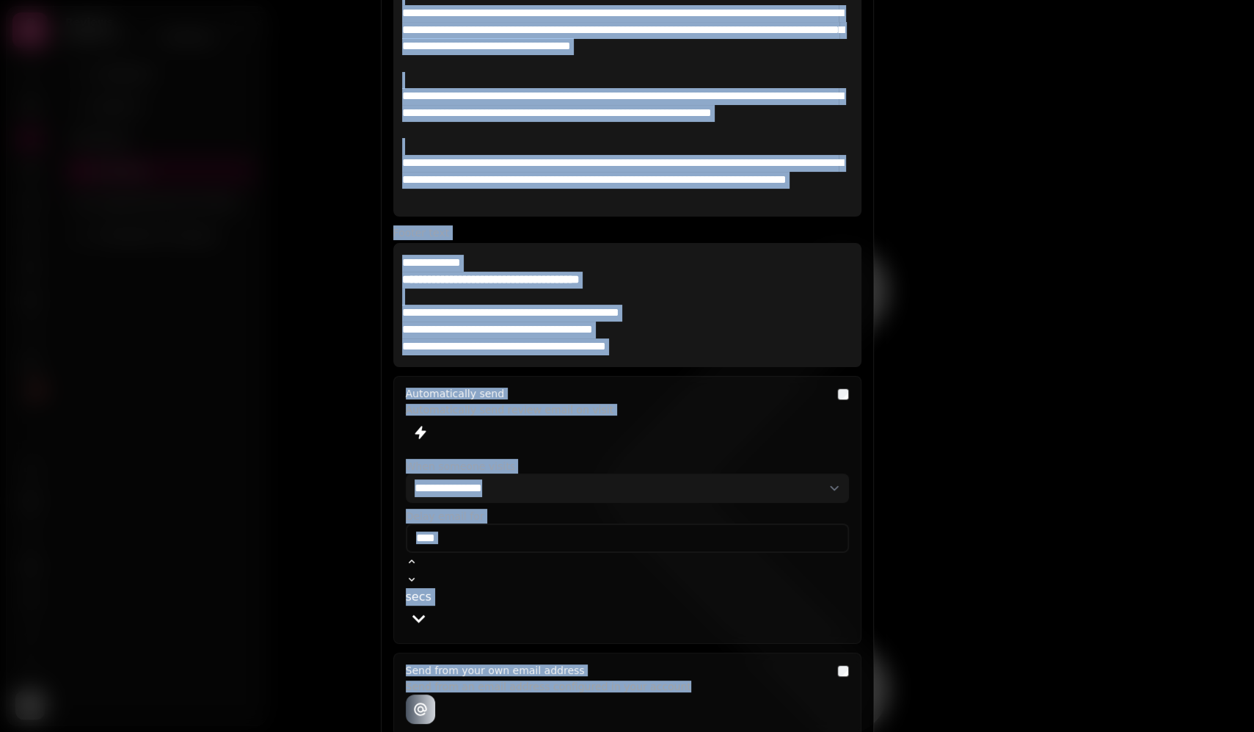
drag, startPoint x: 390, startPoint y: 28, endPoint x: 500, endPoint y: 671, distance: 652.8
click at [500, 671] on div "**********" at bounding box center [627, 300] width 493 height 1002
copy div "**********"
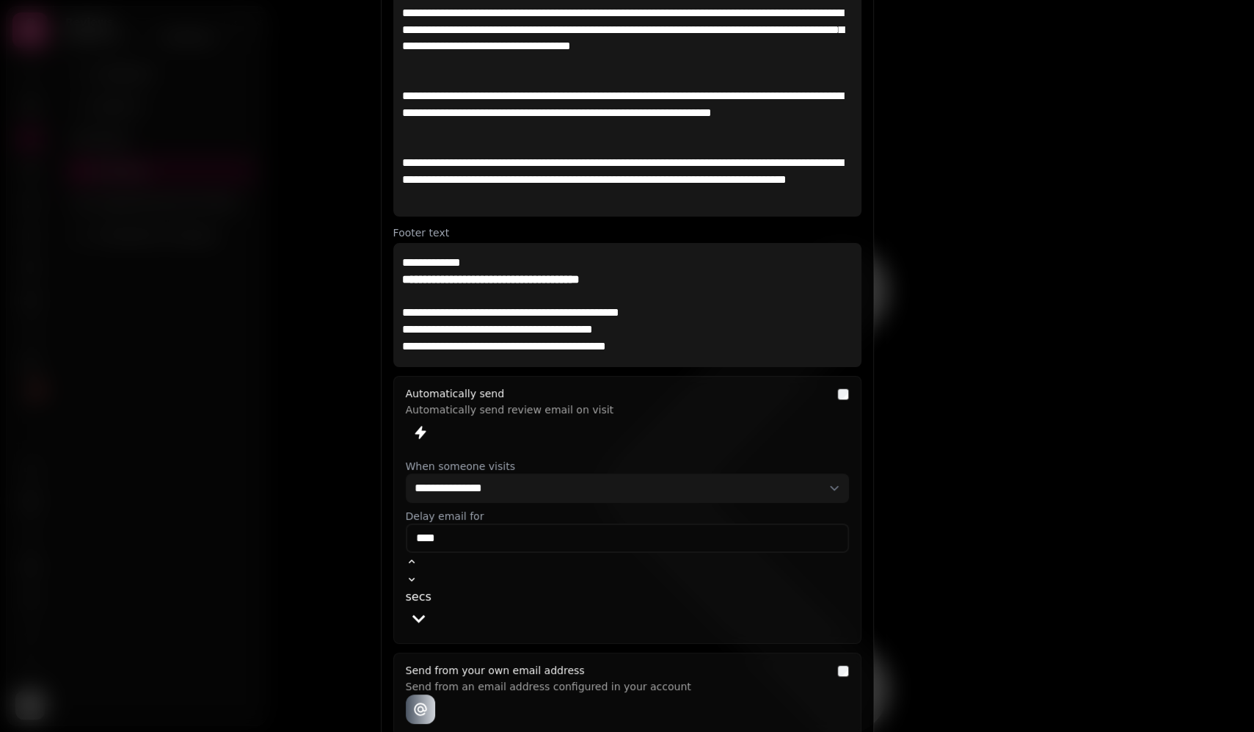
click at [956, 189] on div at bounding box center [627, 366] width 1254 height 732
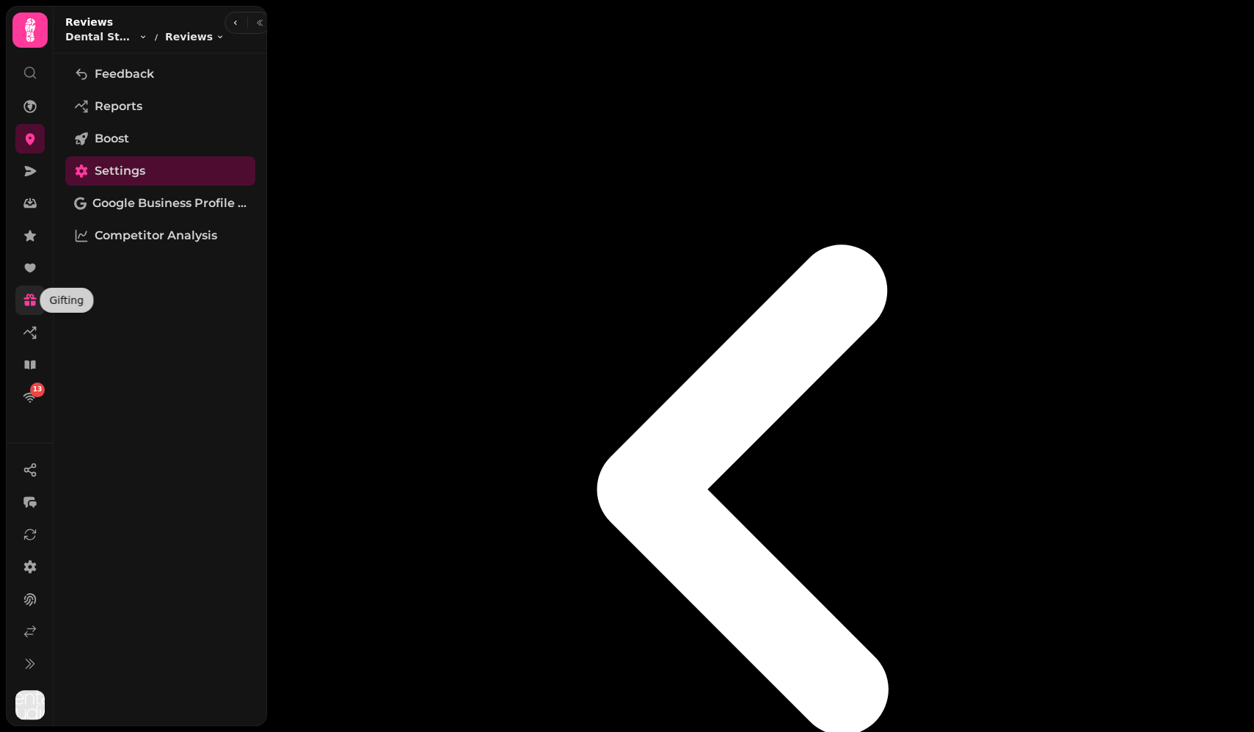
click at [32, 297] on icon at bounding box center [29, 296] width 13 height 6
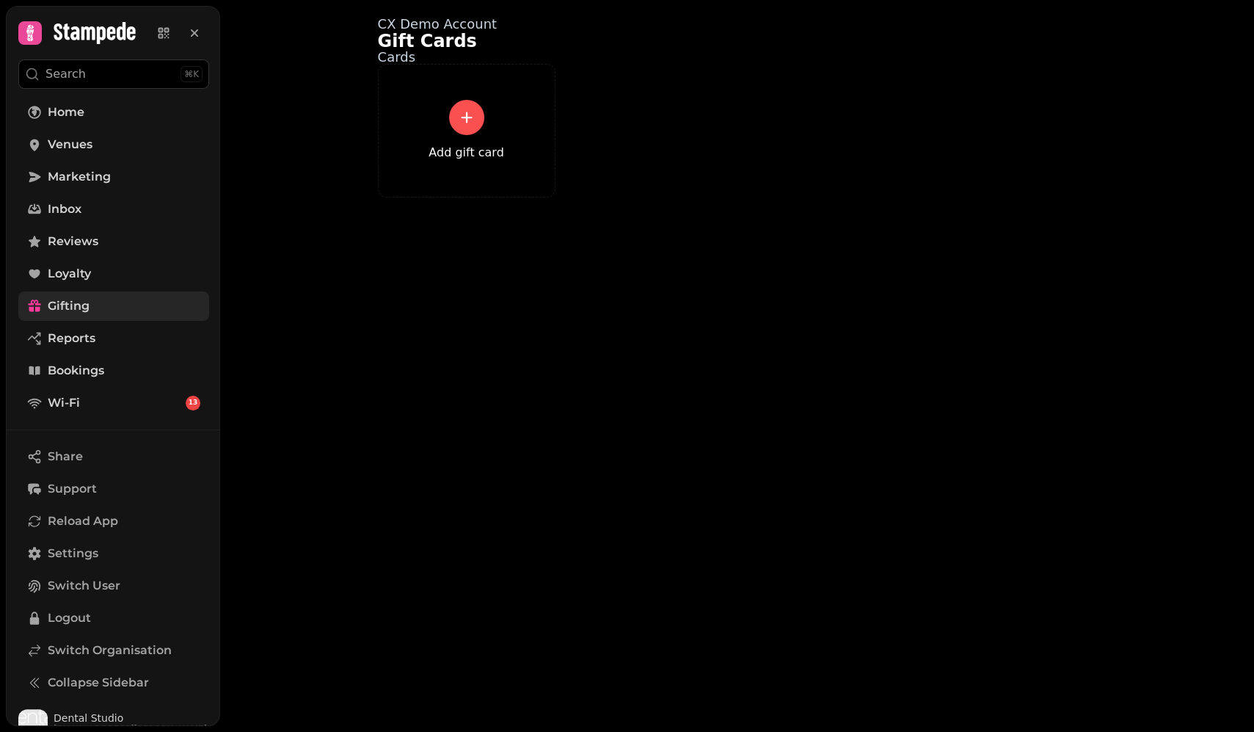
click at [470, 161] on link "Add gift card" at bounding box center [466, 131] width 75 height 62
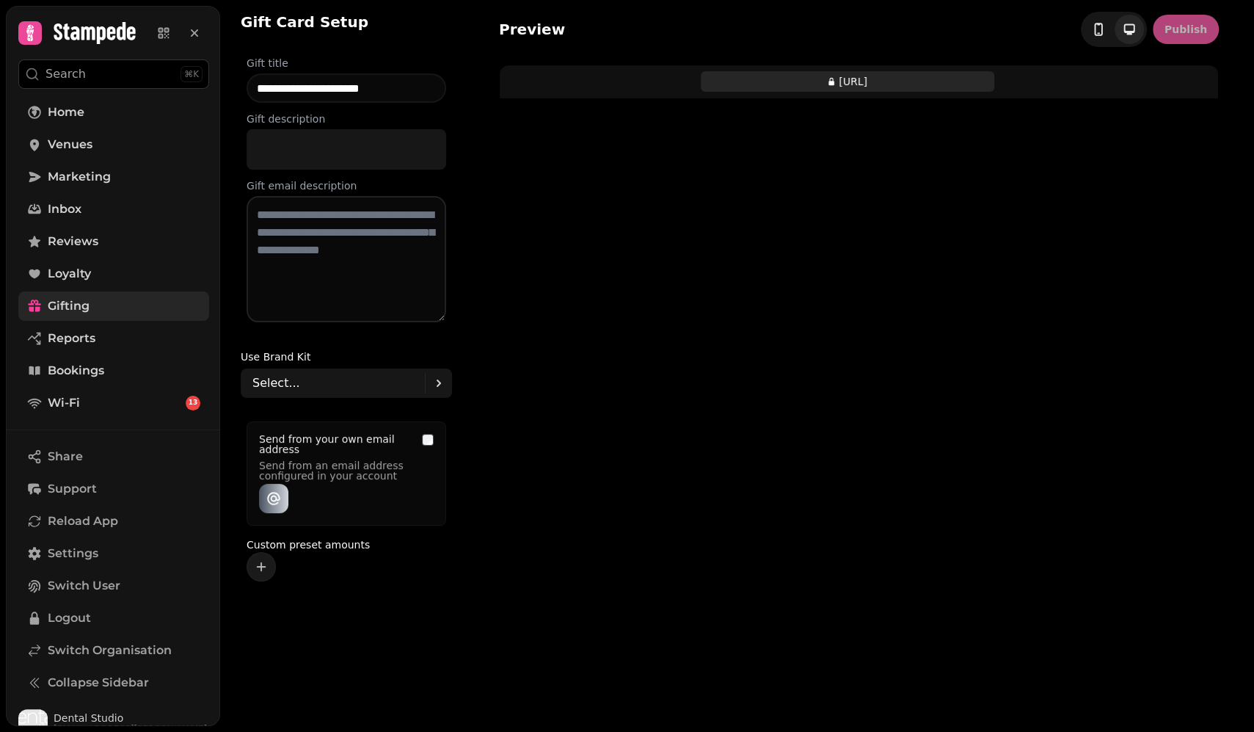
click at [341, 145] on p at bounding box center [346, 149] width 182 height 17
click at [354, 391] on div "Select..." at bounding box center [338, 382] width 172 height 29
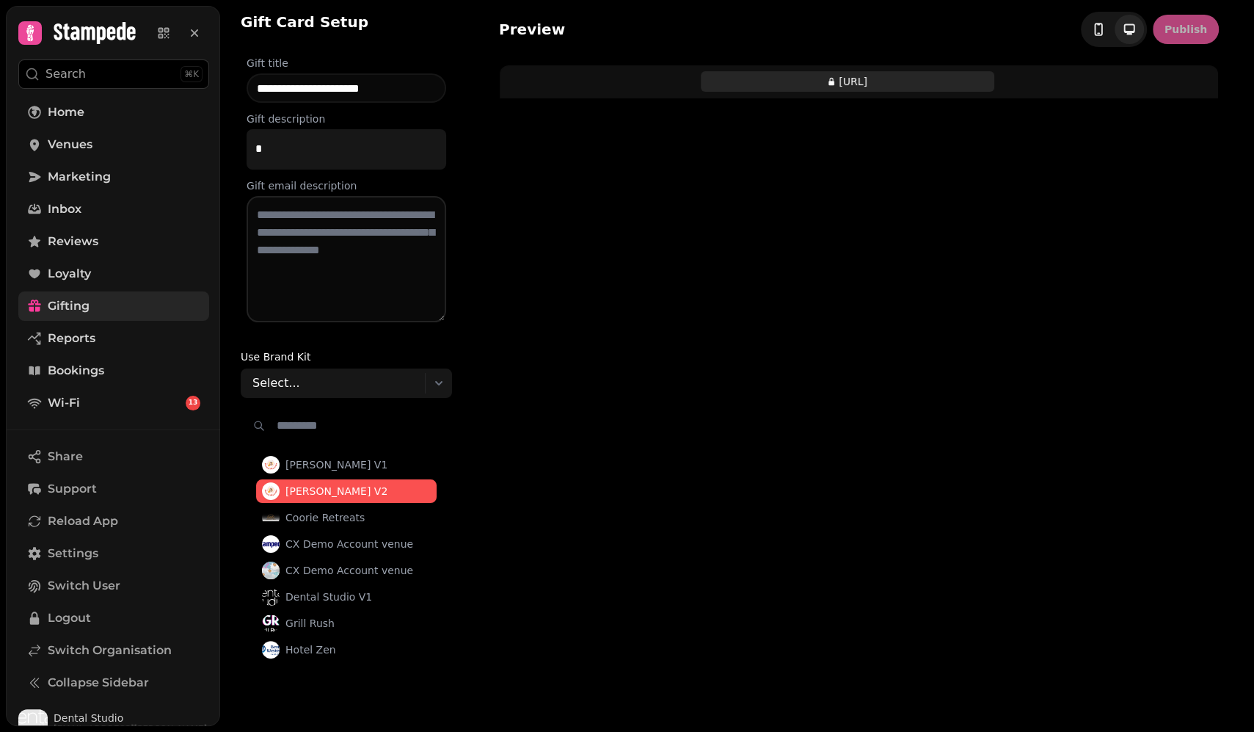
click at [362, 492] on span "Bianca Pizzeria V2" at bounding box center [336, 491] width 102 height 15
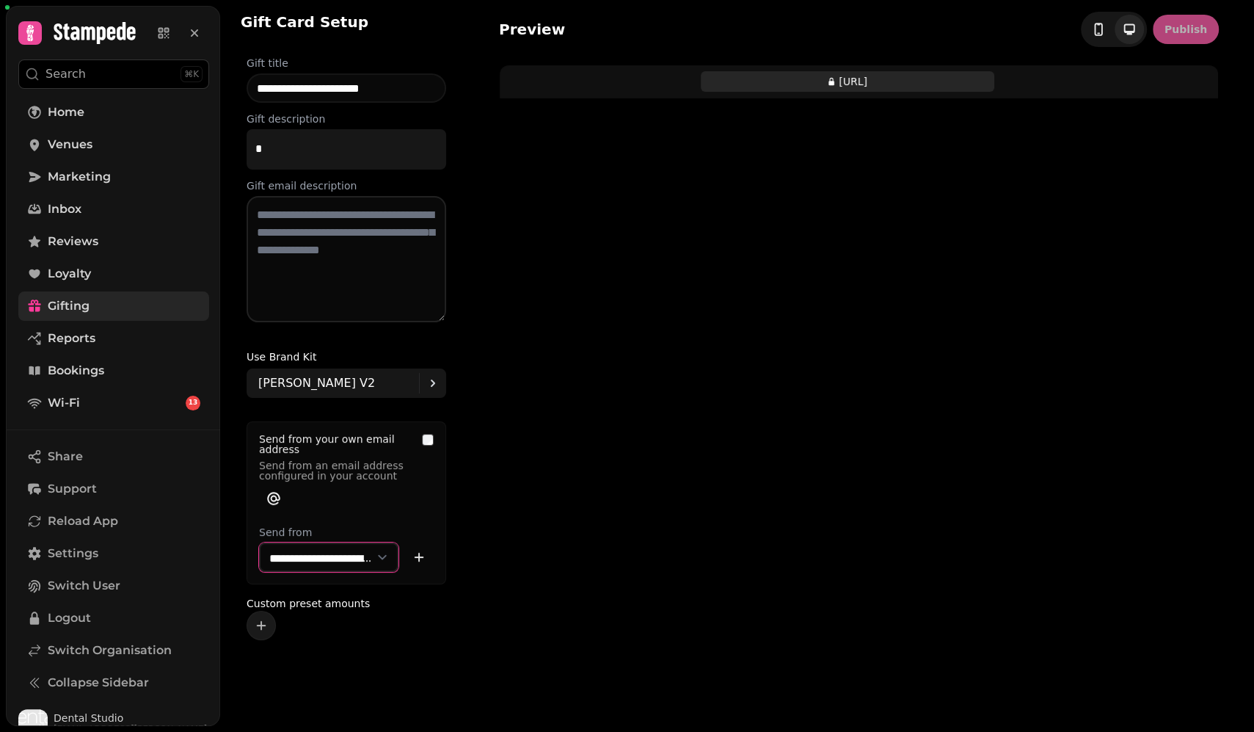
click at [329, 559] on select "**********" at bounding box center [328, 556] width 139 height 29
select select "**********"
click at [259, 542] on select "**********" at bounding box center [328, 556] width 139 height 29
click at [403, 352] on div "Use Brand Kit Bianca Pizzeria V2" at bounding box center [347, 374] width 200 height 59
click at [1100, 32] on icon "toggle-phone" at bounding box center [1098, 32] width 3 height 1
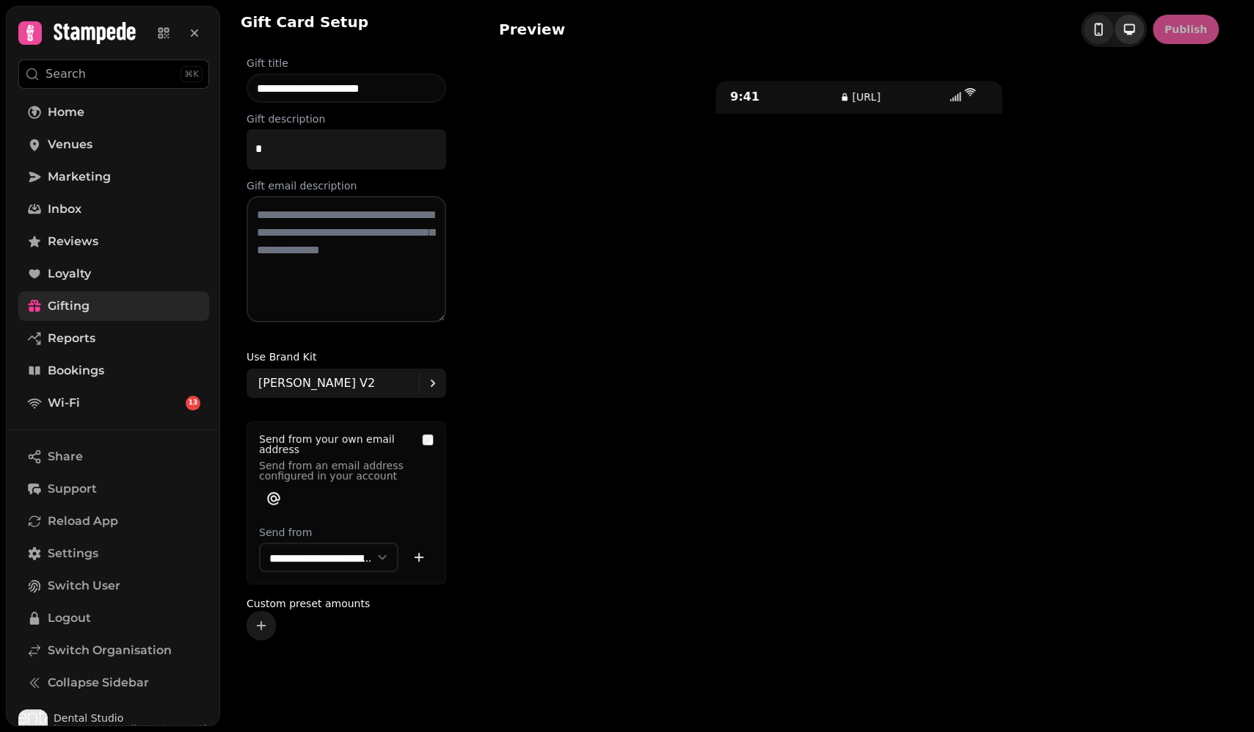
click at [1131, 28] on icon "toggle-phone" at bounding box center [1129, 29] width 15 height 15
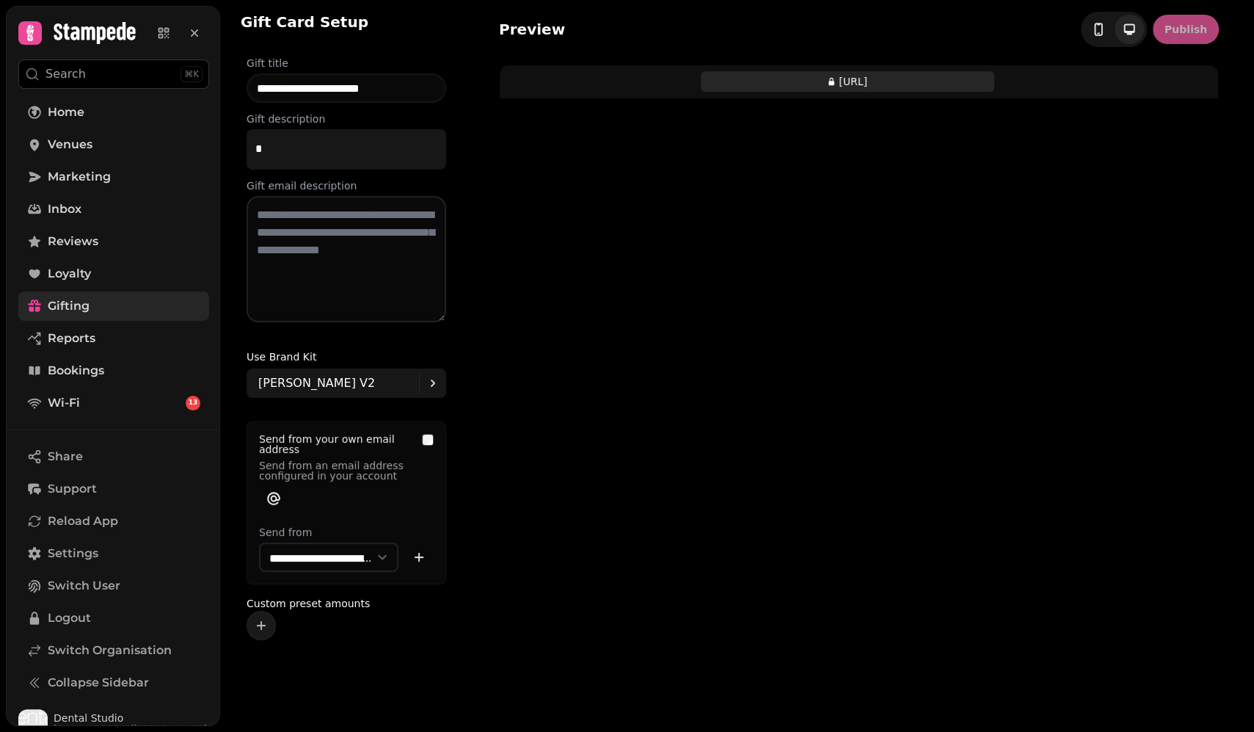
drag, startPoint x: 610, startPoint y: 53, endPoint x: 484, endPoint y: 43, distance: 126.6
click at [608, 53] on div "Preview Publish gifting.stampede.ai" at bounding box center [859, 366] width 790 height 732
click at [79, 101] on link "Home" at bounding box center [113, 112] width 191 height 29
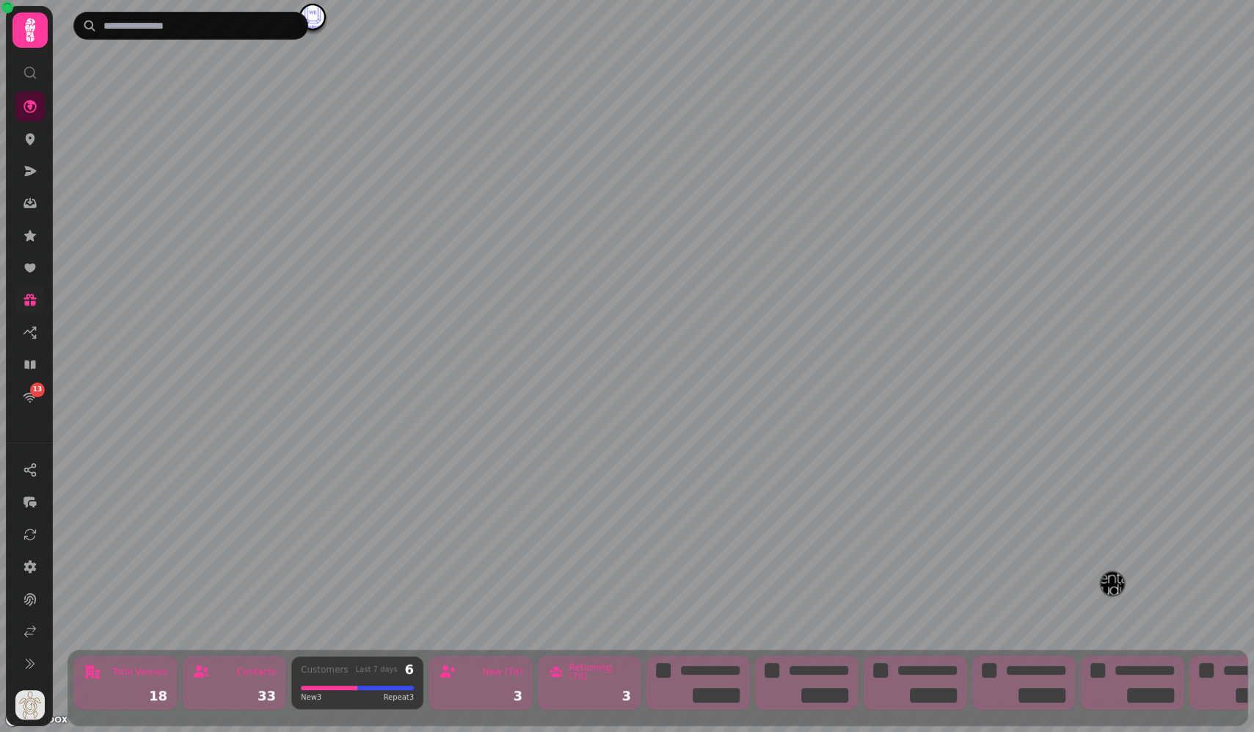
click at [484, 663] on div "New (7d)" at bounding box center [481, 672] width 84 height 18
click at [583, 666] on div "Returning (7d)" at bounding box center [589, 672] width 84 height 18
click at [453, 689] on div "3" at bounding box center [481, 695] width 84 height 13
click at [292, 677] on div "Customers Last 7 days 6 New 3 Repeat 3" at bounding box center [357, 682] width 132 height 53
click at [166, 689] on div "18" at bounding box center [126, 695] width 84 height 13
